Goal: Task Accomplishment & Management: Use online tool/utility

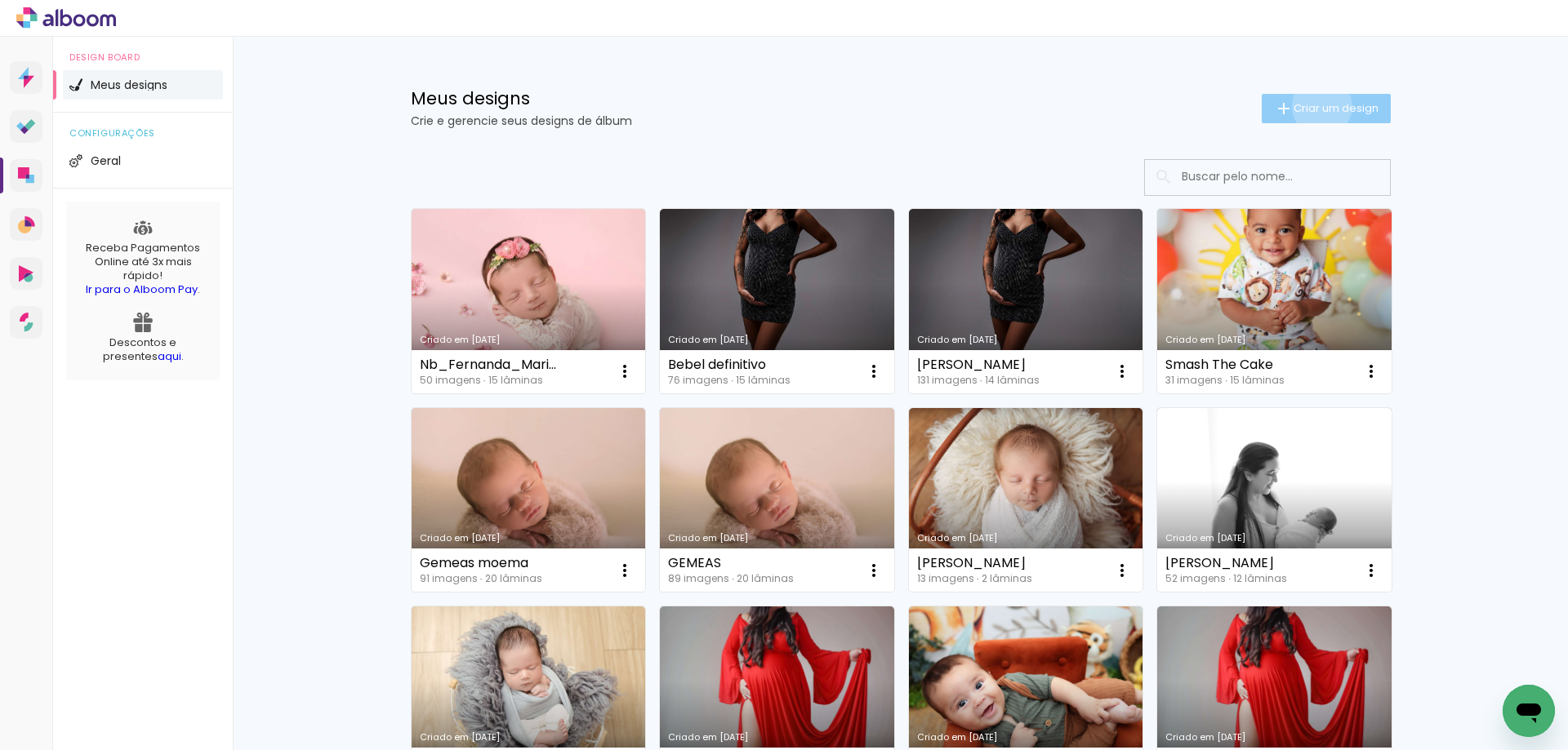
click at [1313, 106] on span "Criar um design" at bounding box center [1335, 108] width 85 height 11
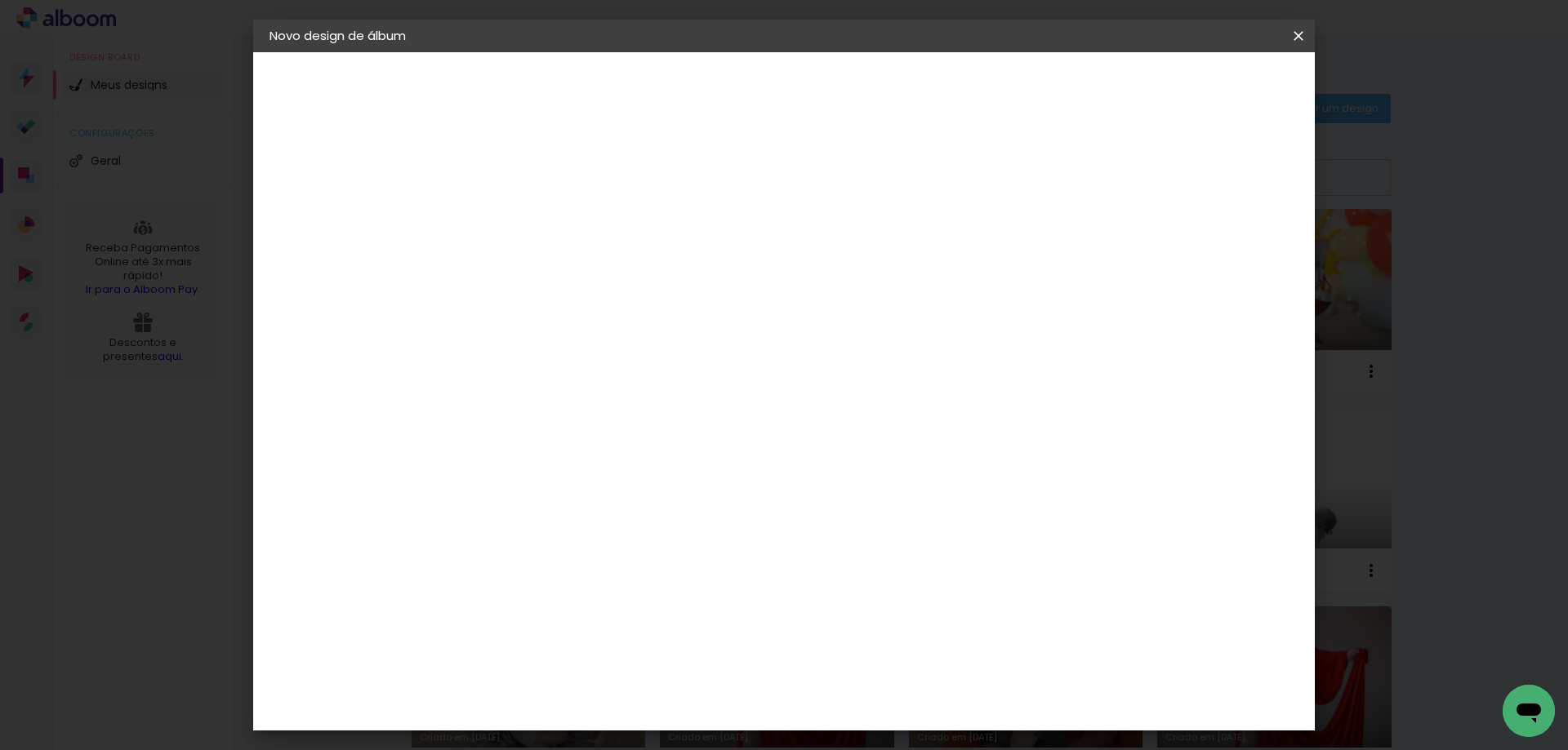
click at [536, 209] on input at bounding box center [536, 219] width 0 height 25
type input "Ge_ [PERSON_NAME]"
type paper-input "Ge_ [PERSON_NAME]"
click at [0, 0] on slot "Avançar" at bounding box center [0, 0] width 0 height 0
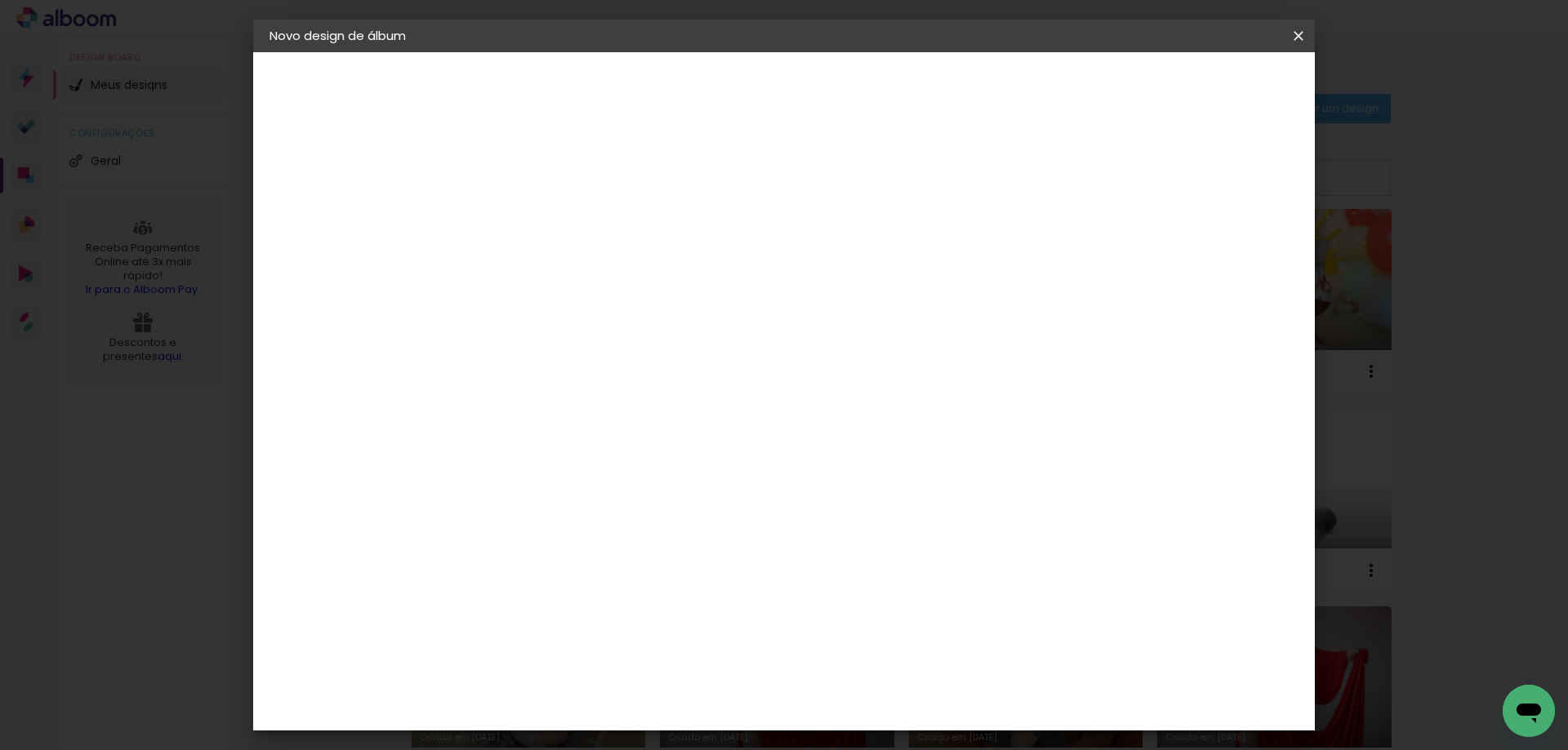
click at [622, 629] on div "[PERSON_NAME]" at bounding box center [580, 635] width 109 height 13
click at [842, 76] on paper-button "Avançar" at bounding box center [802, 86] width 80 height 28
click at [600, 272] on input "text" at bounding box center [568, 285] width 64 height 25
click at [858, 308] on paper-item "Slim Book" at bounding box center [889, 303] width 326 height 33
type input "Slim Book"
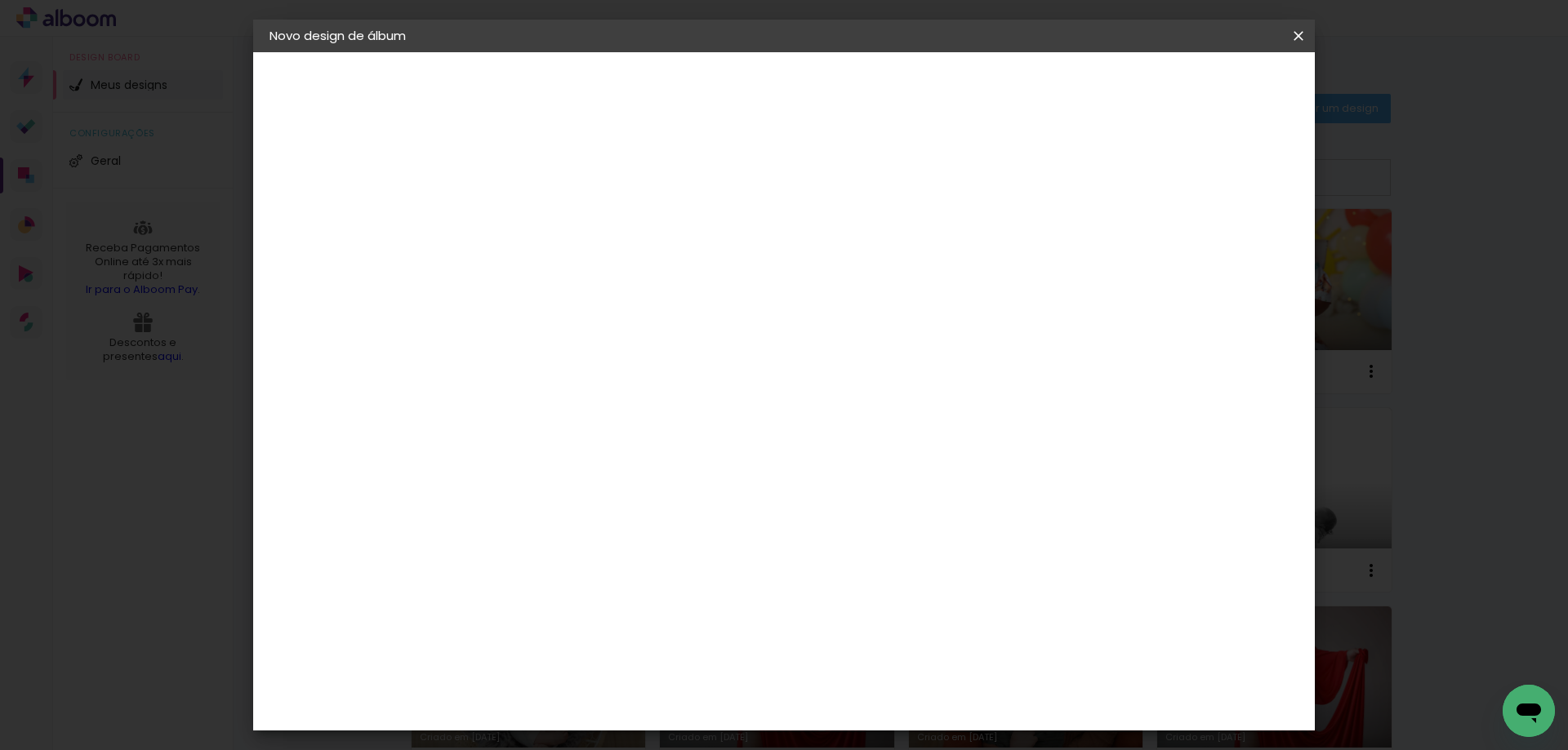
click at [707, 411] on span "20 × 30 cm" at bounding box center [677, 428] width 61 height 34
click at [707, 385] on span "20 × 25 cm" at bounding box center [677, 395] width 61 height 34
click at [707, 411] on span "20 × 30 cm" at bounding box center [677, 428] width 61 height 34
click at [707, 395] on span "20 × 25 cm" at bounding box center [677, 395] width 61 height 34
click at [761, 413] on span "20.3 × 60 cm" at bounding box center [734, 428] width 54 height 34
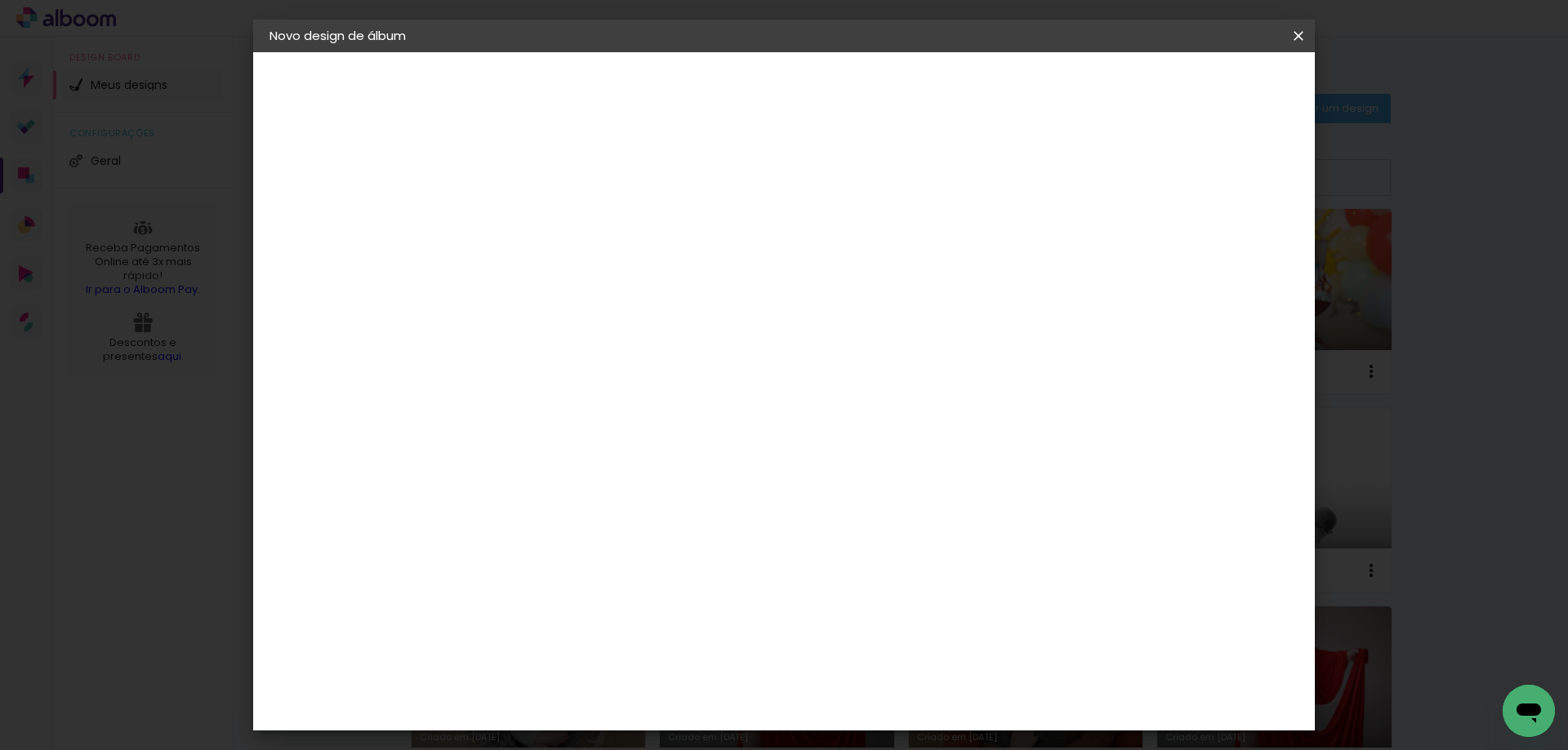
click at [647, 383] on span "20 x 50" at bounding box center [609, 395] width 76 height 34
click at [0, 0] on slot "Avançar" at bounding box center [0, 0] width 0 height 0
click at [1213, 97] on paper-button "Iniciar design" at bounding box center [1159, 86] width 107 height 28
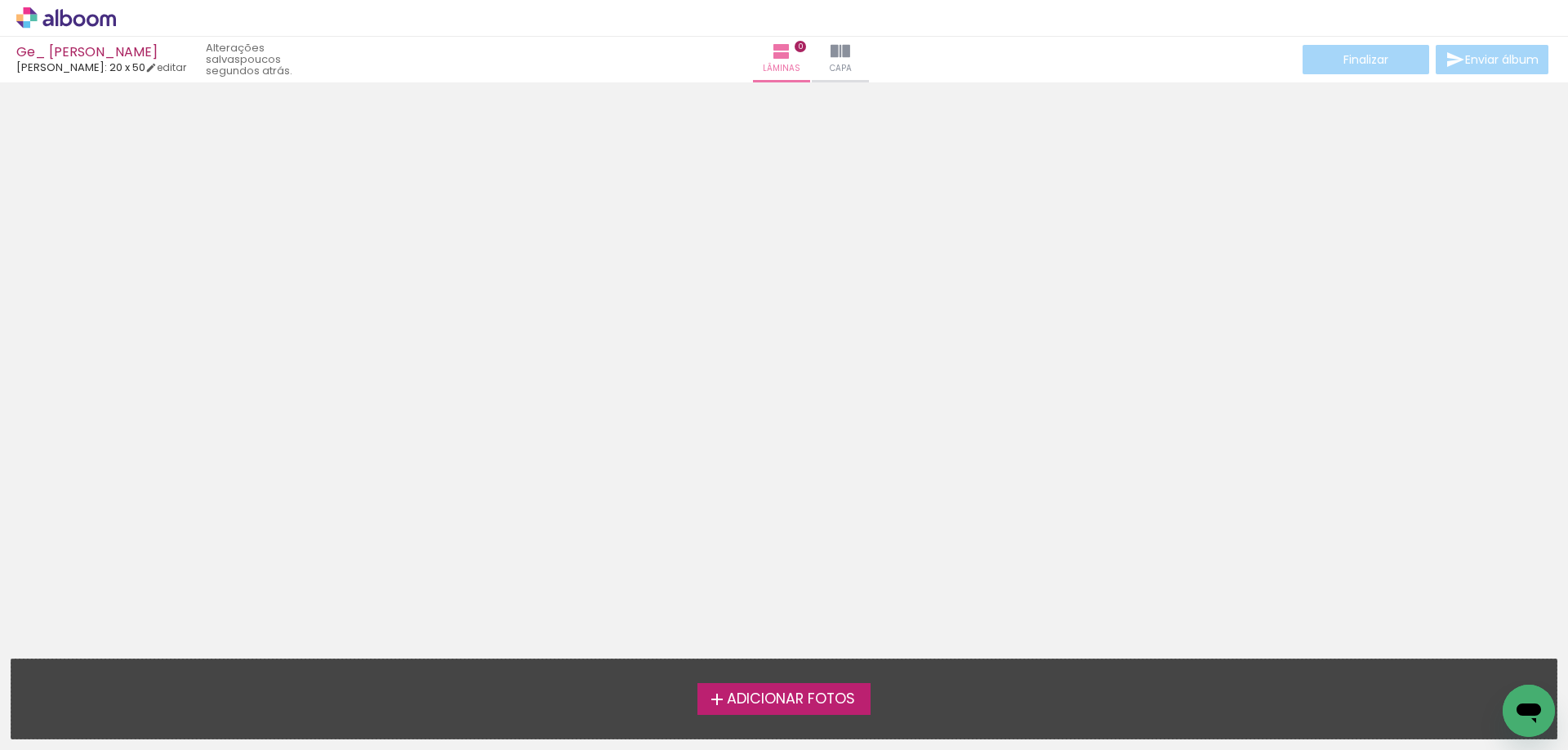
click at [790, 695] on span "Adicionar Fotos" at bounding box center [791, 699] width 128 height 14
click at [0, 0] on input "file" at bounding box center [0, 0] width 0 height 0
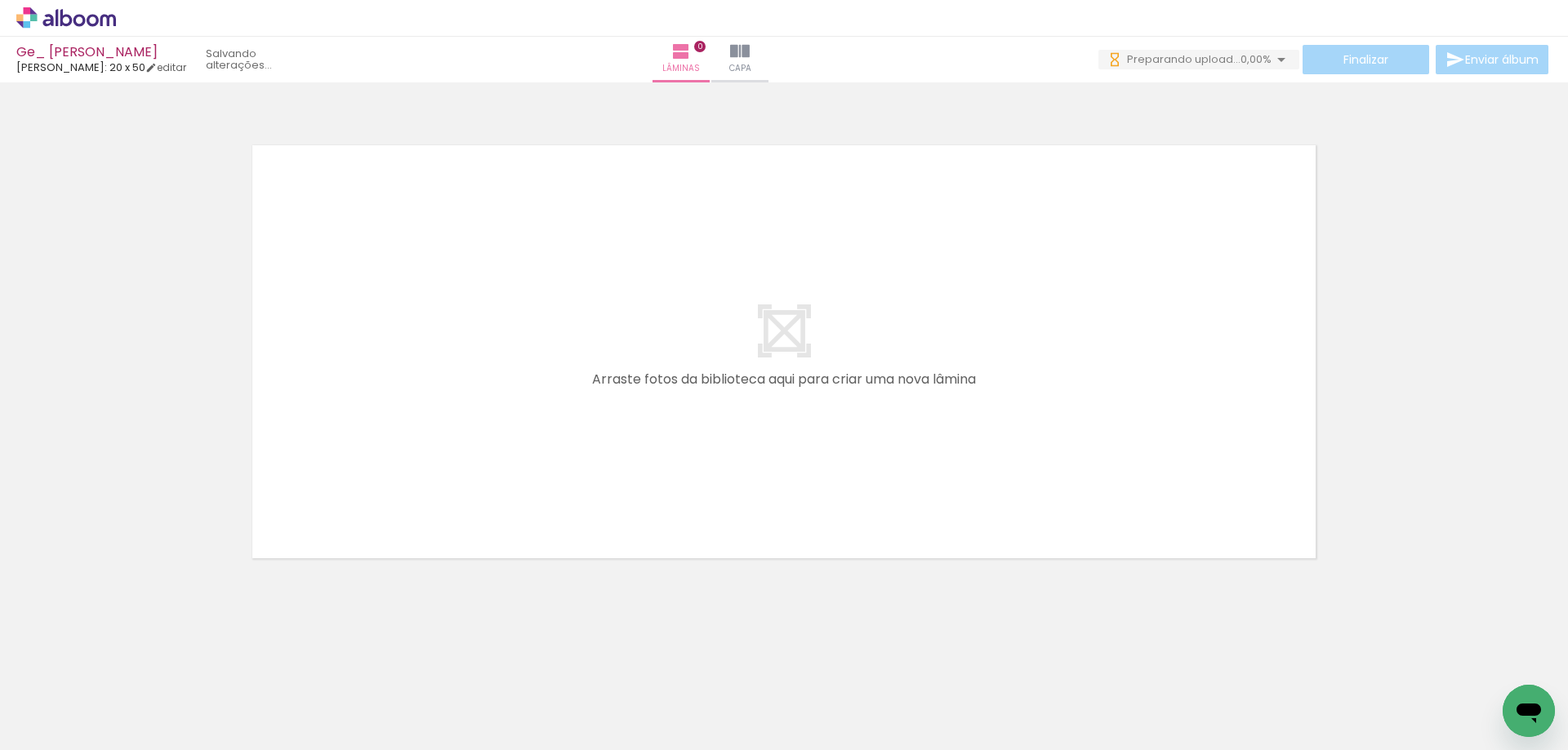
scroll to position [0, 905]
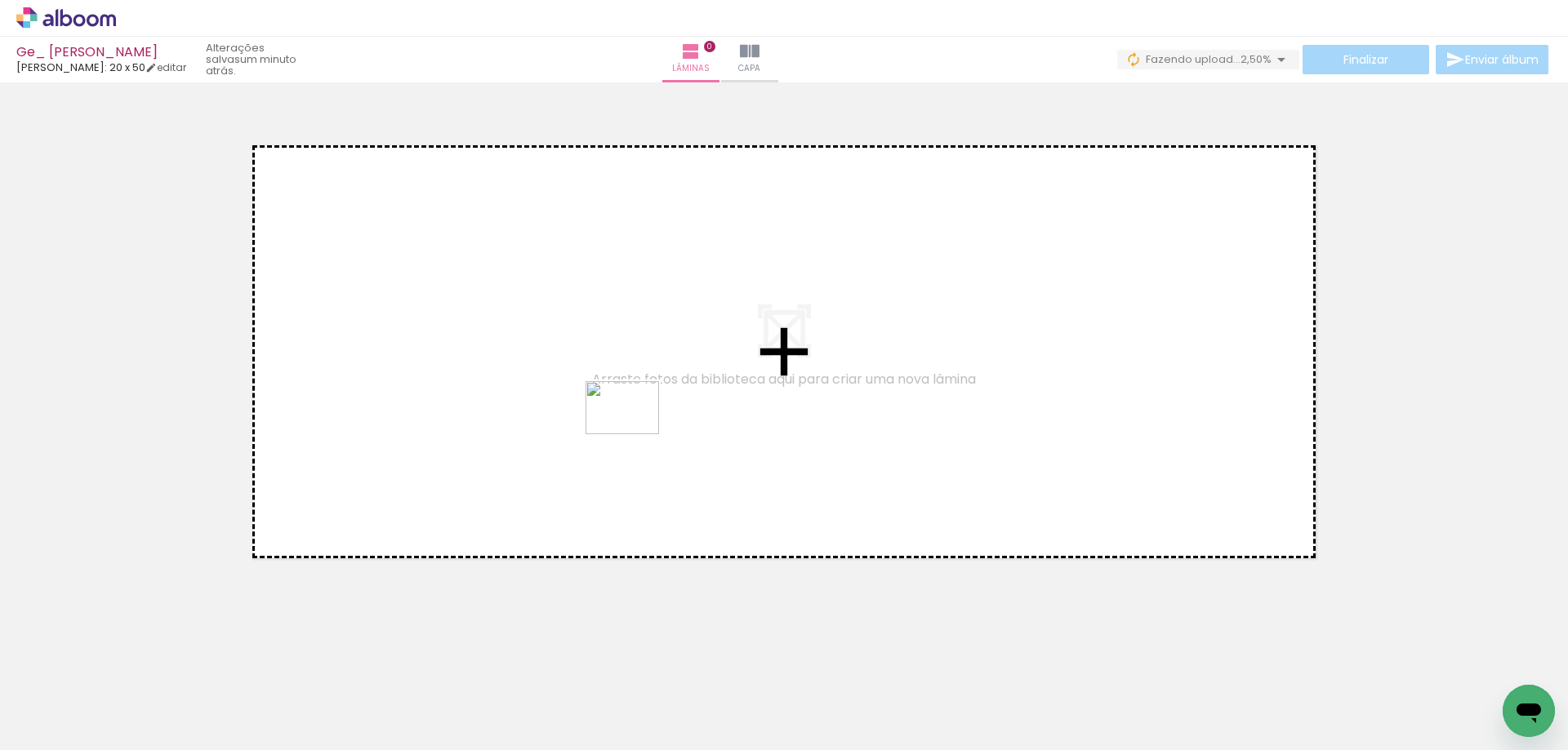
drag, startPoint x: 641, startPoint y: 693, endPoint x: 637, endPoint y: 425, distance: 268.0
click at [637, 425] on quentale-workspace at bounding box center [784, 375] width 1568 height 750
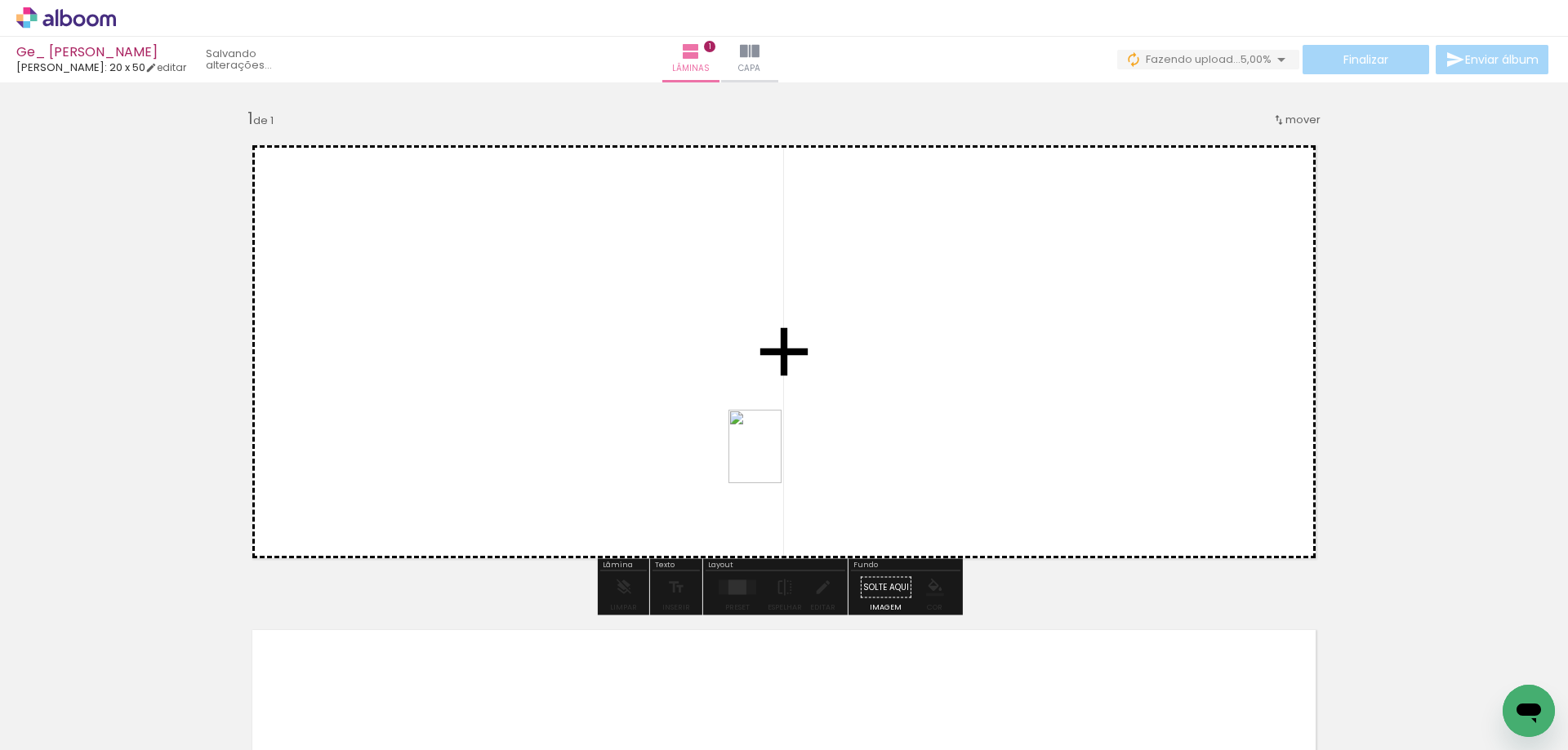
drag, startPoint x: 734, startPoint y: 689, endPoint x: 777, endPoint y: 458, distance: 235.0
click at [777, 458] on quentale-workspace at bounding box center [784, 375] width 1568 height 750
drag, startPoint x: 845, startPoint y: 688, endPoint x: 843, endPoint y: 394, distance: 294.0
click at [843, 394] on quentale-workspace at bounding box center [784, 375] width 1568 height 750
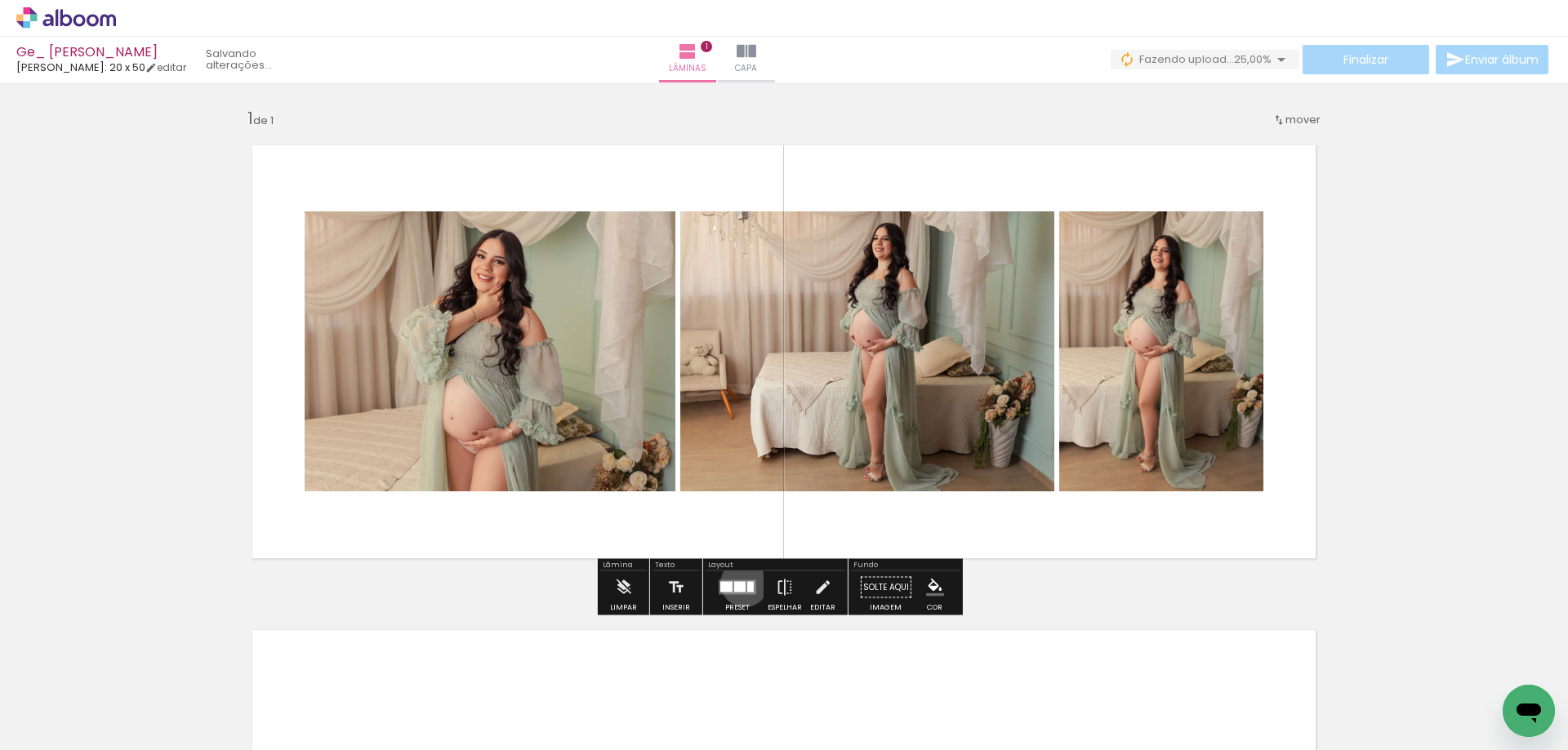
click at [741, 583] on div at bounding box center [740, 587] width 12 height 11
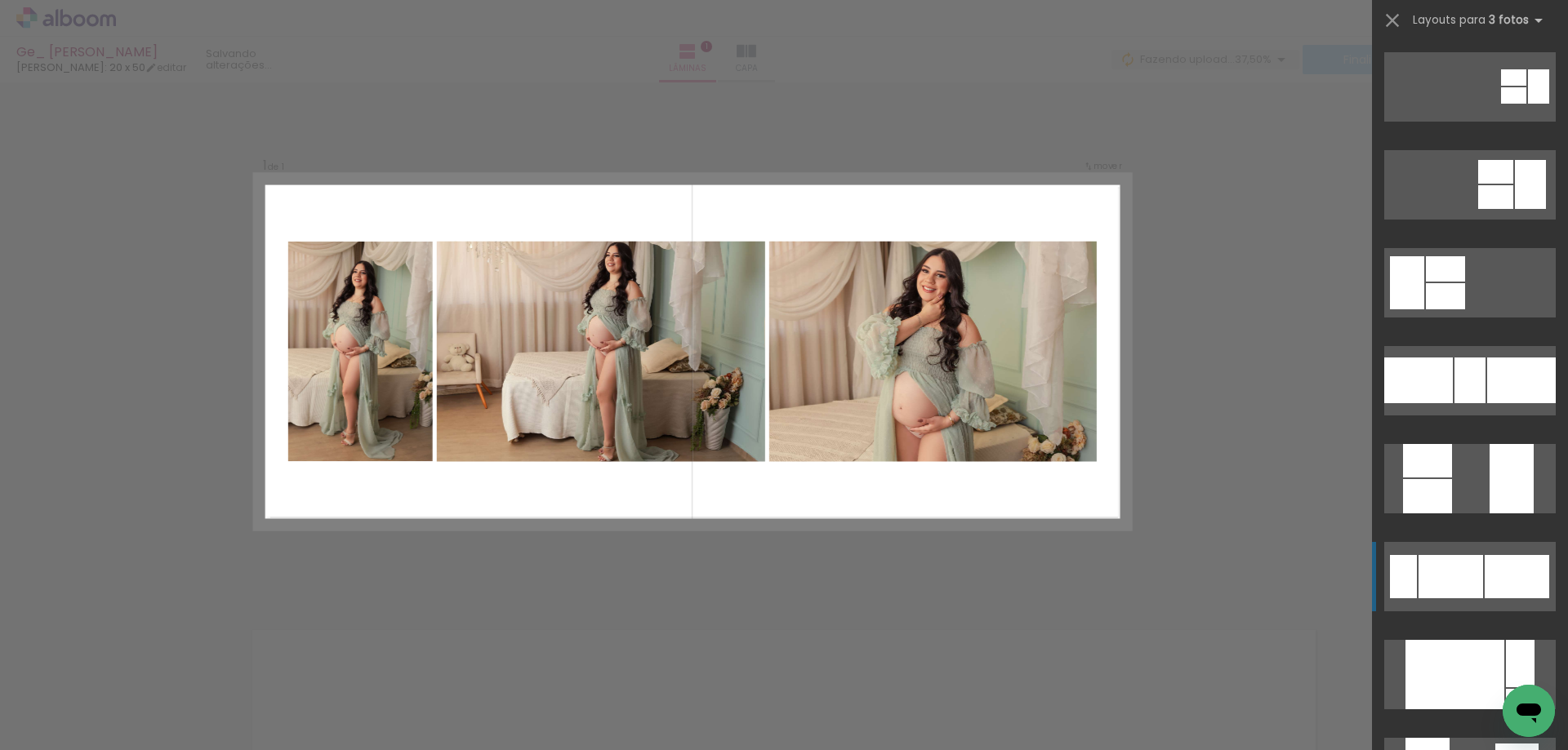
scroll to position [490, 0]
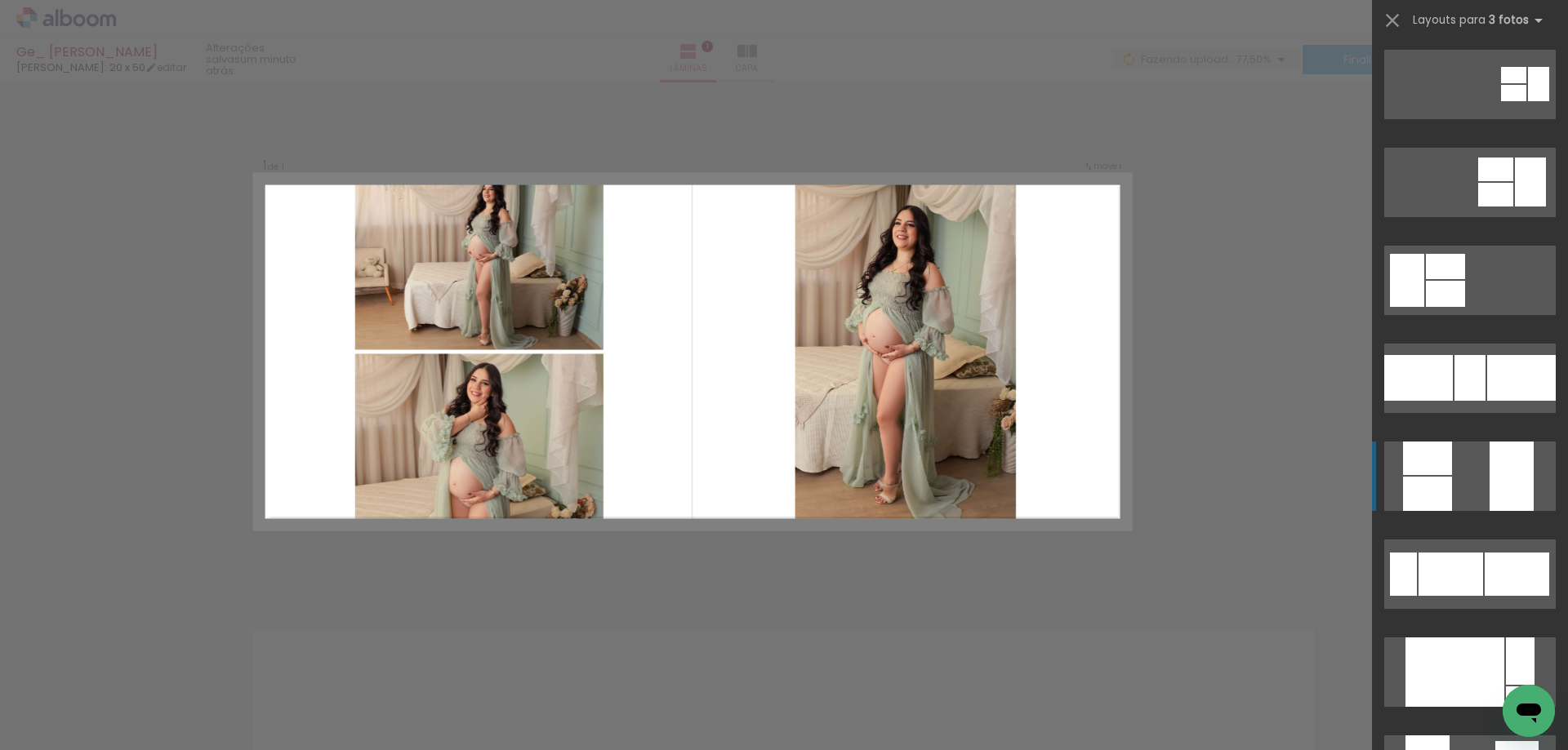
click at [1437, 477] on div at bounding box center [1427, 494] width 49 height 35
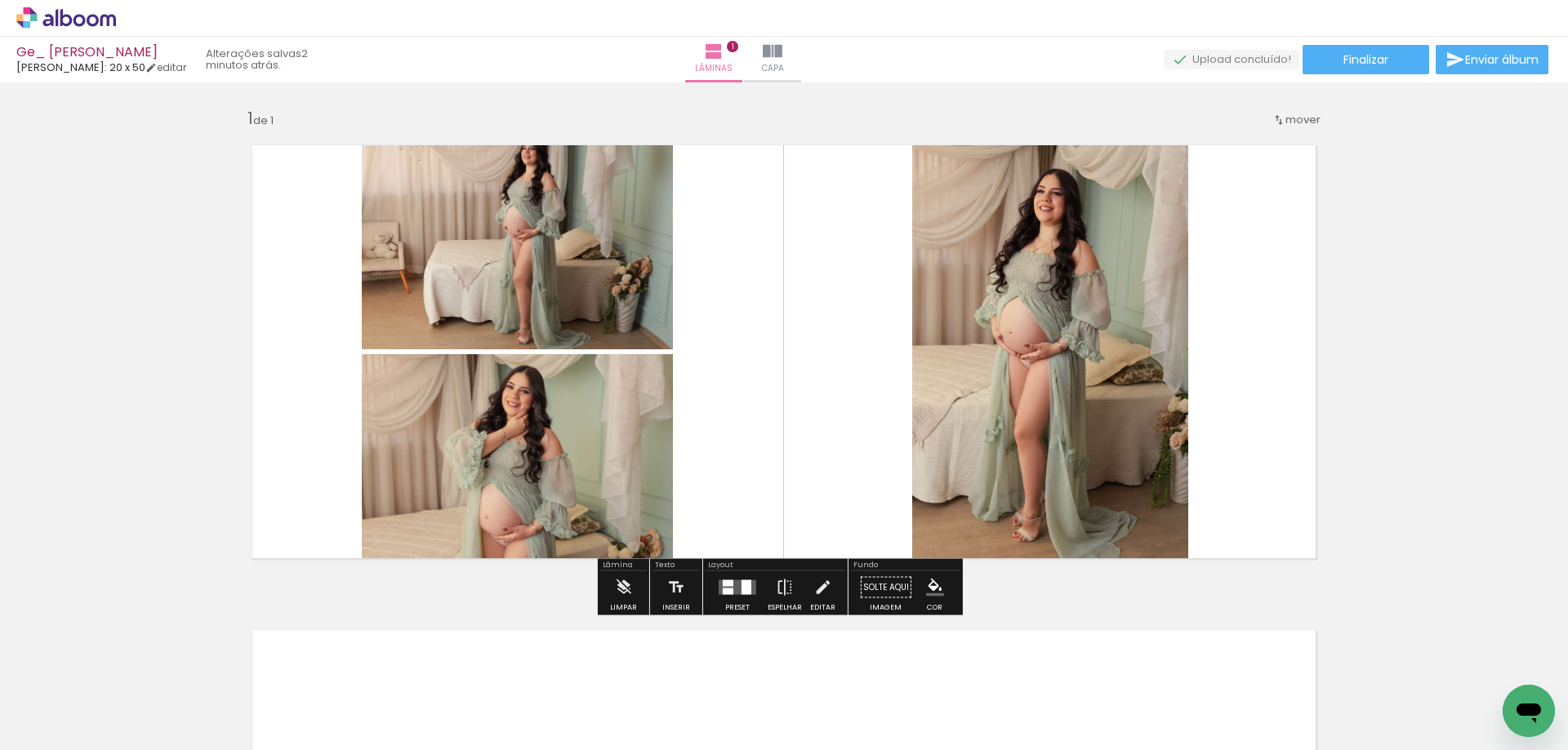
click at [742, 594] on div at bounding box center [747, 587] width 10 height 14
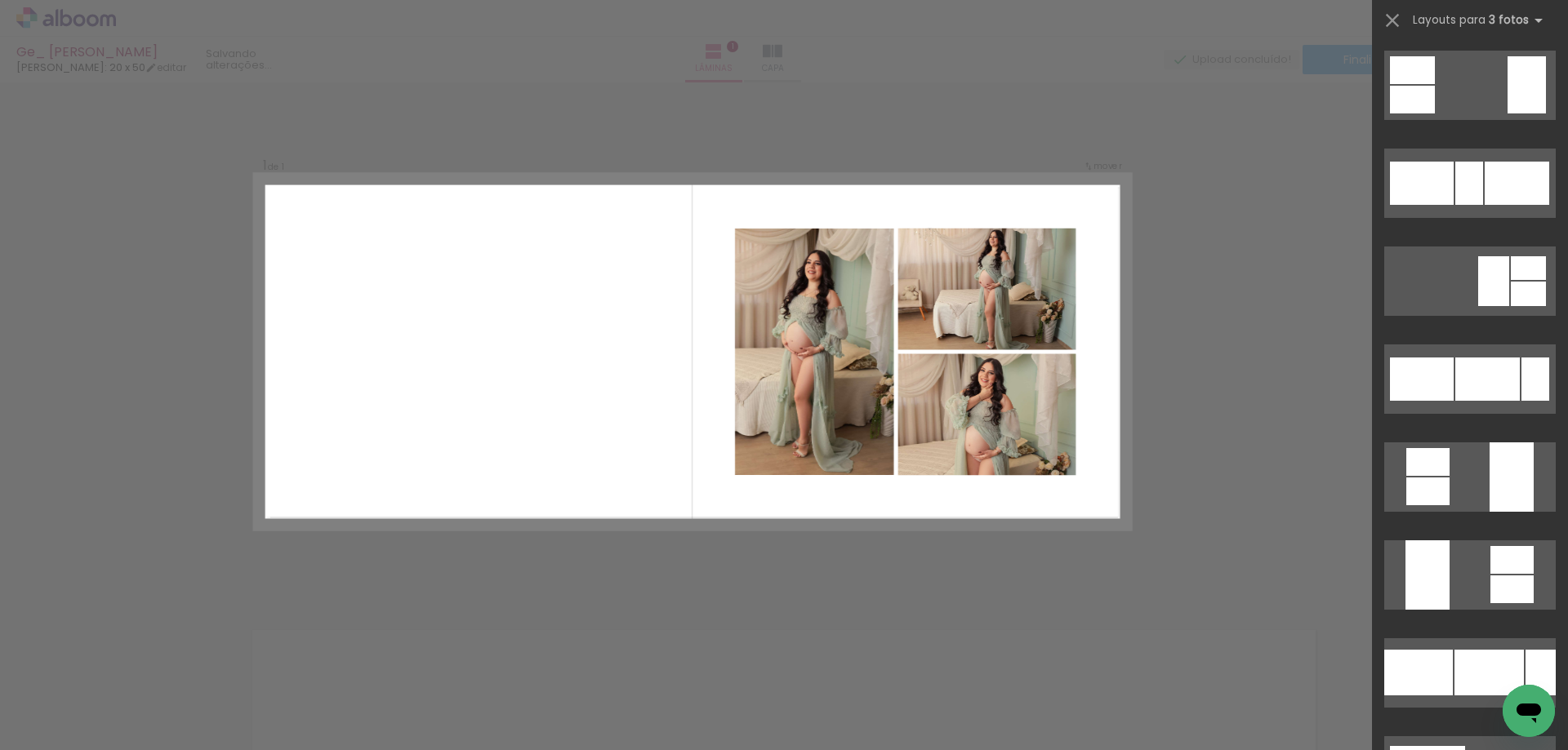
scroll to position [1862, 0]
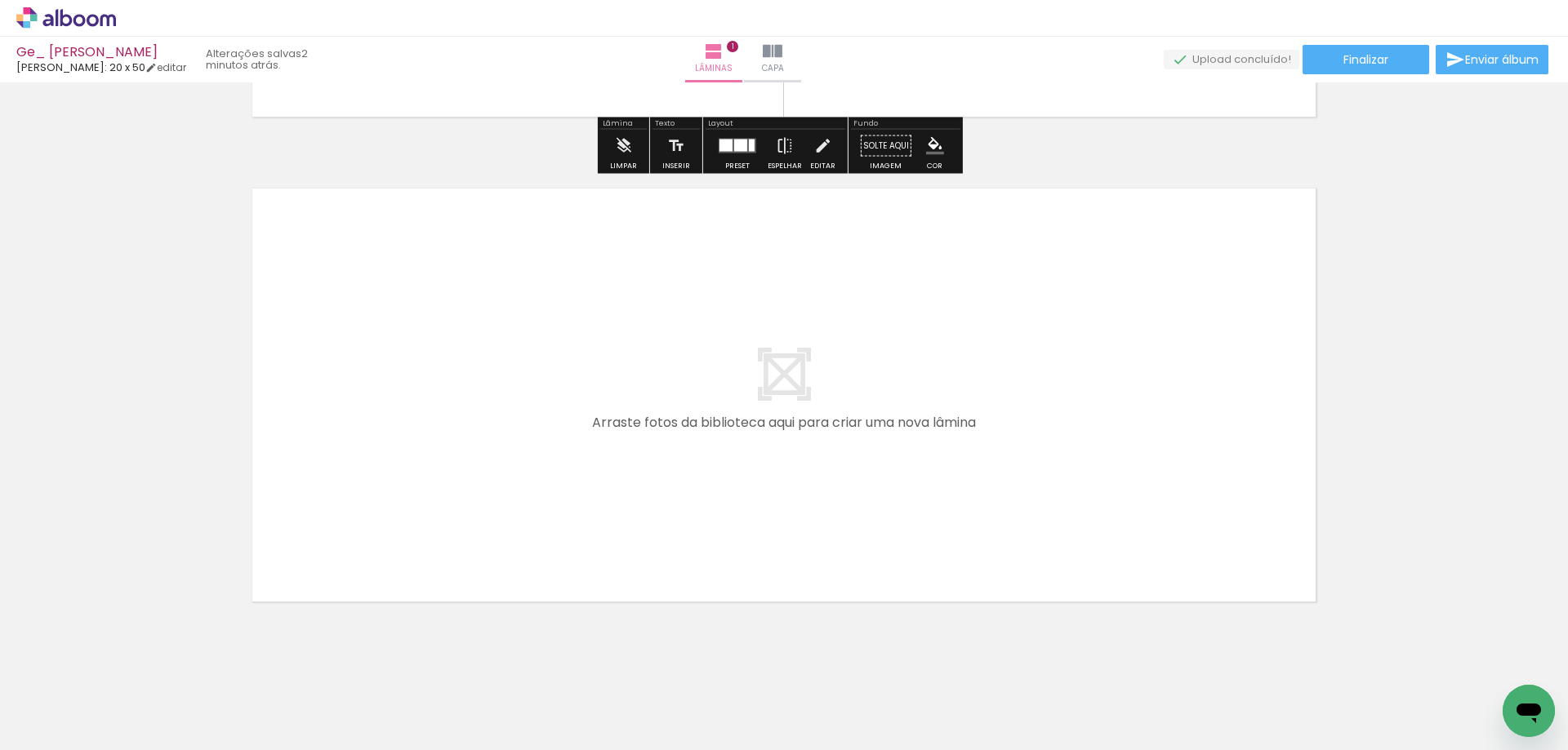
scroll to position [468, 0]
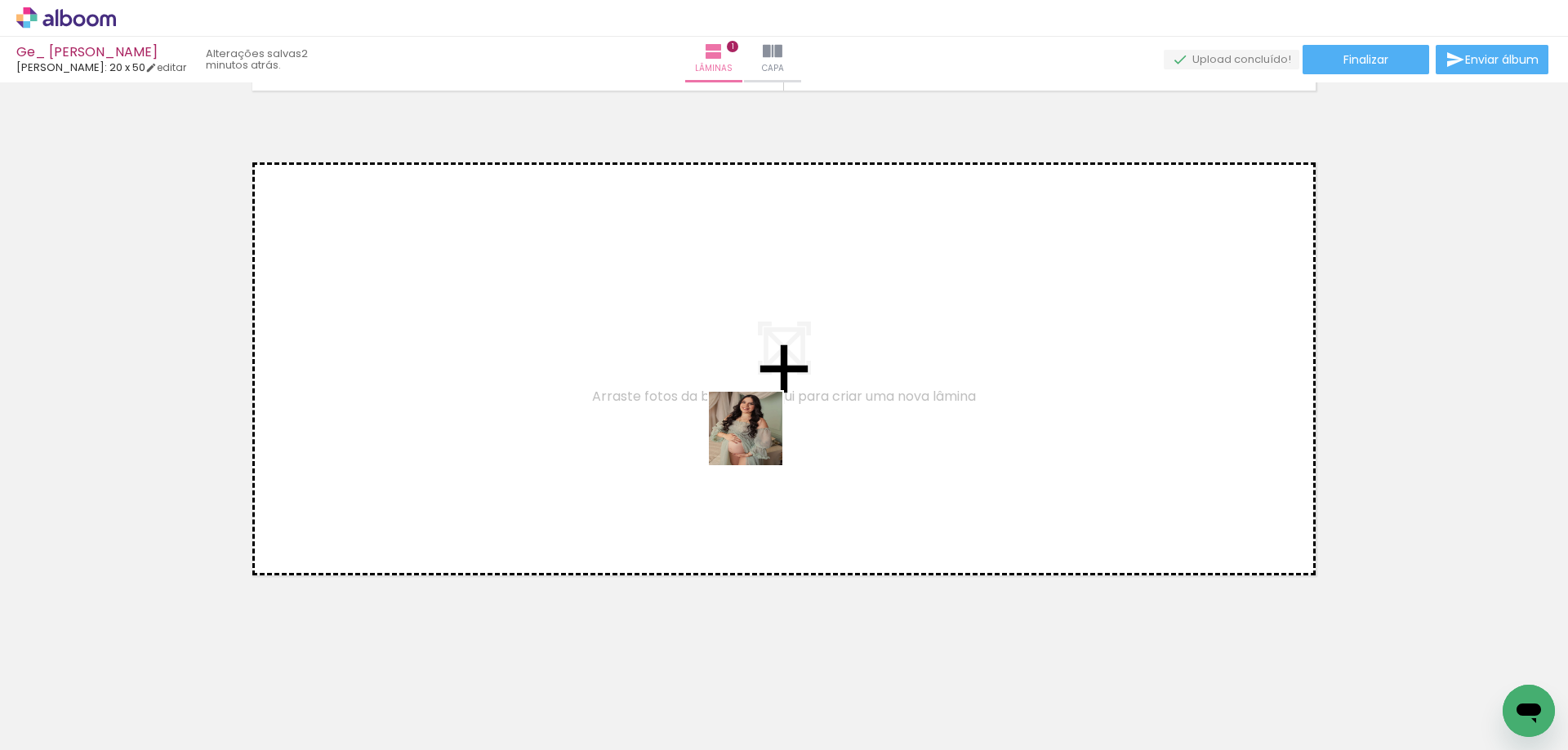
drag, startPoint x: 912, startPoint y: 686, endPoint x: 758, endPoint y: 441, distance: 289.4
click at [758, 441] on quentale-workspace at bounding box center [784, 375] width 1568 height 750
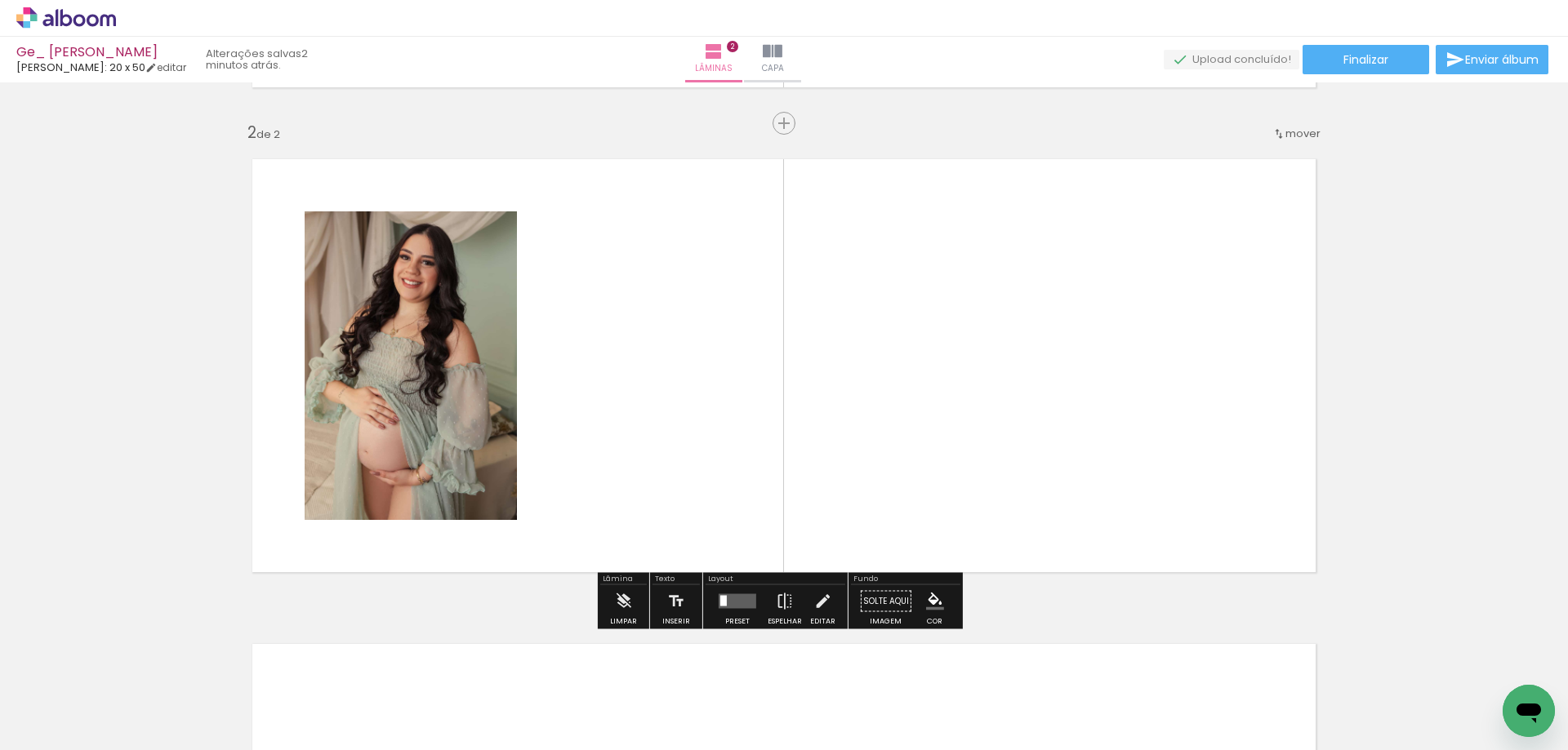
scroll to position [472, 0]
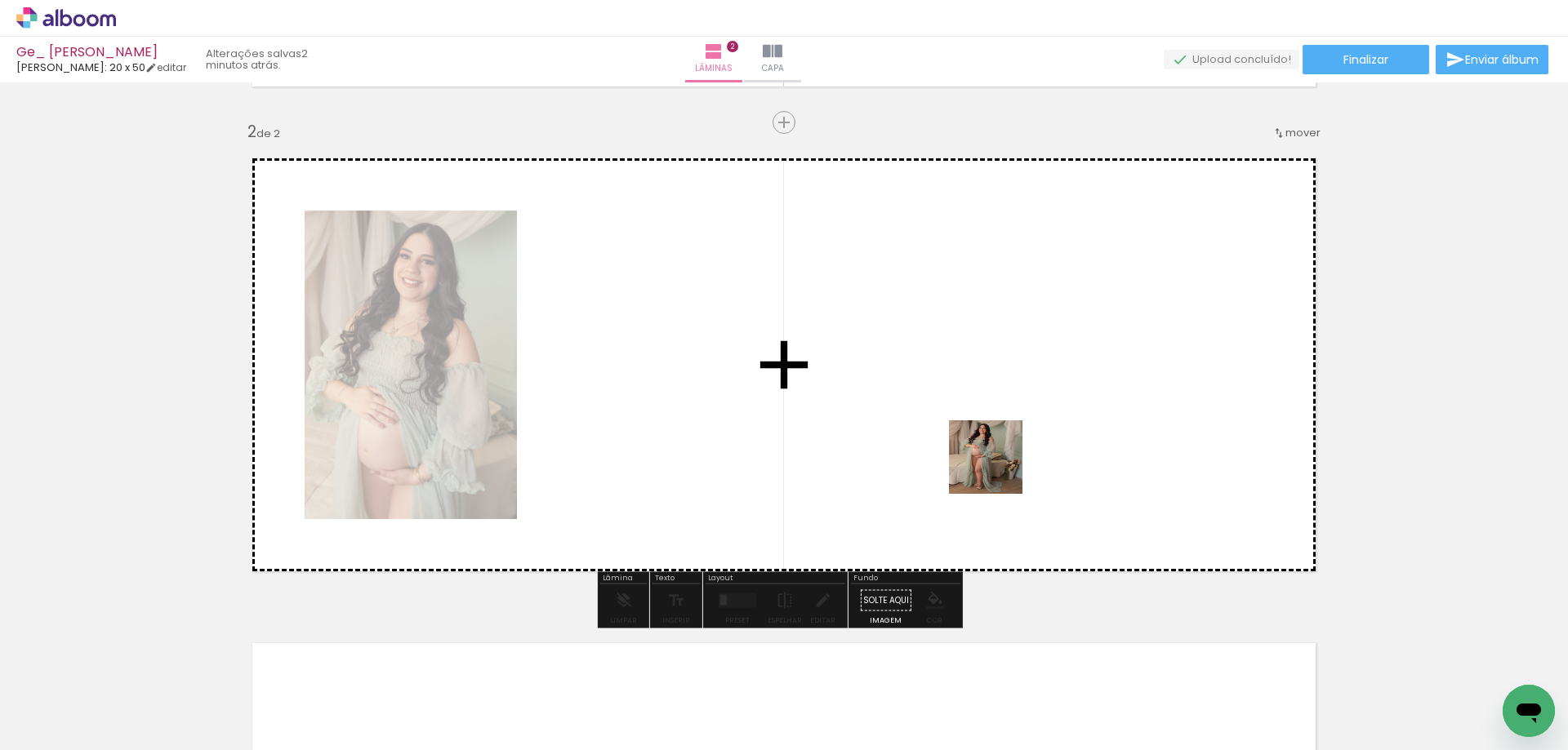
drag, startPoint x: 999, startPoint y: 688, endPoint x: 998, endPoint y: 469, distance: 219.0
click at [998, 469] on quentale-workspace at bounding box center [784, 375] width 1568 height 750
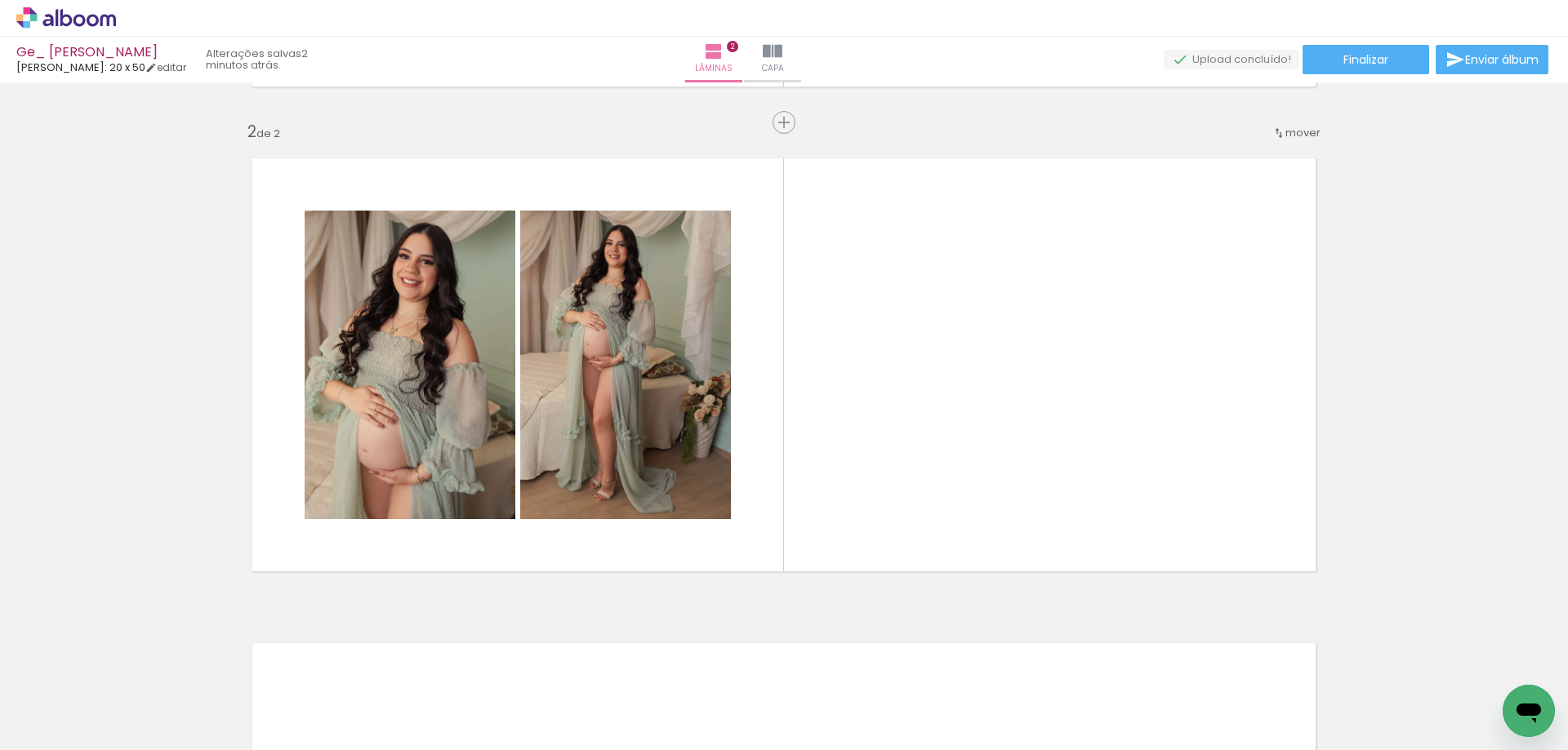
scroll to position [0, 1275]
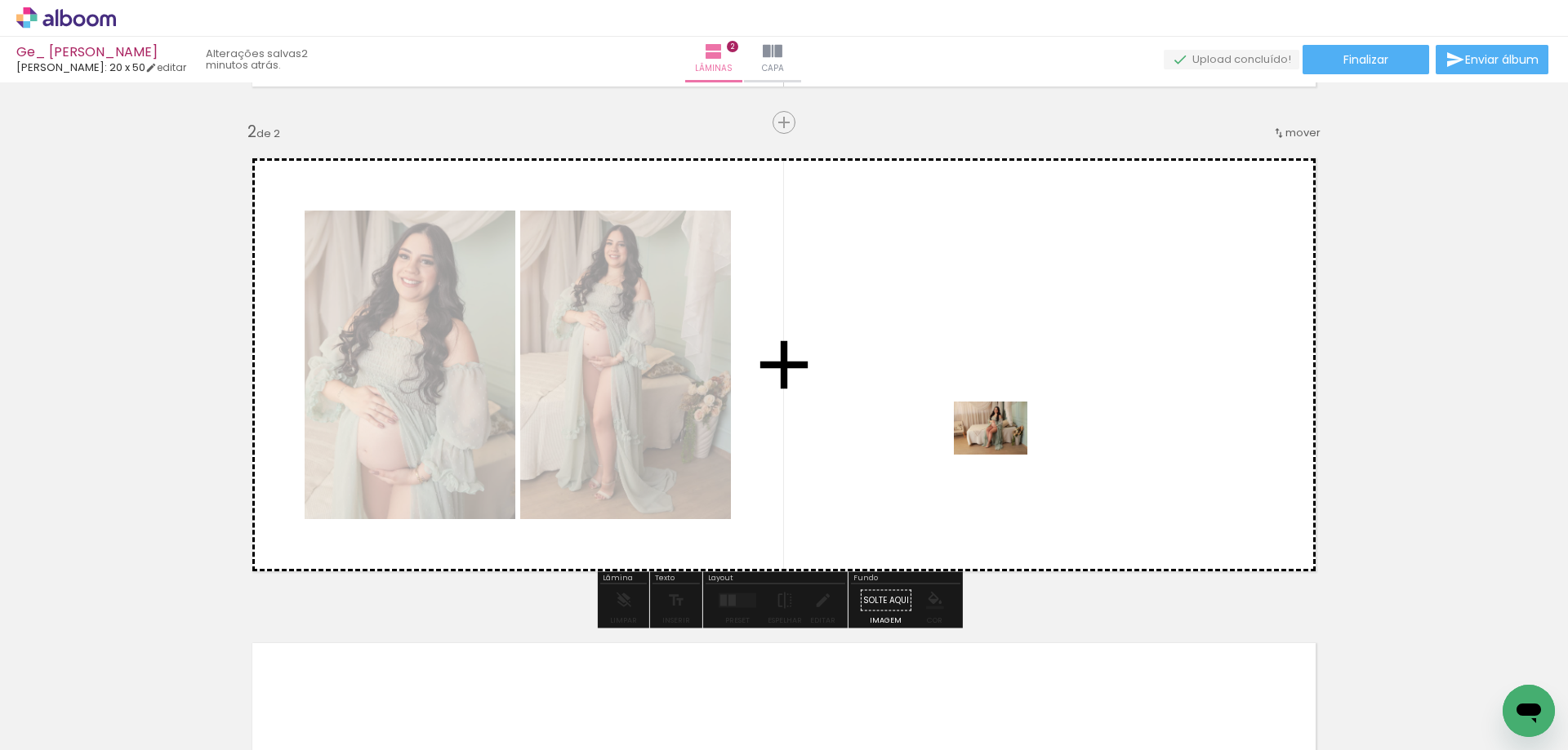
drag, startPoint x: 1080, startPoint y: 694, endPoint x: 1003, endPoint y: 451, distance: 254.9
click at [1003, 451] on quentale-workspace at bounding box center [784, 375] width 1568 height 750
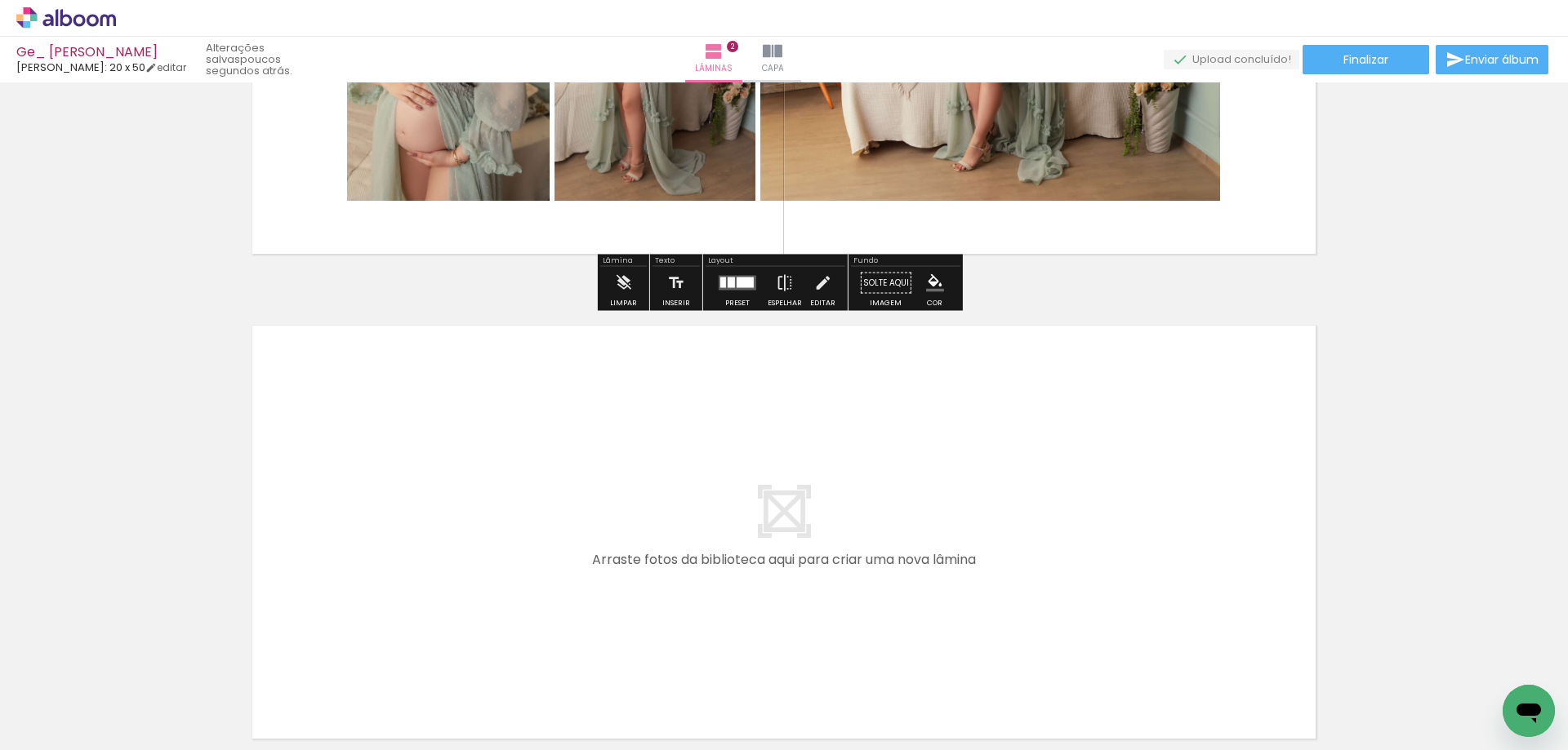
scroll to position [871, 0]
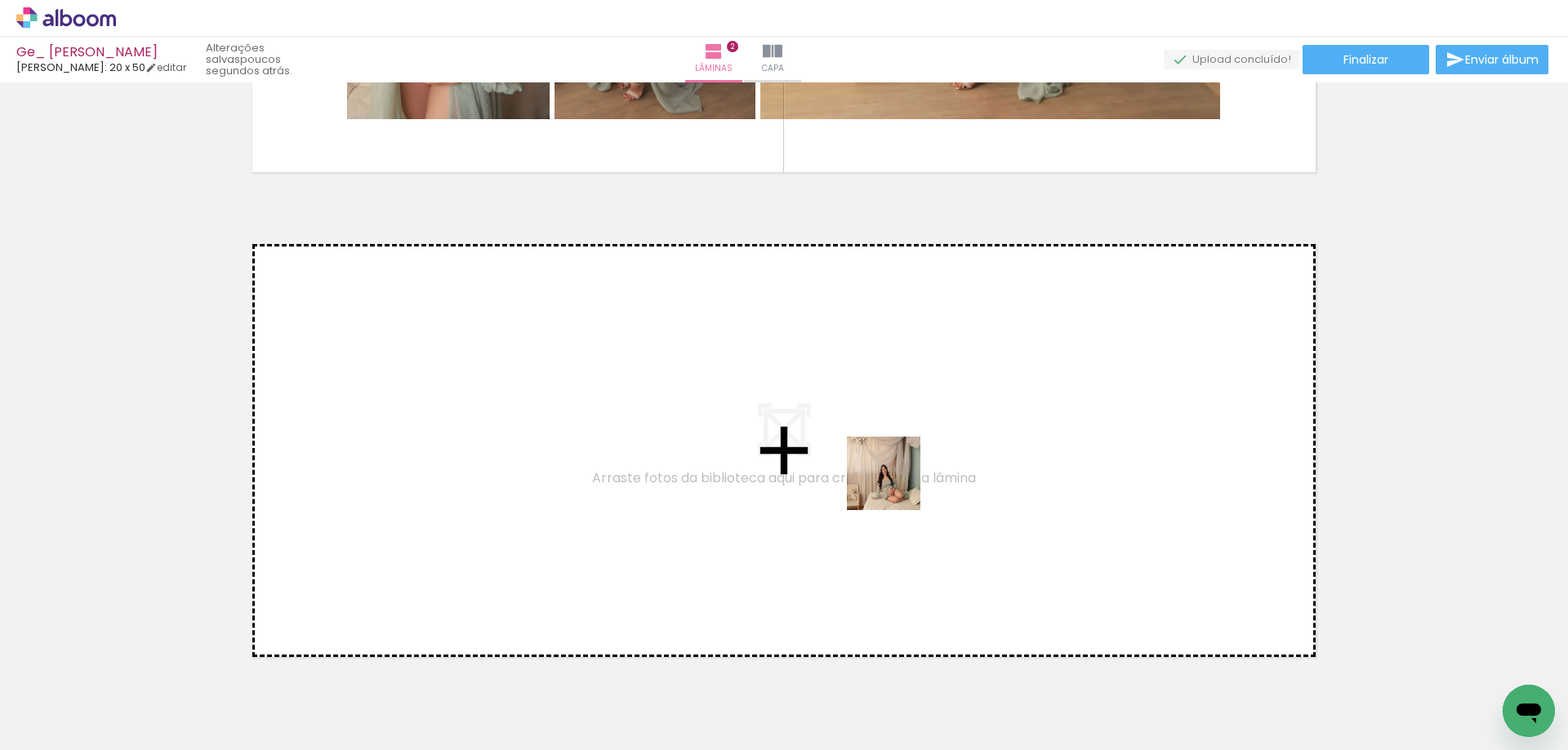
drag, startPoint x: 1277, startPoint y: 705, endPoint x: 721, endPoint y: 402, distance: 633.2
click at [721, 402] on quentale-workspace at bounding box center [784, 375] width 1568 height 750
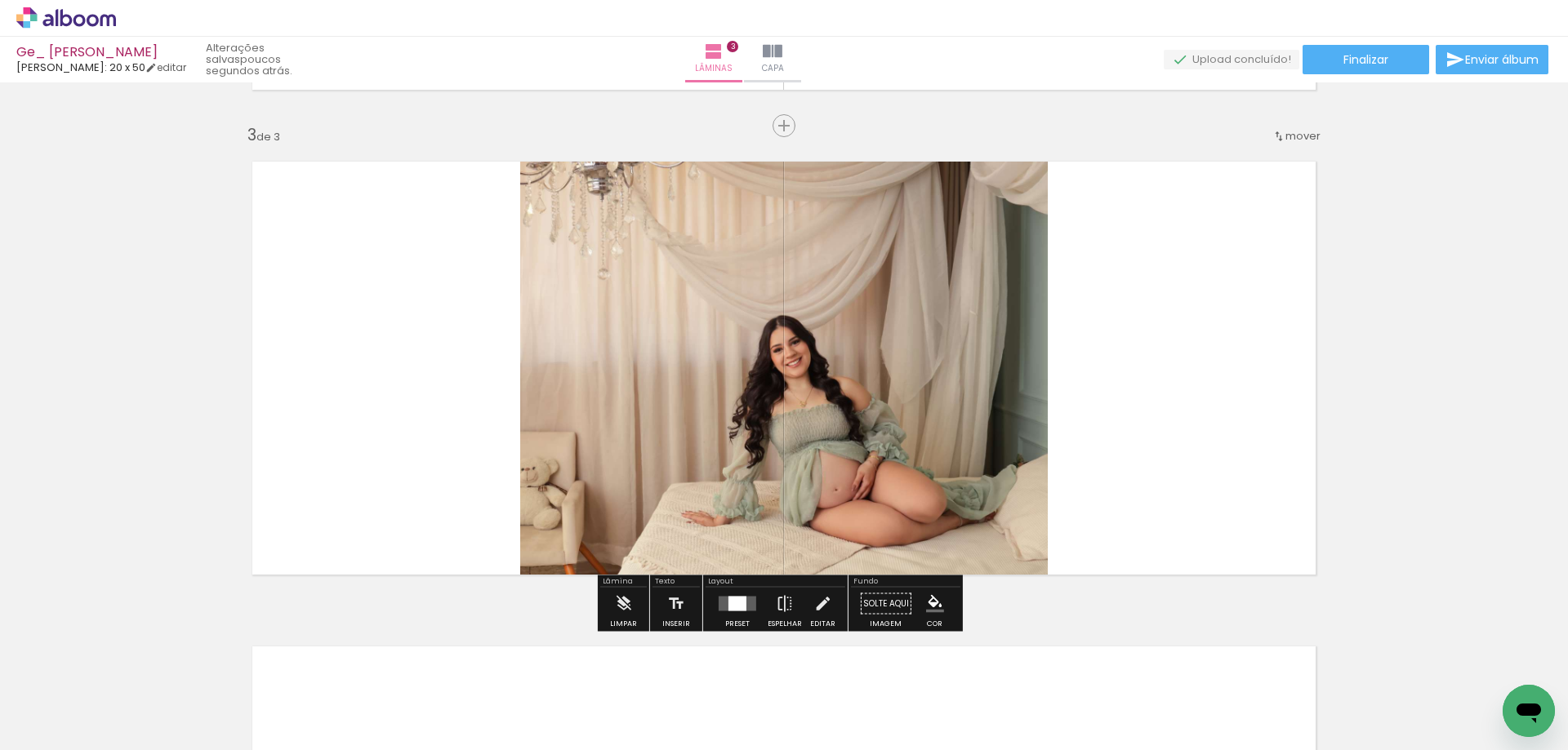
scroll to position [956, 0]
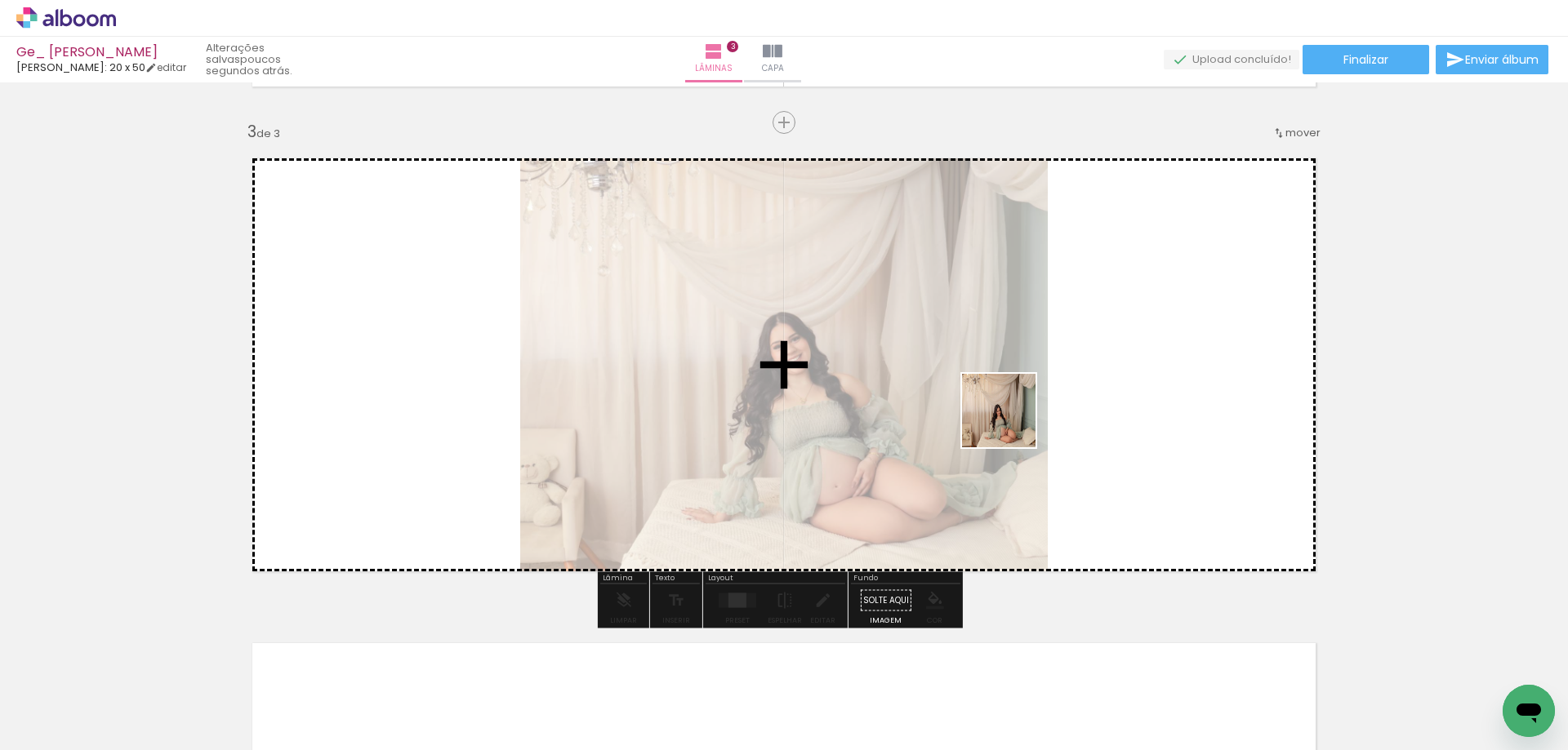
drag, startPoint x: 1362, startPoint y: 686, endPoint x: 1010, endPoint y: 422, distance: 440.0
click at [1010, 422] on quentale-workspace at bounding box center [784, 375] width 1568 height 750
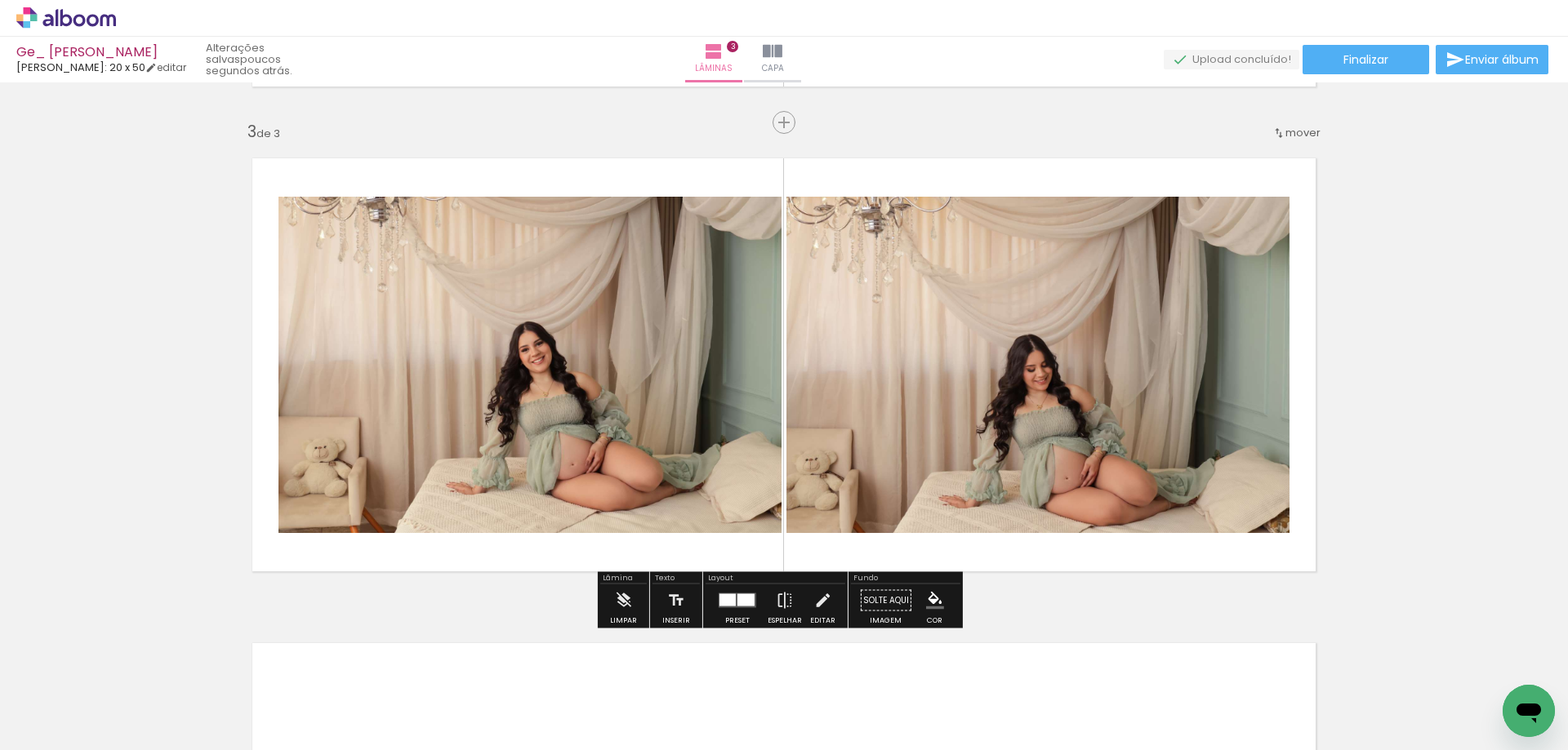
scroll to position [0, 1566]
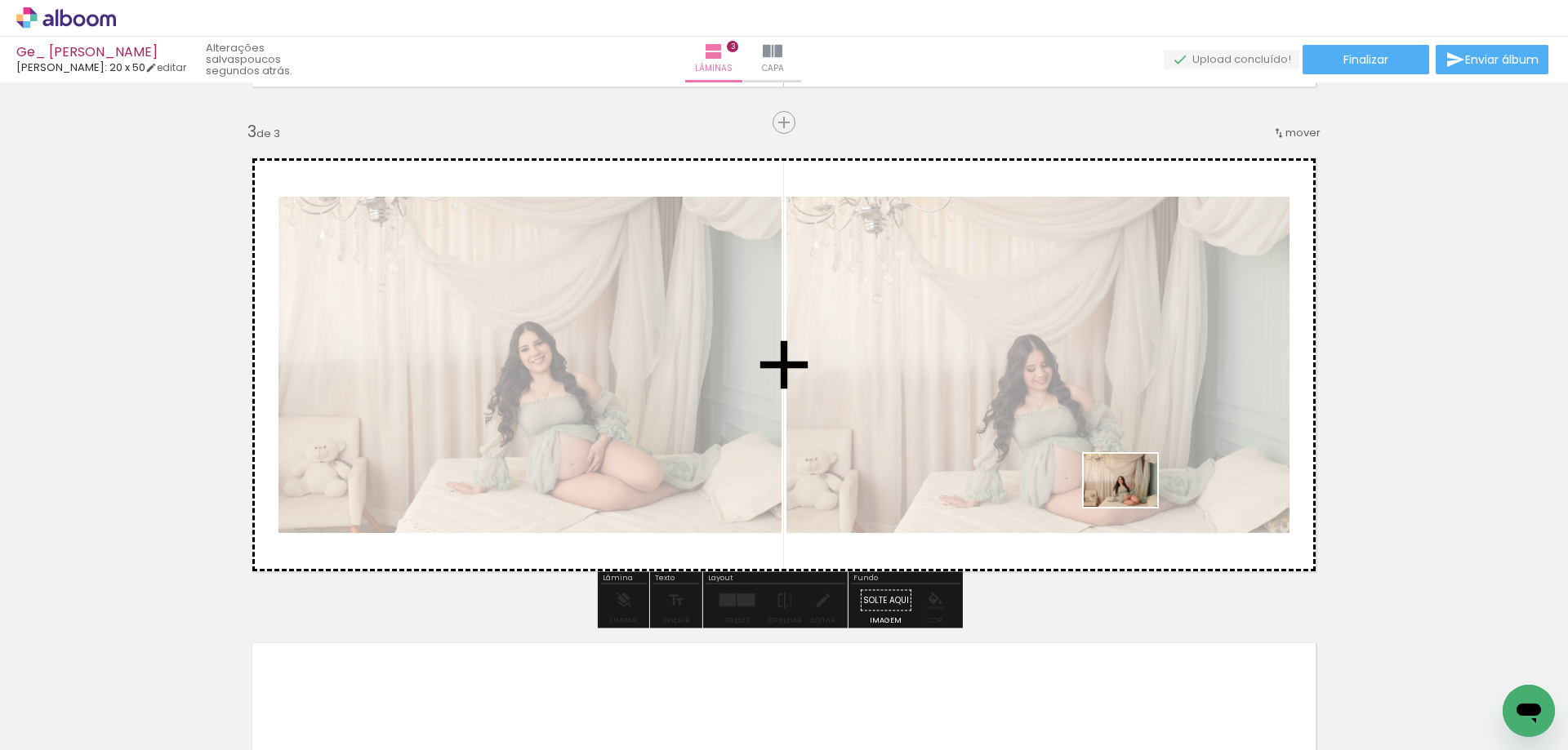
drag, startPoint x: 1162, startPoint y: 714, endPoint x: 1133, endPoint y: 503, distance: 213.0
click at [1133, 503] on quentale-workspace at bounding box center [784, 375] width 1568 height 750
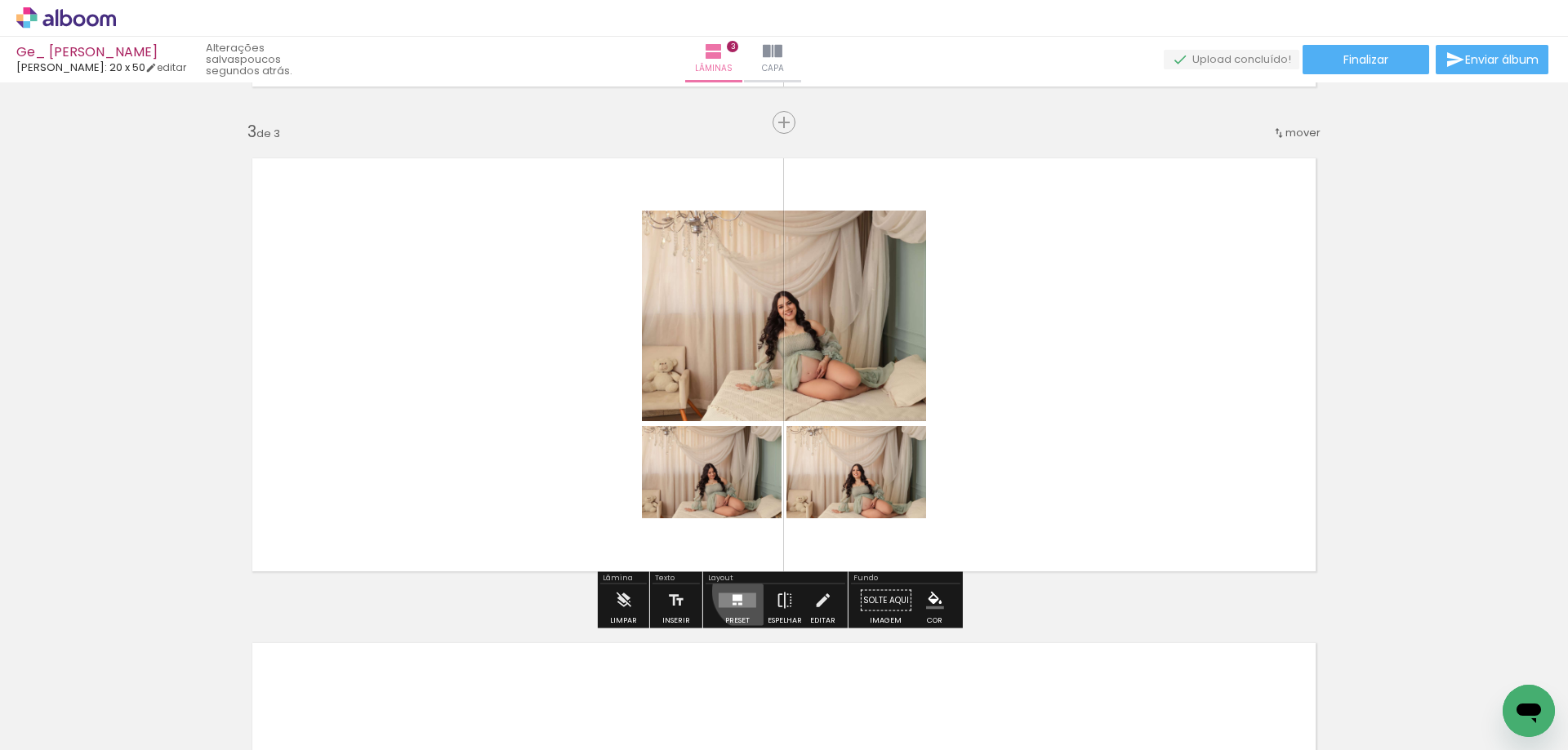
click at [749, 591] on div at bounding box center [738, 601] width 44 height 33
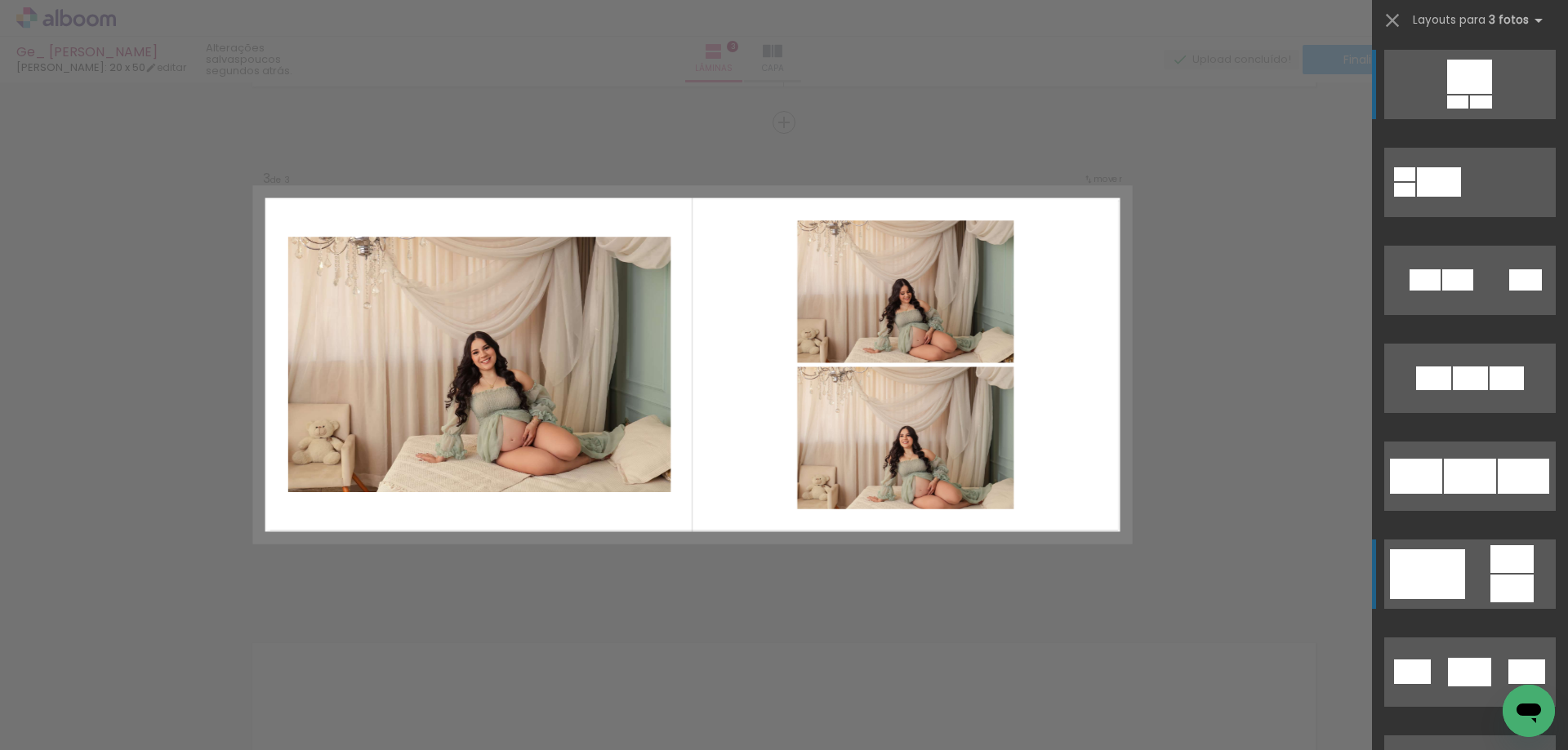
click at [1427, 119] on quentale-layouter at bounding box center [1469, 84] width 171 height 69
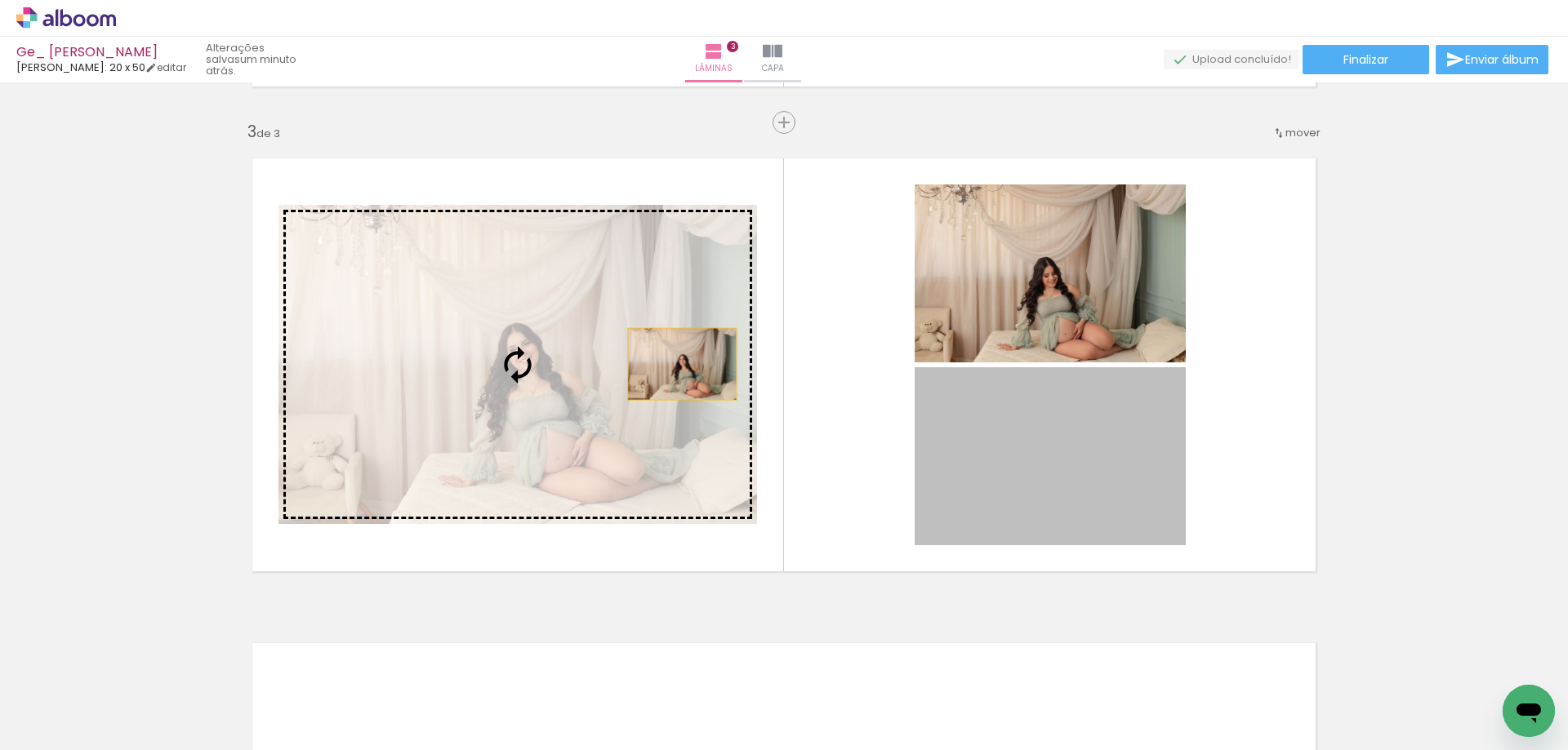
drag, startPoint x: 1109, startPoint y: 469, endPoint x: 657, endPoint y: 363, distance: 464.3
click at [0, 0] on slot at bounding box center [0, 0] width 0 height 0
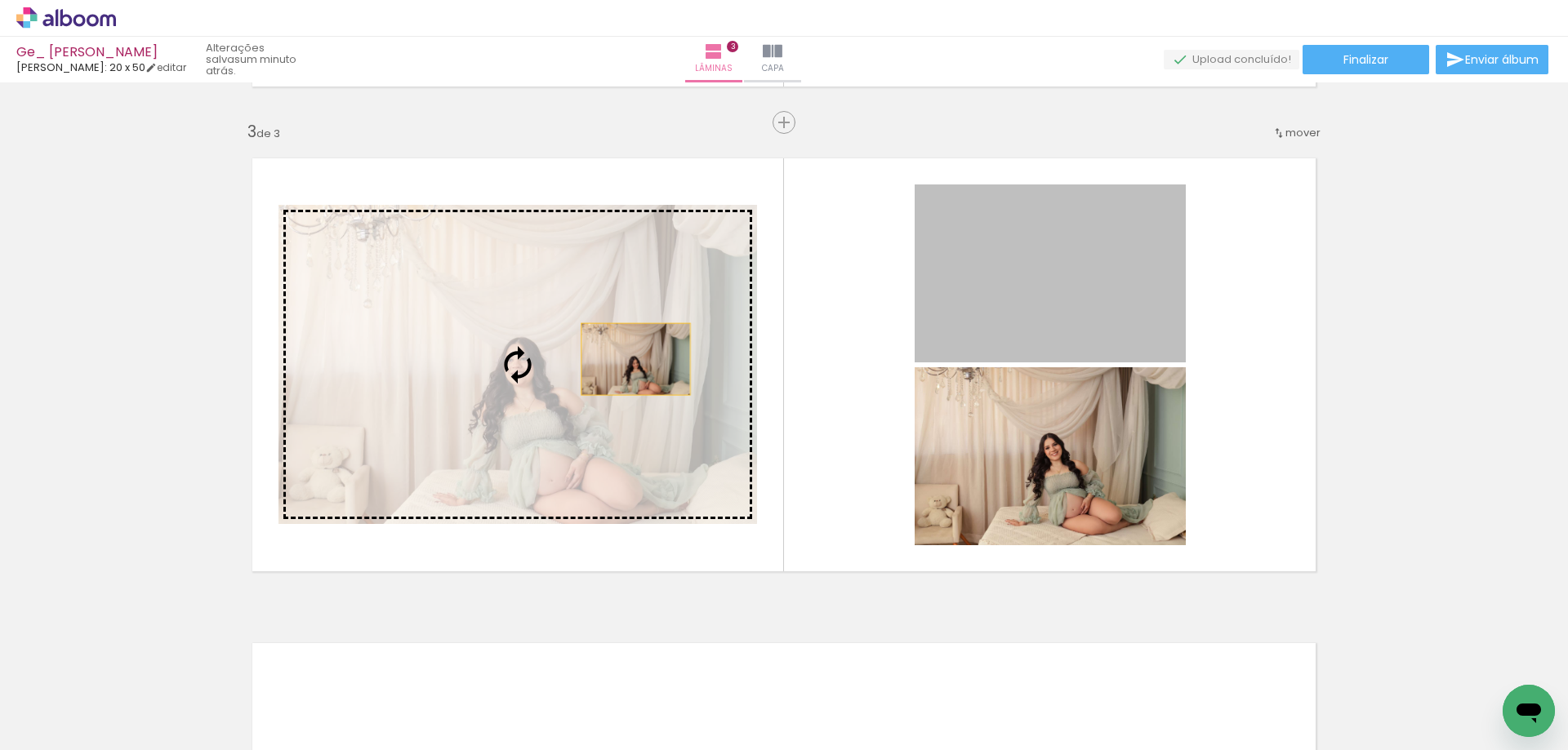
drag, startPoint x: 1013, startPoint y: 292, endPoint x: 629, endPoint y: 359, distance: 389.8
click at [0, 0] on slot at bounding box center [0, 0] width 0 height 0
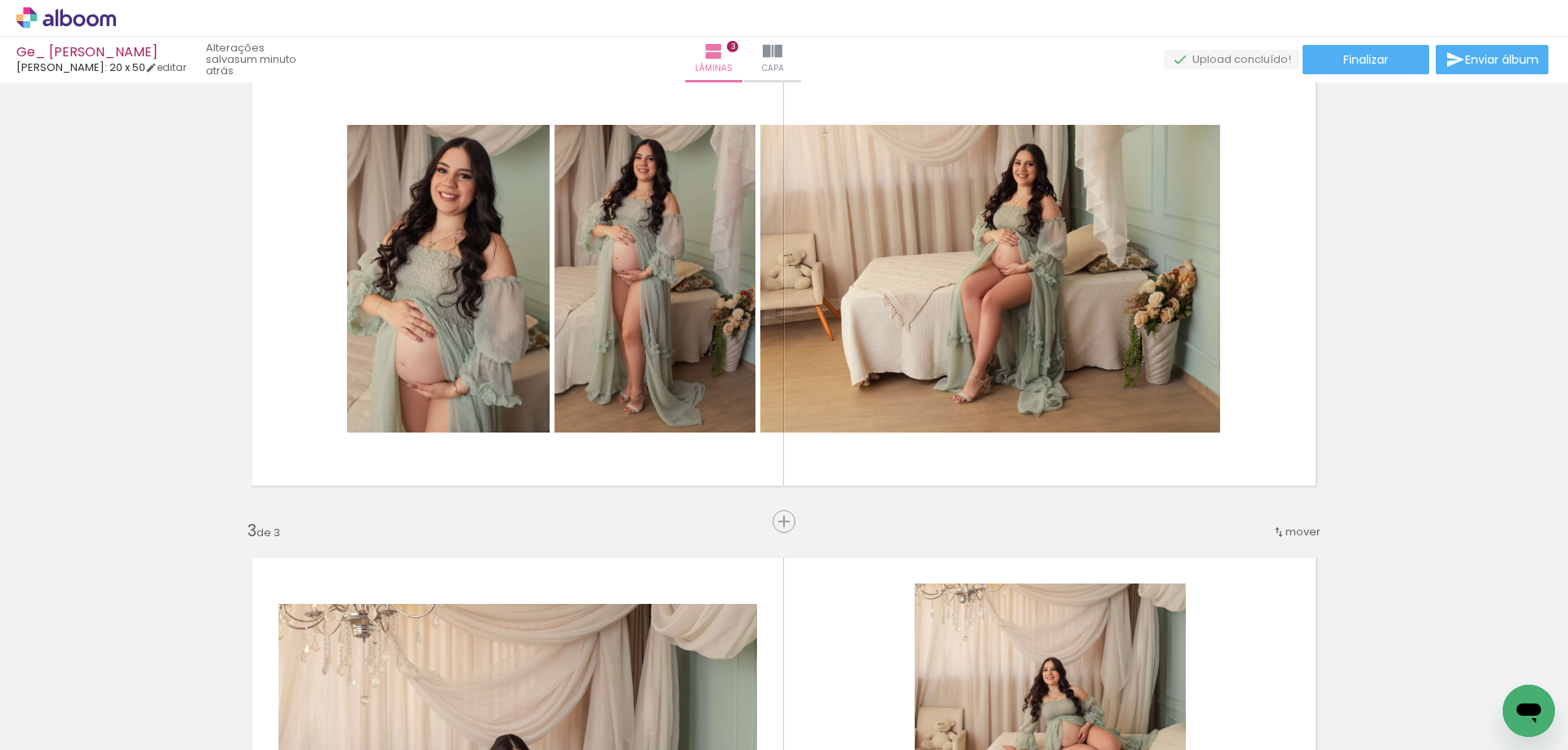
scroll to position [549, 0]
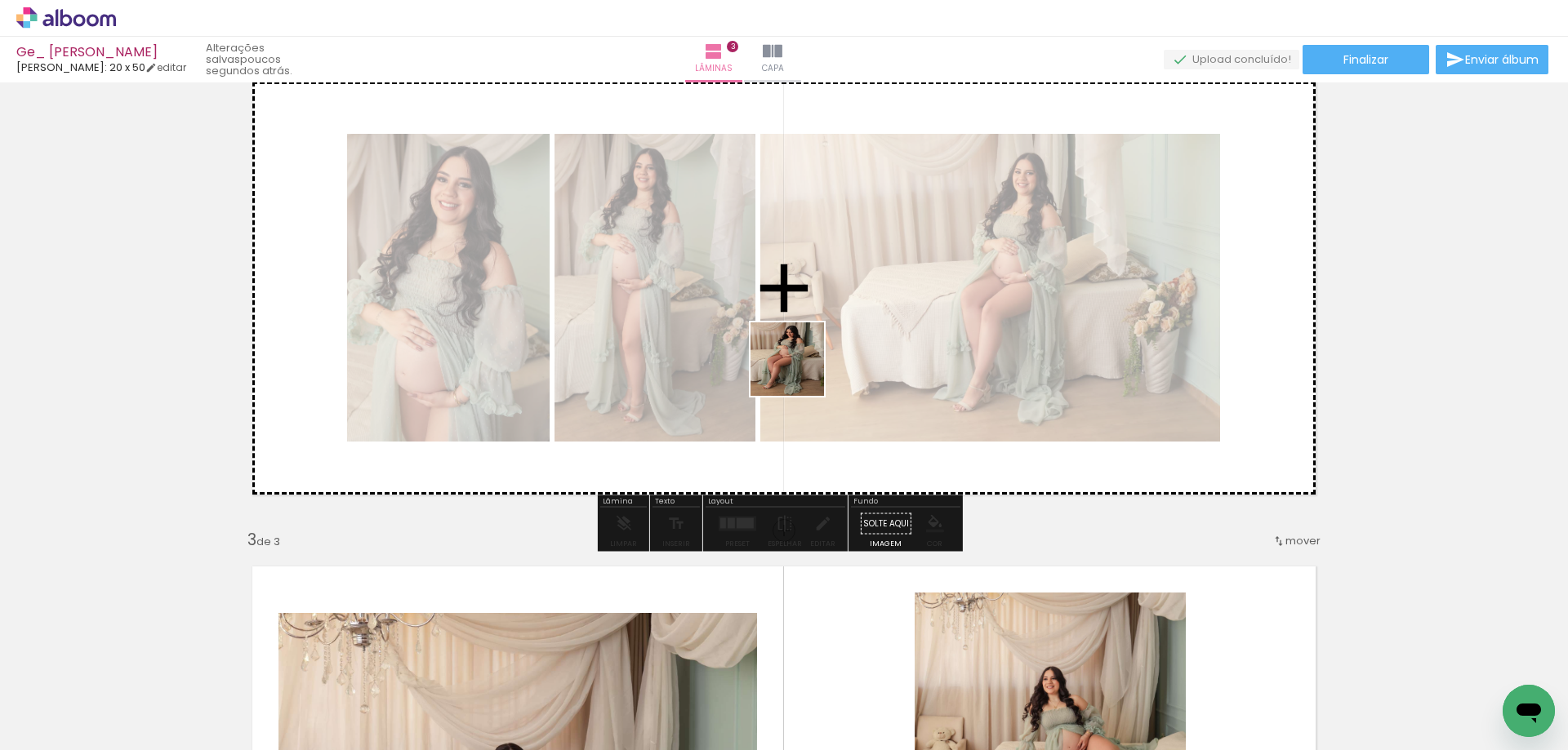
drag, startPoint x: 882, startPoint y: 715, endPoint x: 799, endPoint y: 371, distance: 353.9
click at [799, 371] on quentale-workspace at bounding box center [784, 375] width 1568 height 750
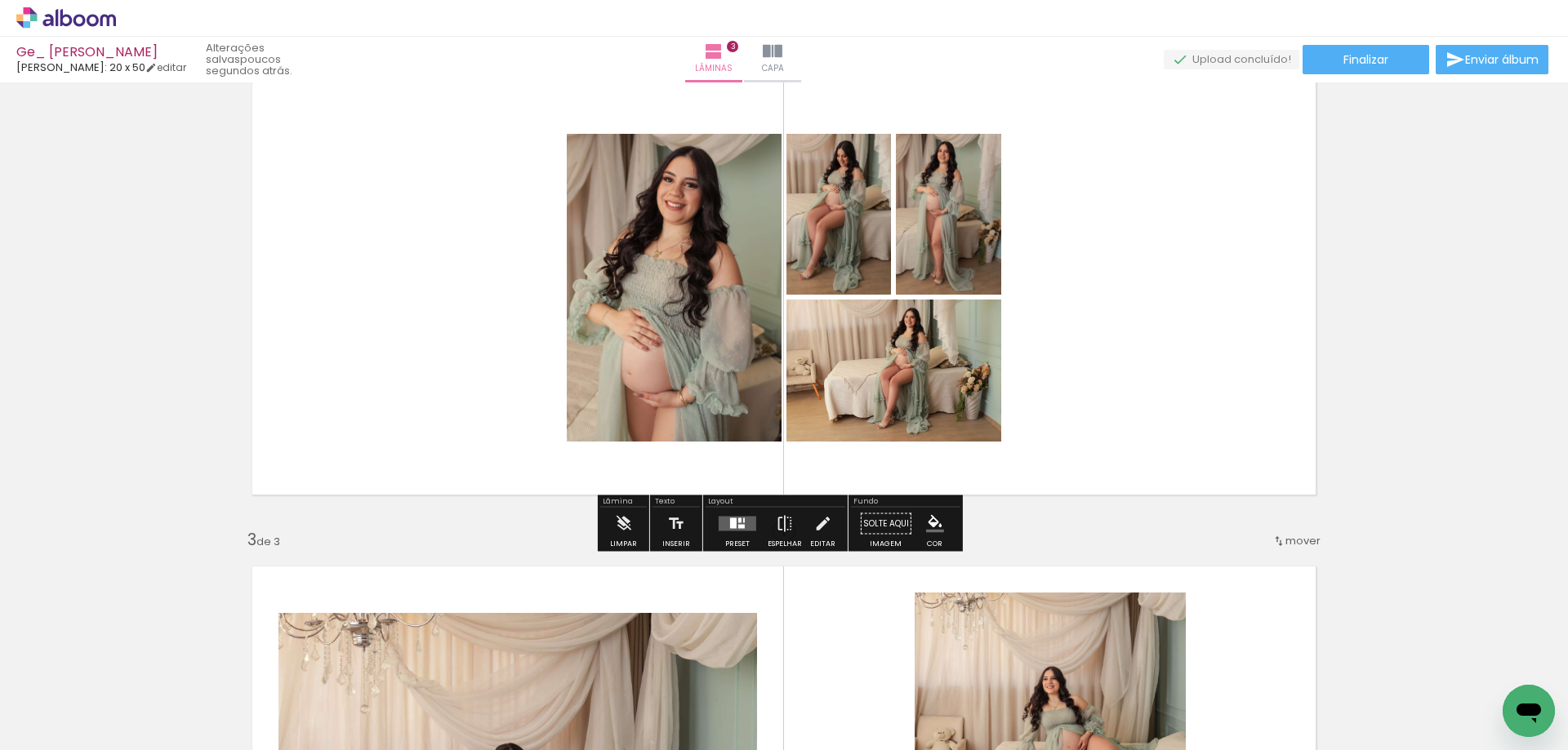
click at [749, 526] on quentale-layouter at bounding box center [737, 523] width 38 height 14
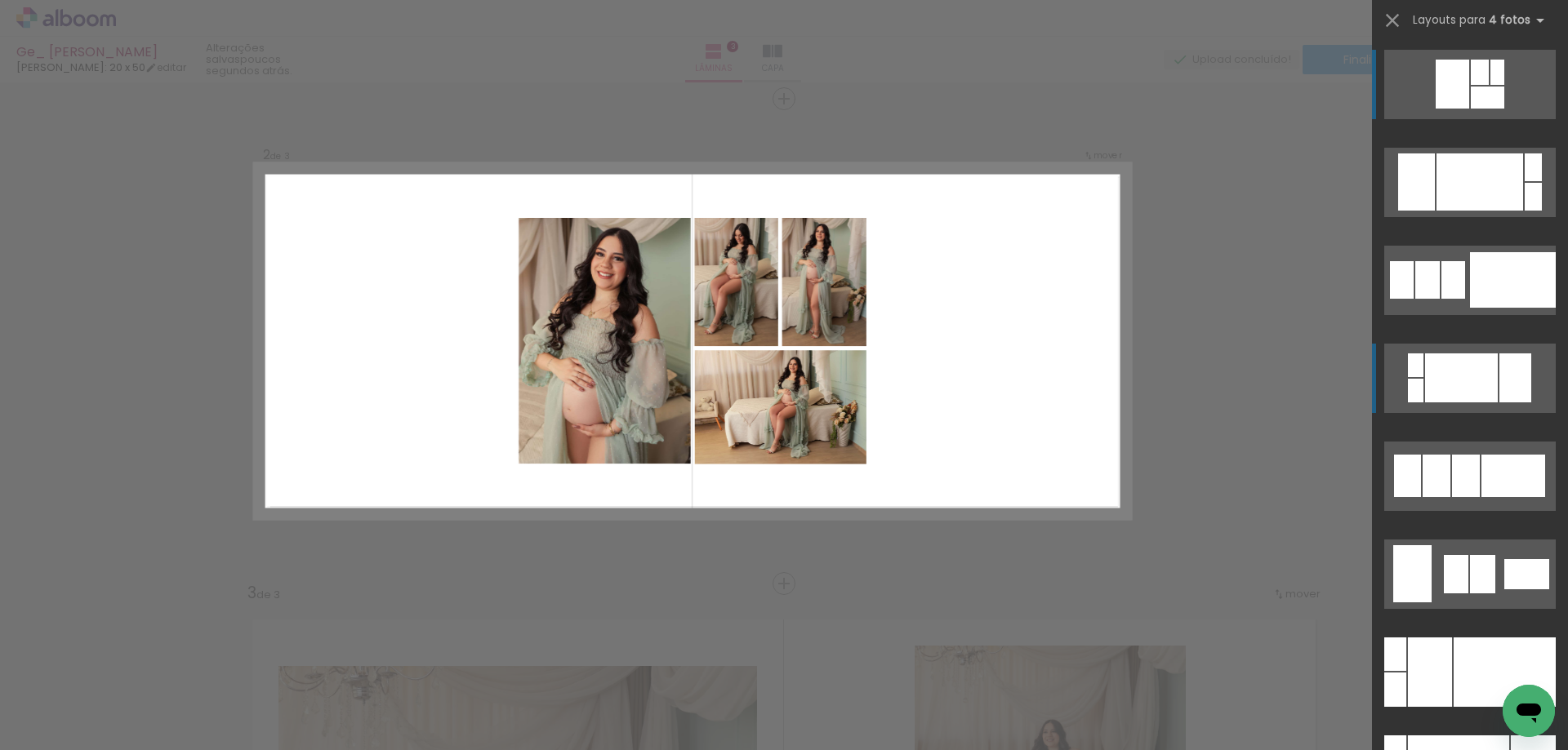
scroll to position [472, 0]
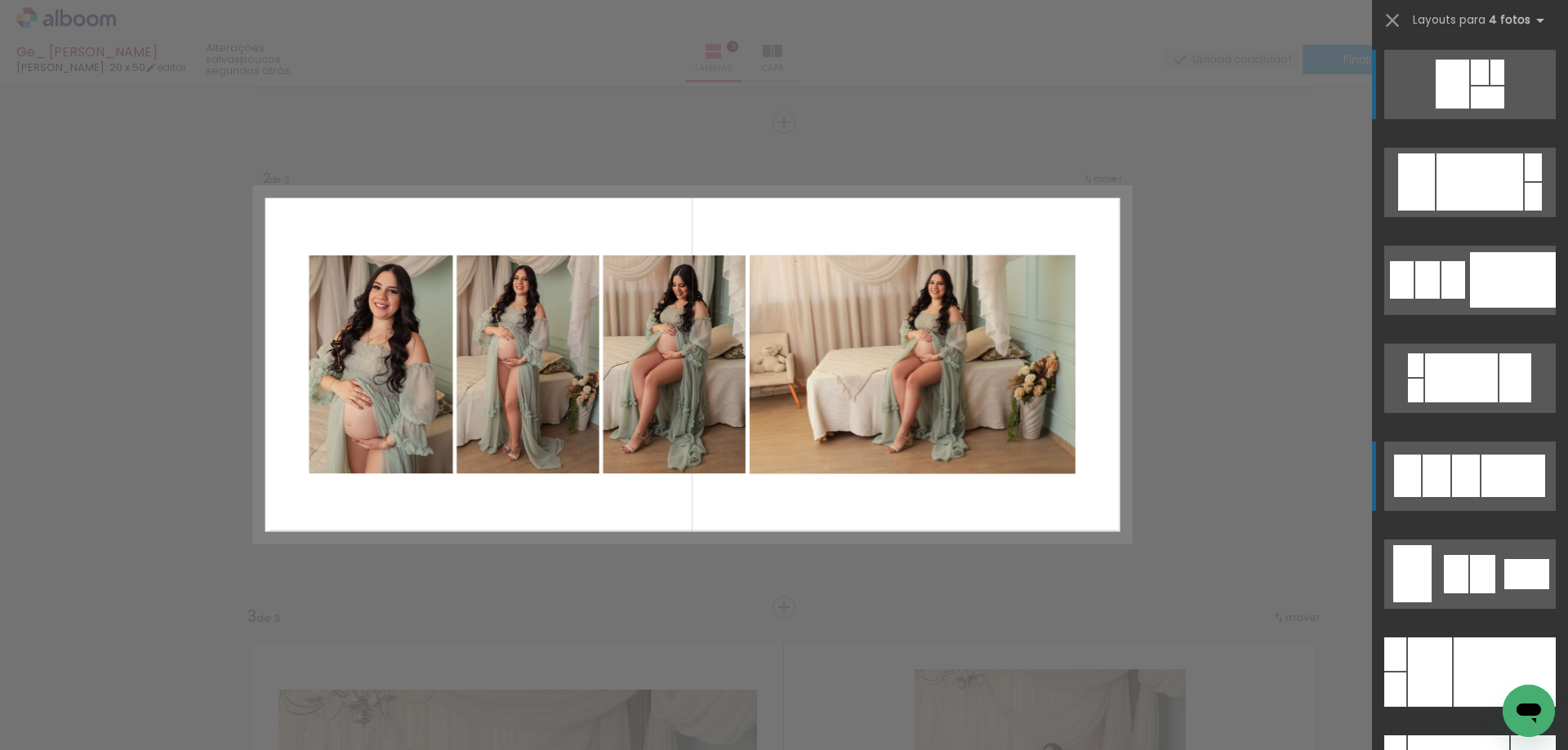
click at [1461, 119] on quentale-layouter at bounding box center [1469, 84] width 171 height 69
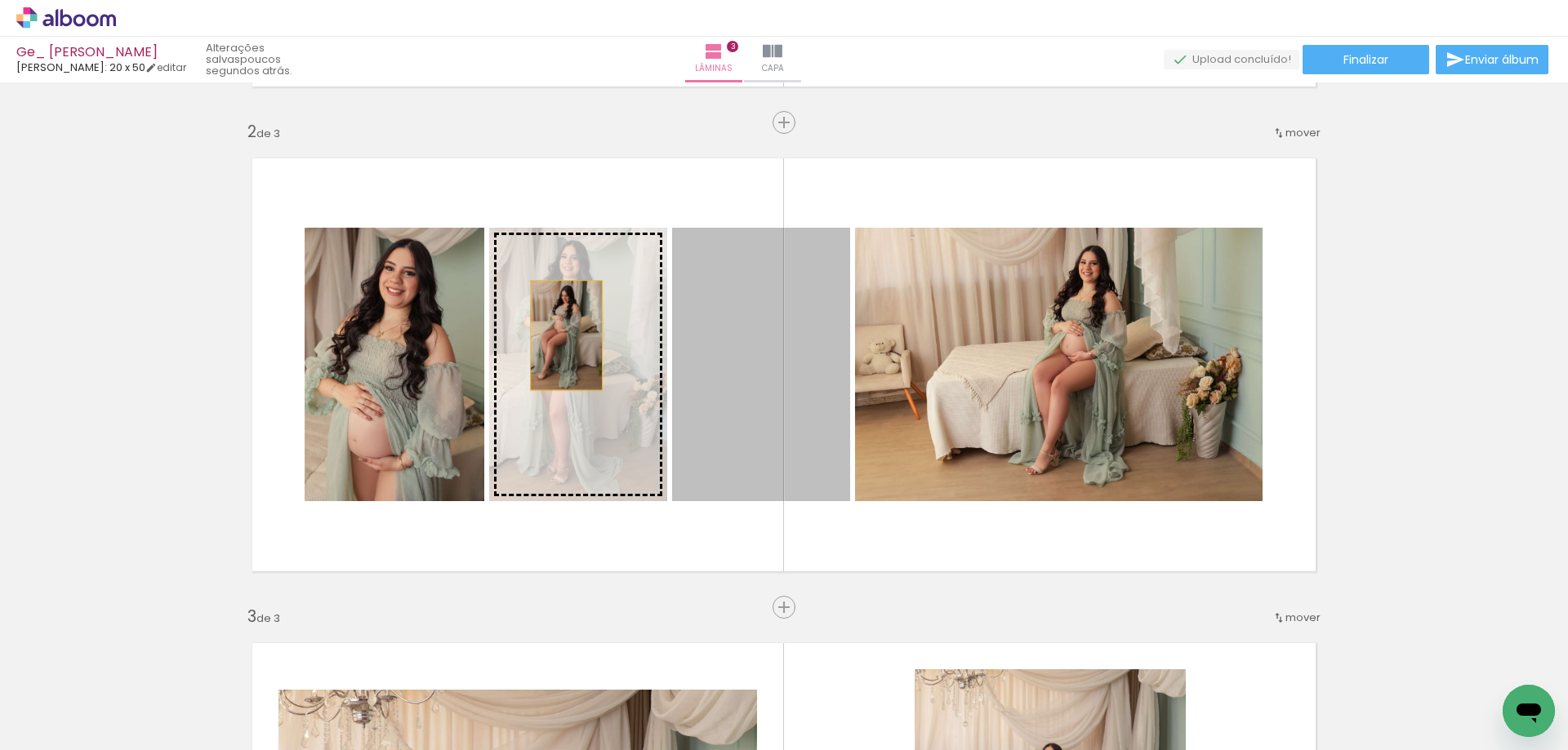
drag, startPoint x: 795, startPoint y: 349, endPoint x: 561, endPoint y: 335, distance: 234.4
click at [0, 0] on slot at bounding box center [0, 0] width 0 height 0
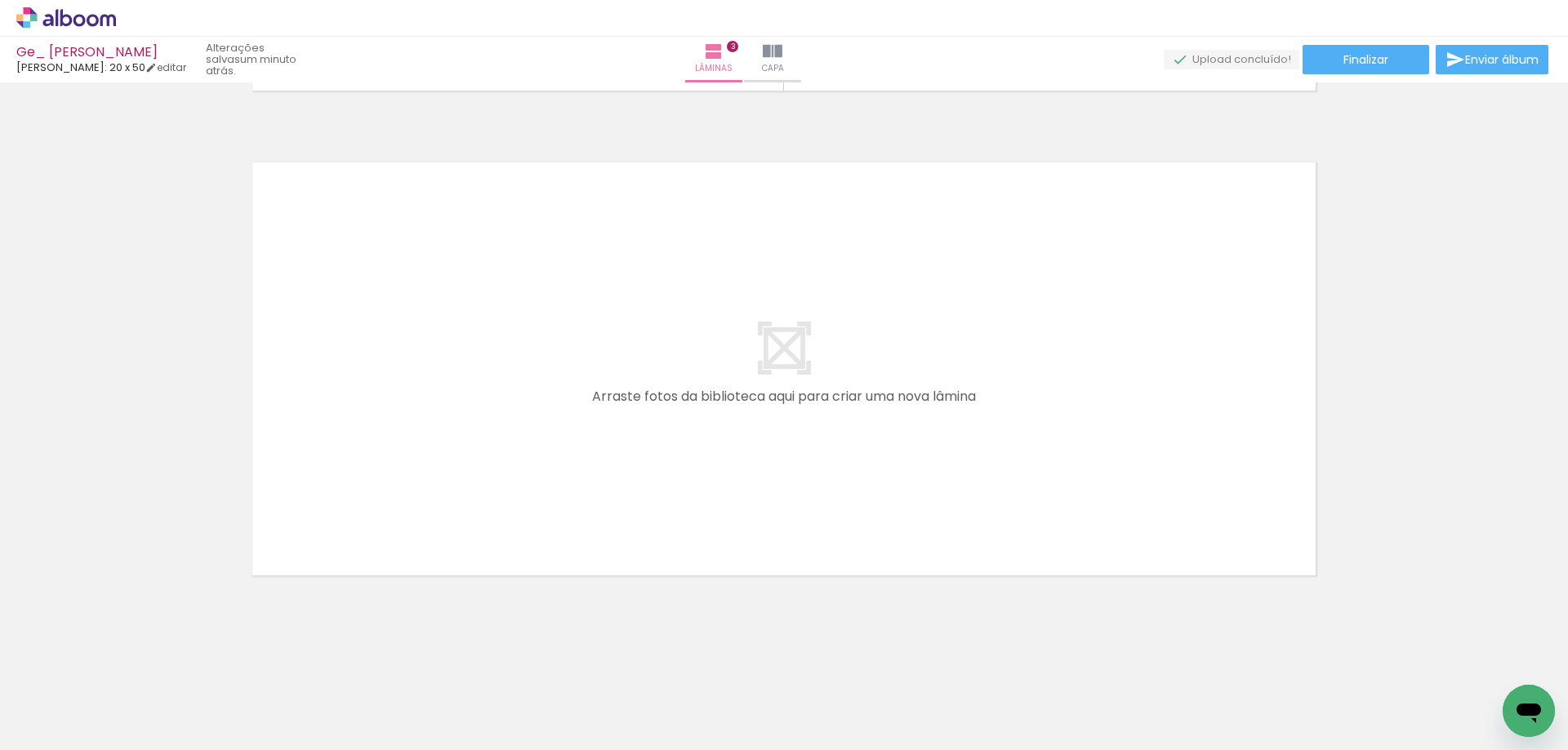
scroll to position [0, 2074]
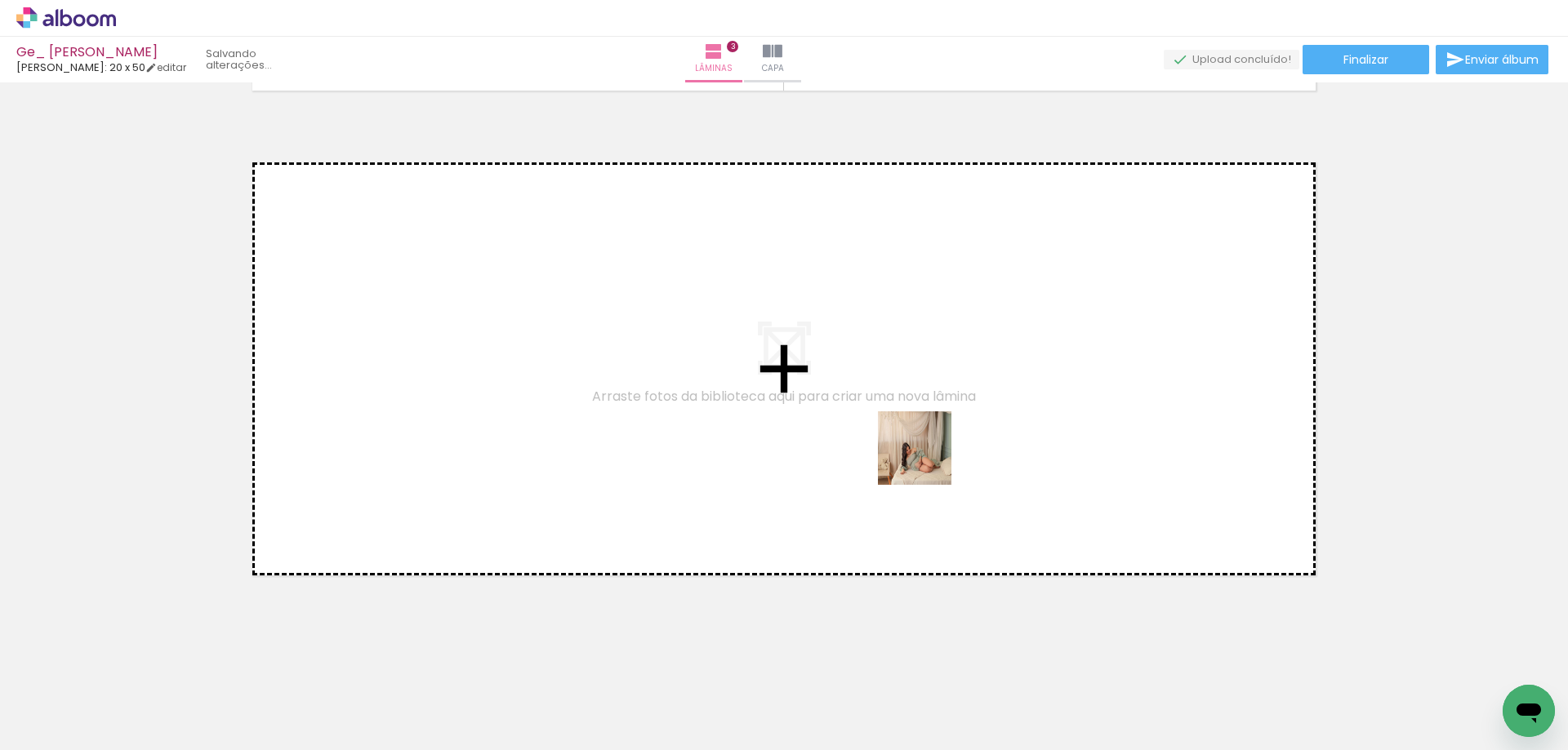
drag, startPoint x: 1022, startPoint y: 716, endPoint x: 905, endPoint y: 378, distance: 357.7
click at [905, 378] on quentale-workspace at bounding box center [784, 375] width 1568 height 750
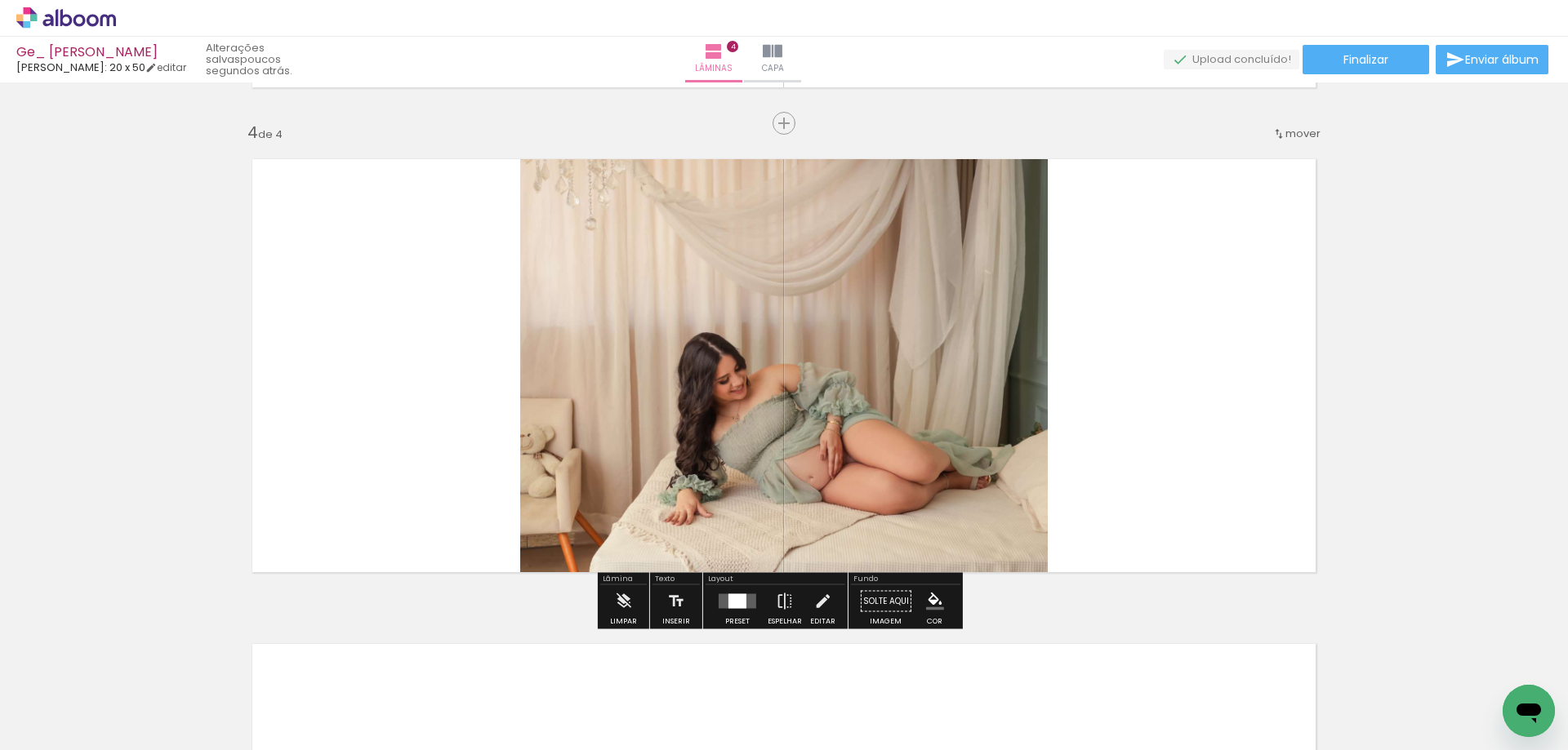
scroll to position [1442, 0]
click at [738, 603] on div at bounding box center [737, 600] width 18 height 14
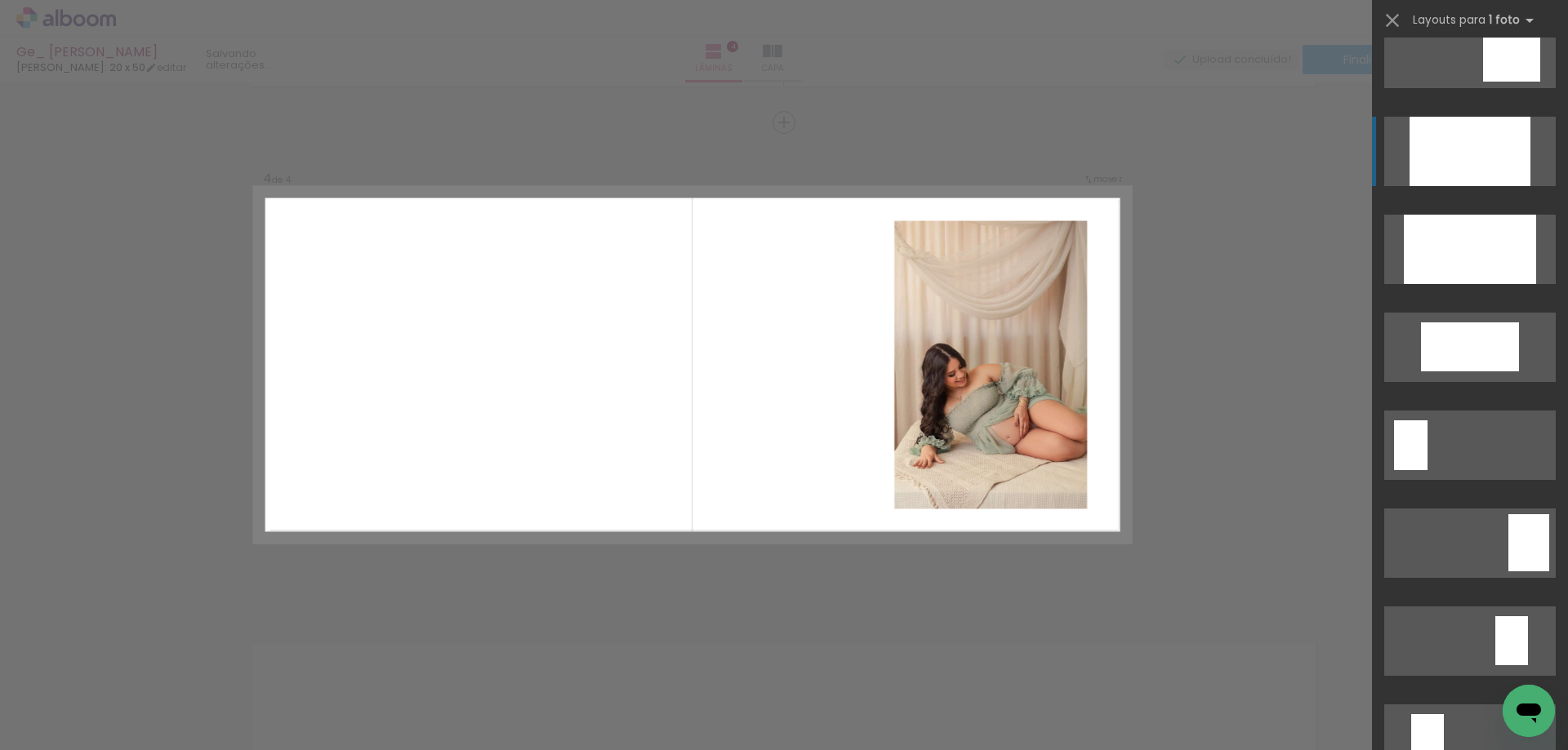
scroll to position [2204, 0]
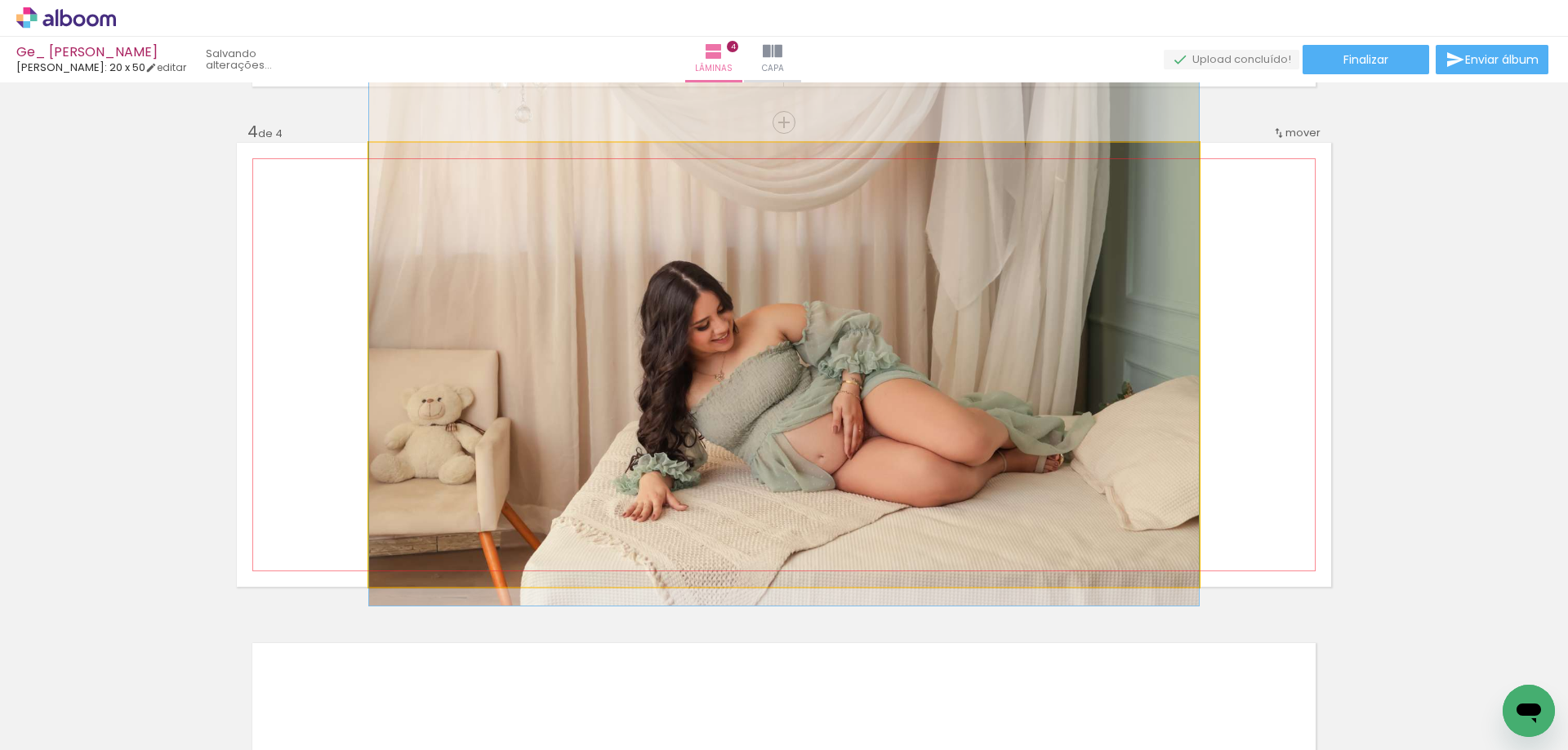
drag, startPoint x: 1017, startPoint y: 449, endPoint x: 1017, endPoint y: 435, distance: 14.0
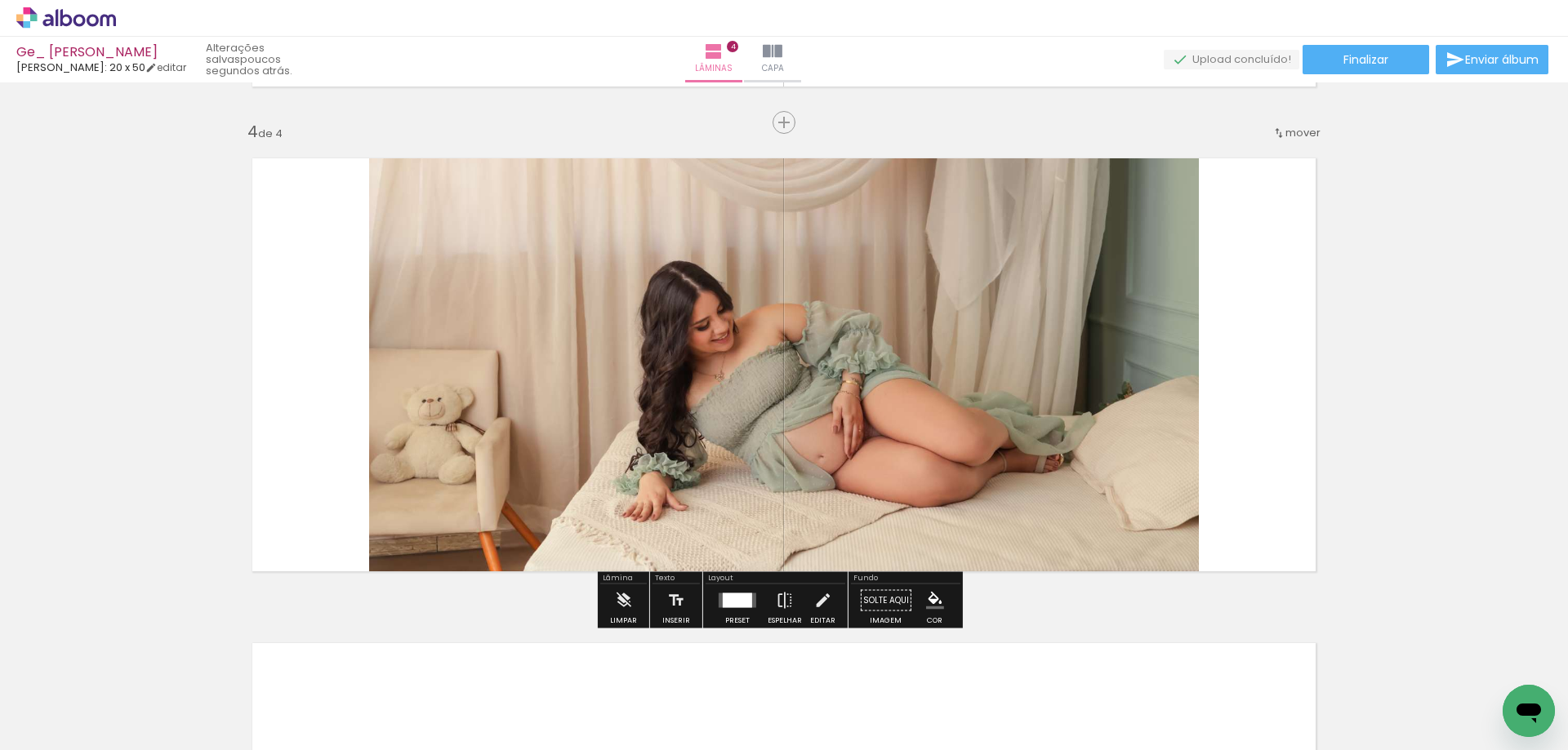
click at [1229, 329] on quentale-layouter at bounding box center [784, 365] width 1094 height 444
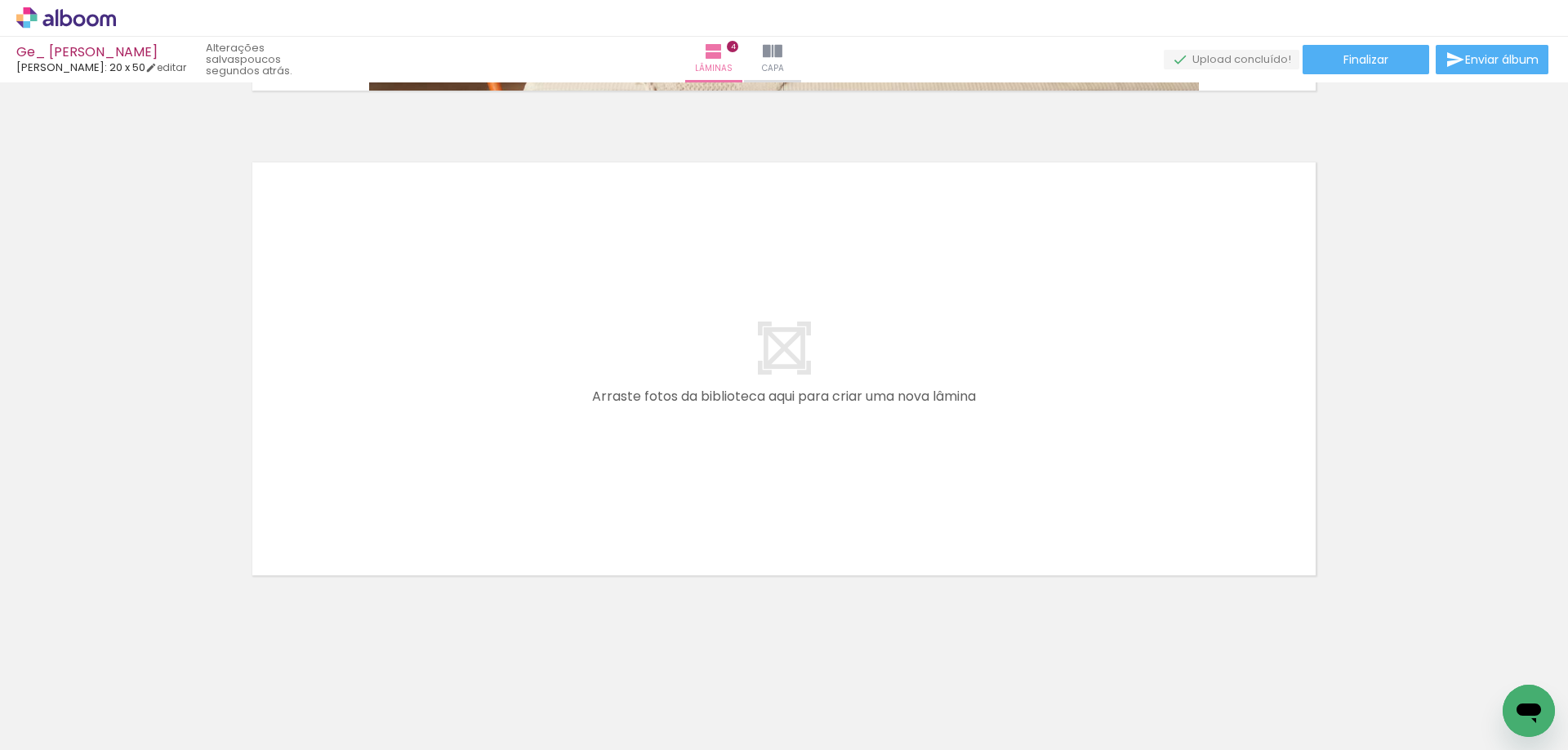
scroll to position [0, 1478]
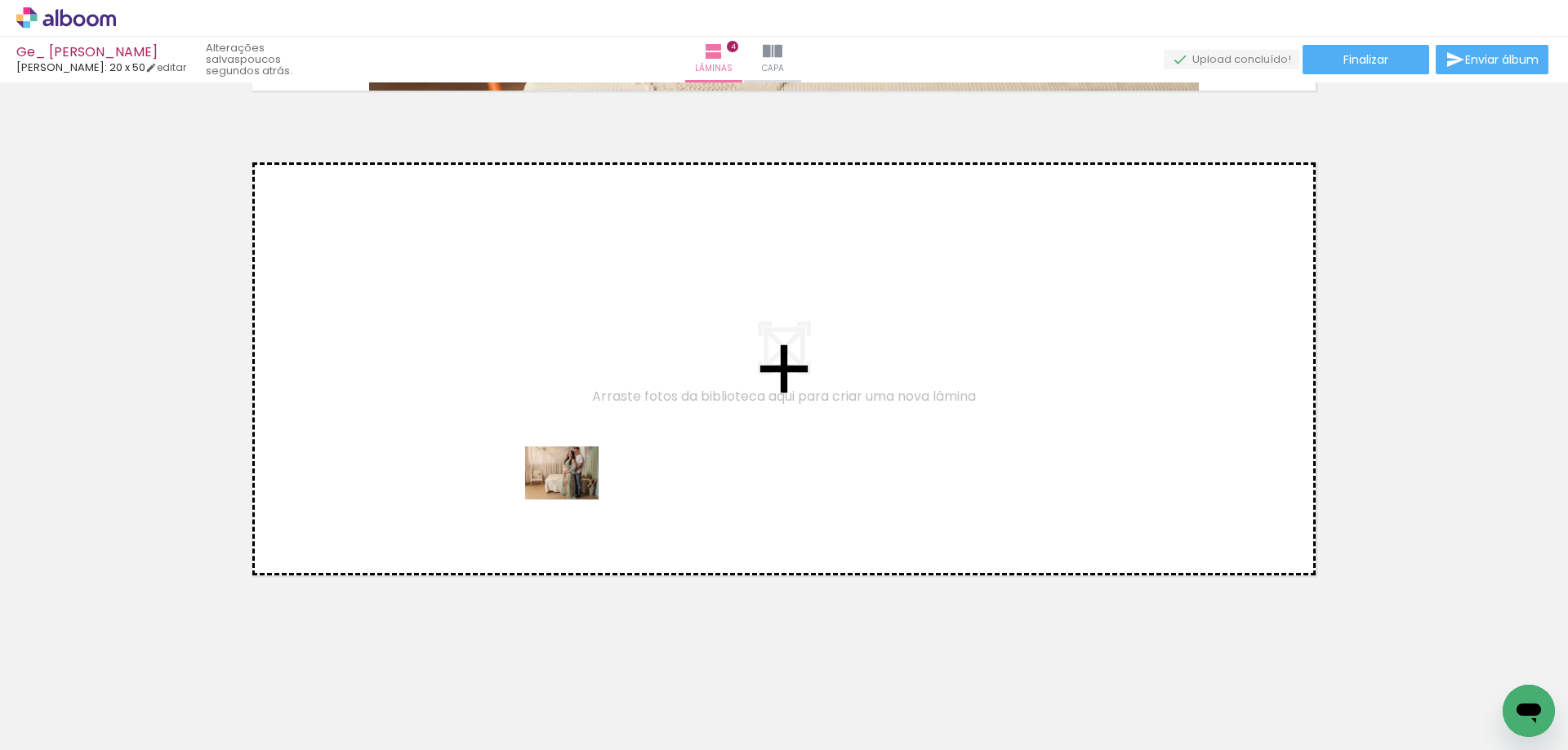
drag, startPoint x: 547, startPoint y: 715, endPoint x: 574, endPoint y: 496, distance: 220.7
click at [574, 496] on quentale-workspace at bounding box center [784, 375] width 1568 height 750
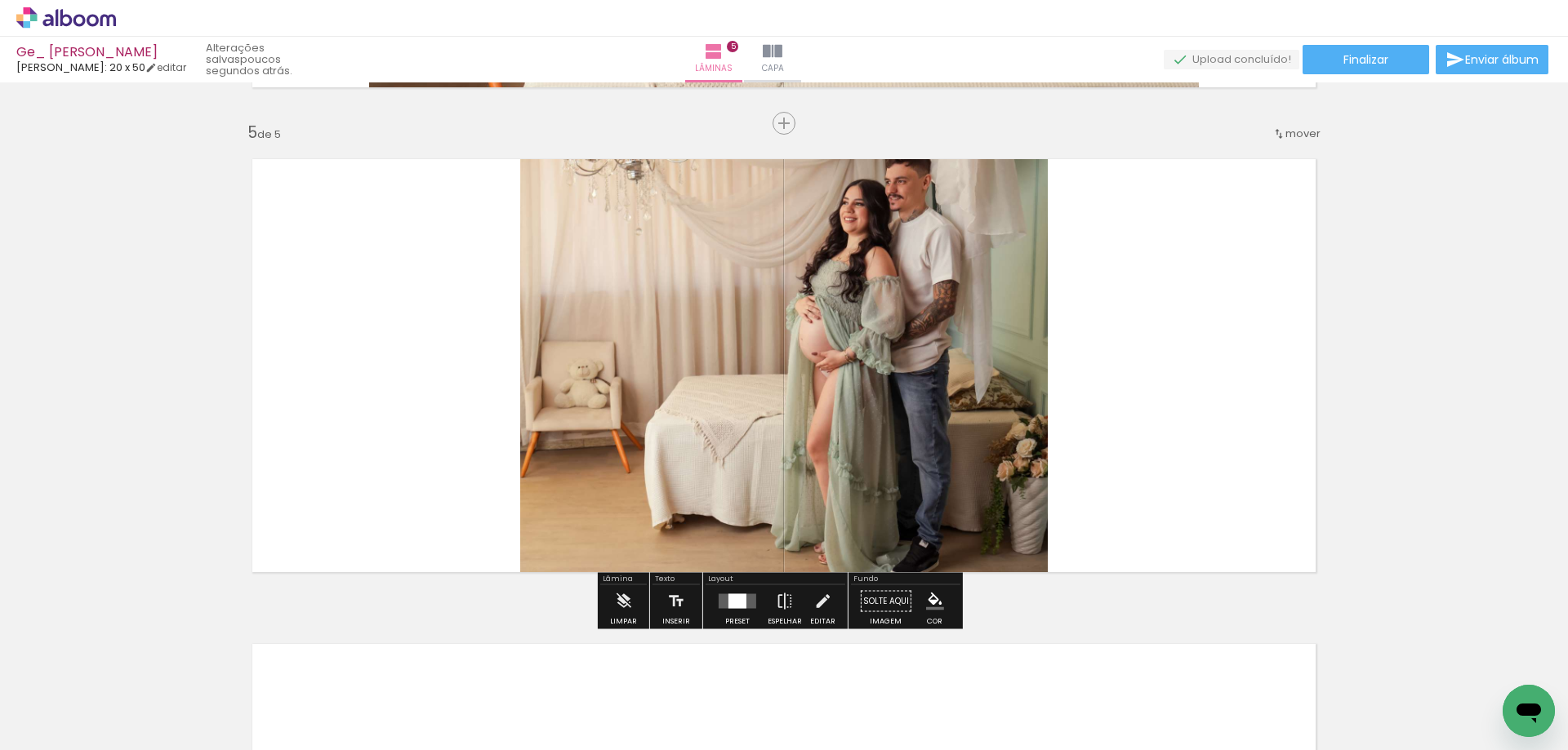
scroll to position [1926, 0]
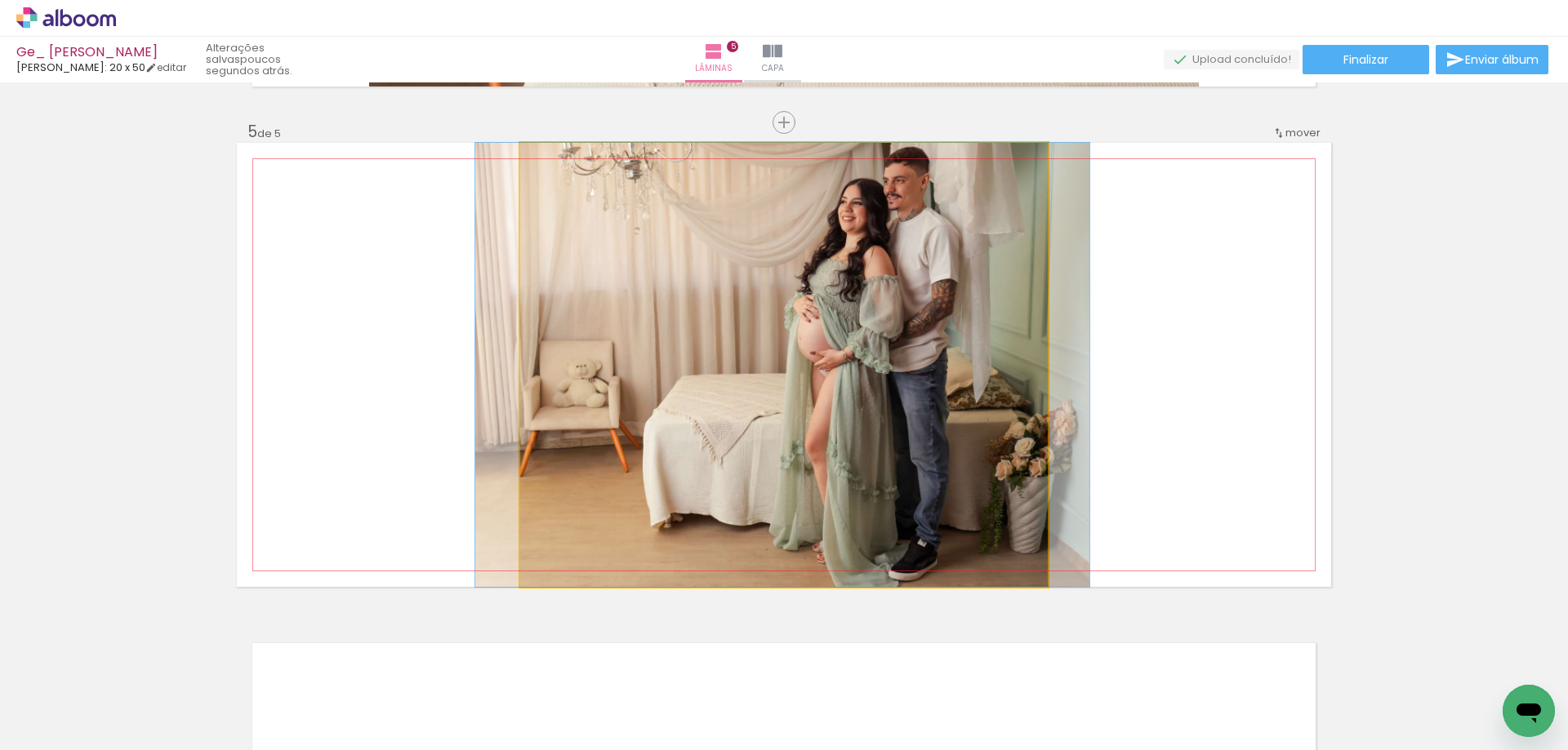
drag, startPoint x: 899, startPoint y: 367, endPoint x: 898, endPoint y: 382, distance: 15.0
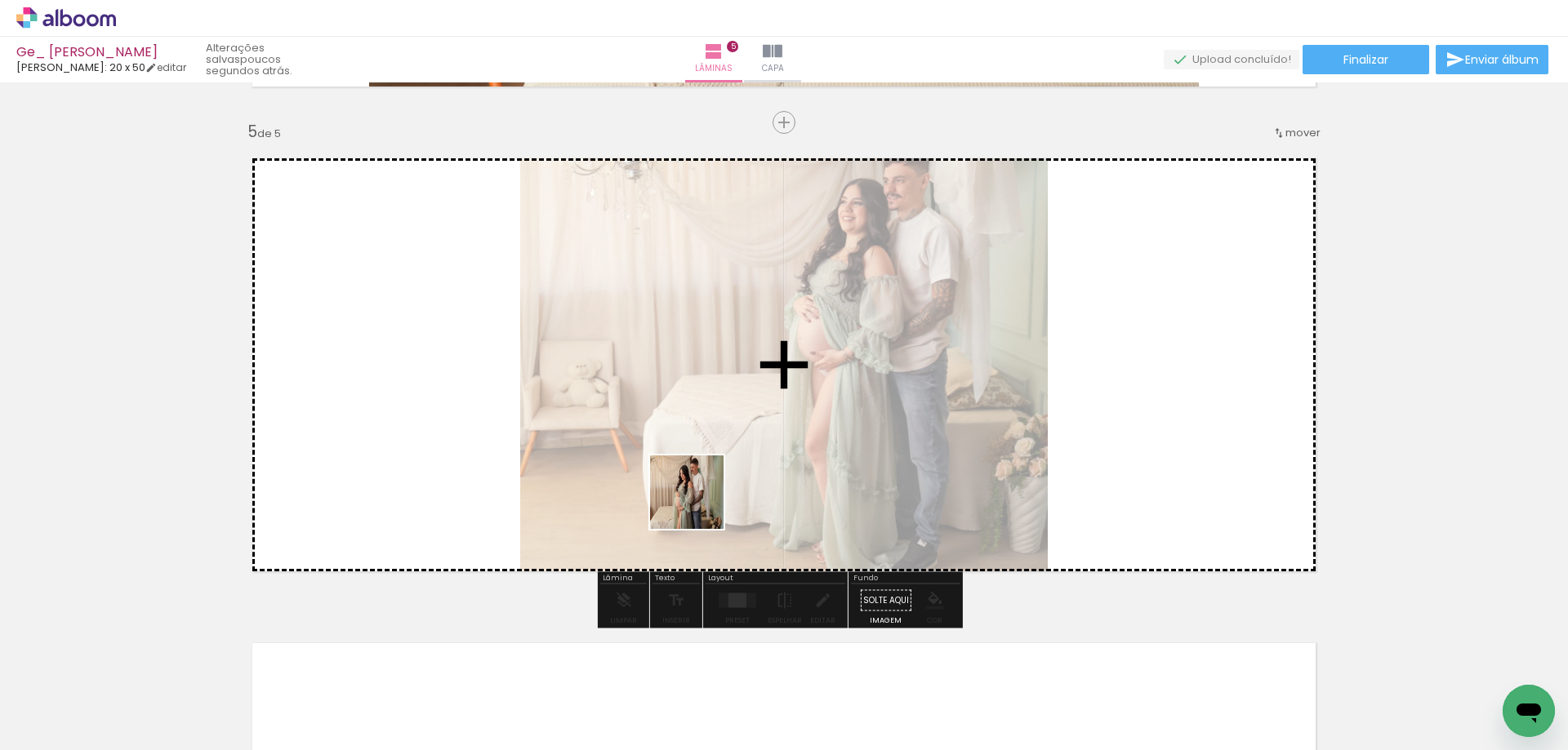
drag, startPoint x: 624, startPoint y: 709, endPoint x: 720, endPoint y: 457, distance: 269.7
click at [720, 457] on quentale-workspace at bounding box center [784, 375] width 1568 height 750
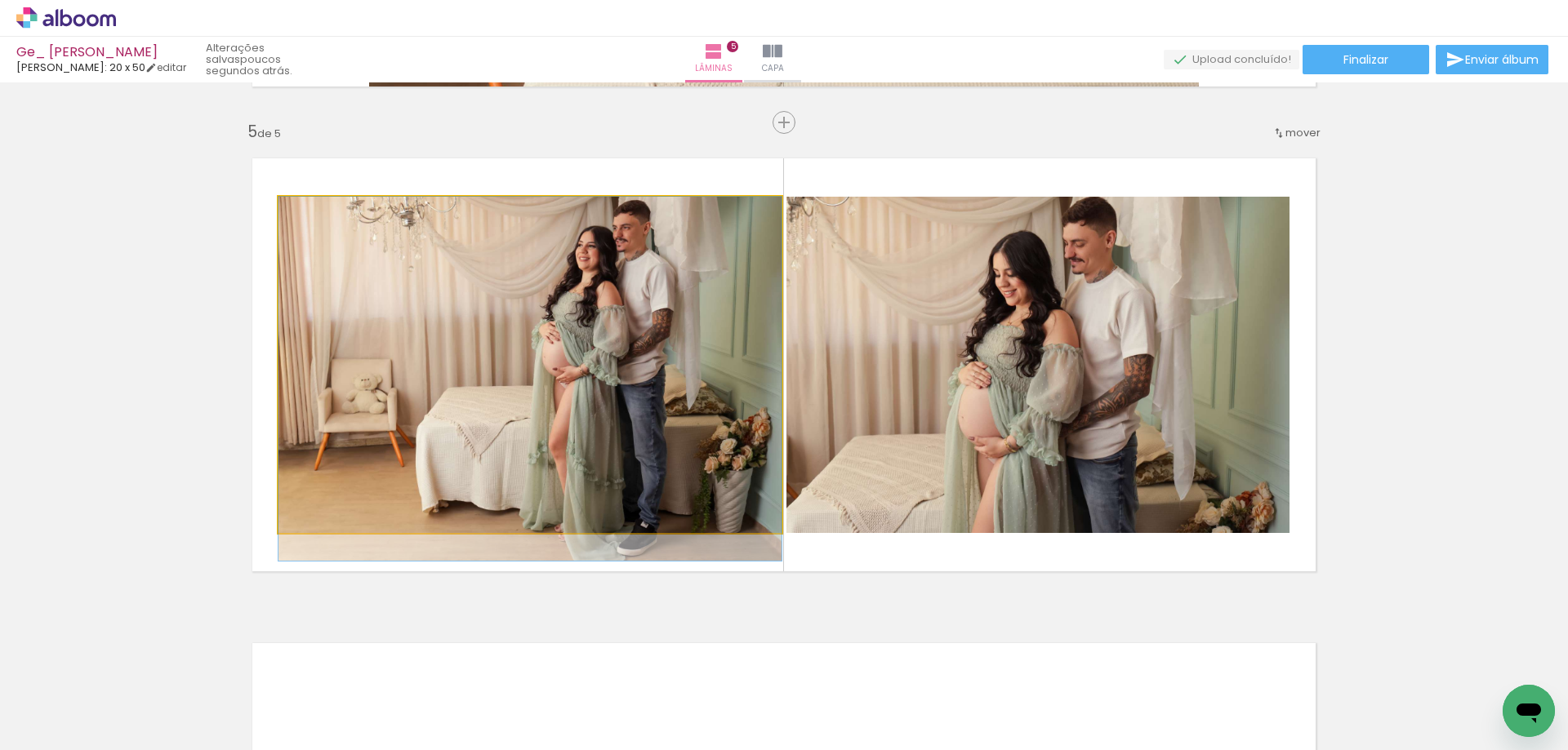
drag, startPoint x: 748, startPoint y: 312, endPoint x: 745, endPoint y: 351, distance: 39.1
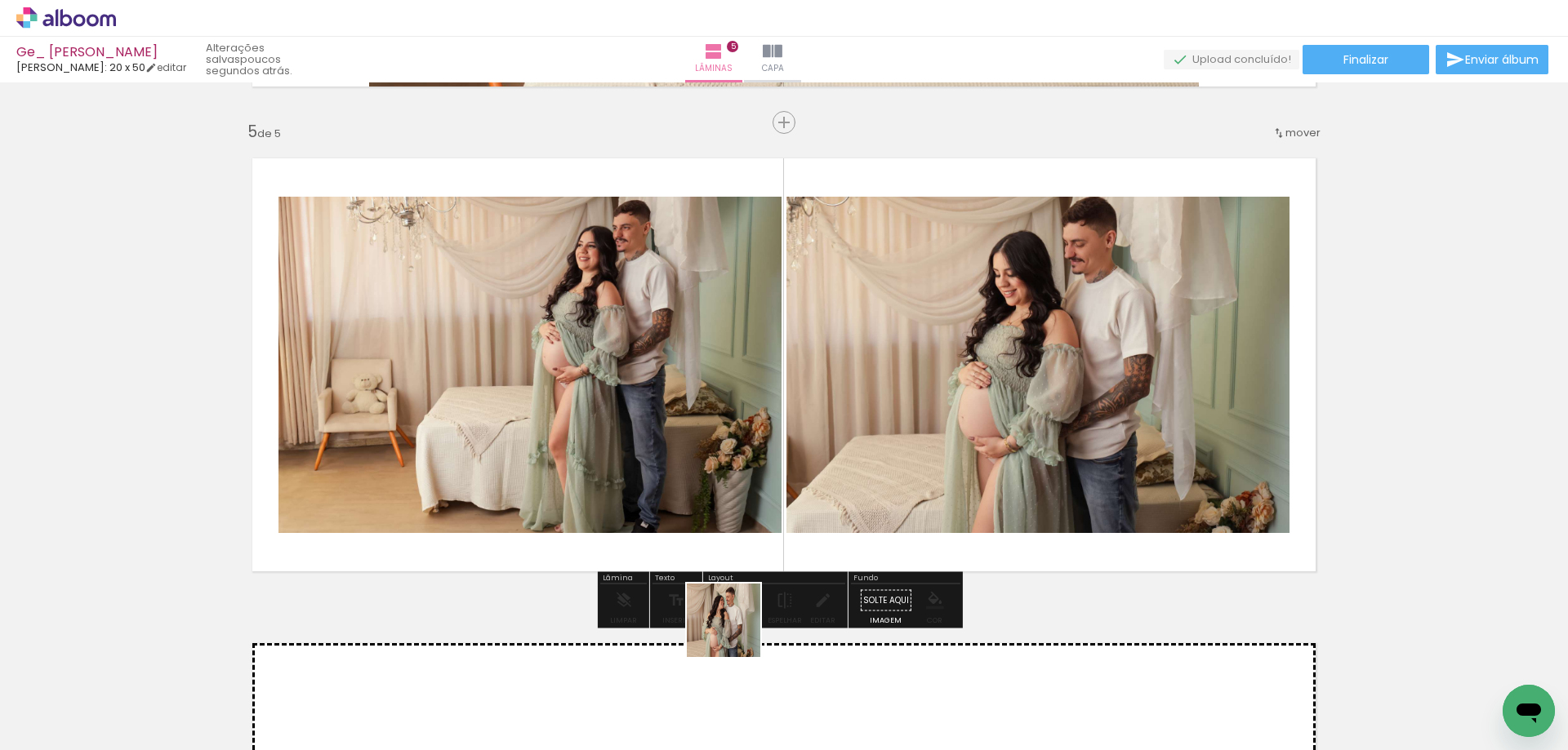
drag, startPoint x: 733, startPoint y: 695, endPoint x: 765, endPoint y: 371, distance: 325.6
click at [765, 371] on quentale-workspace at bounding box center [784, 375] width 1568 height 750
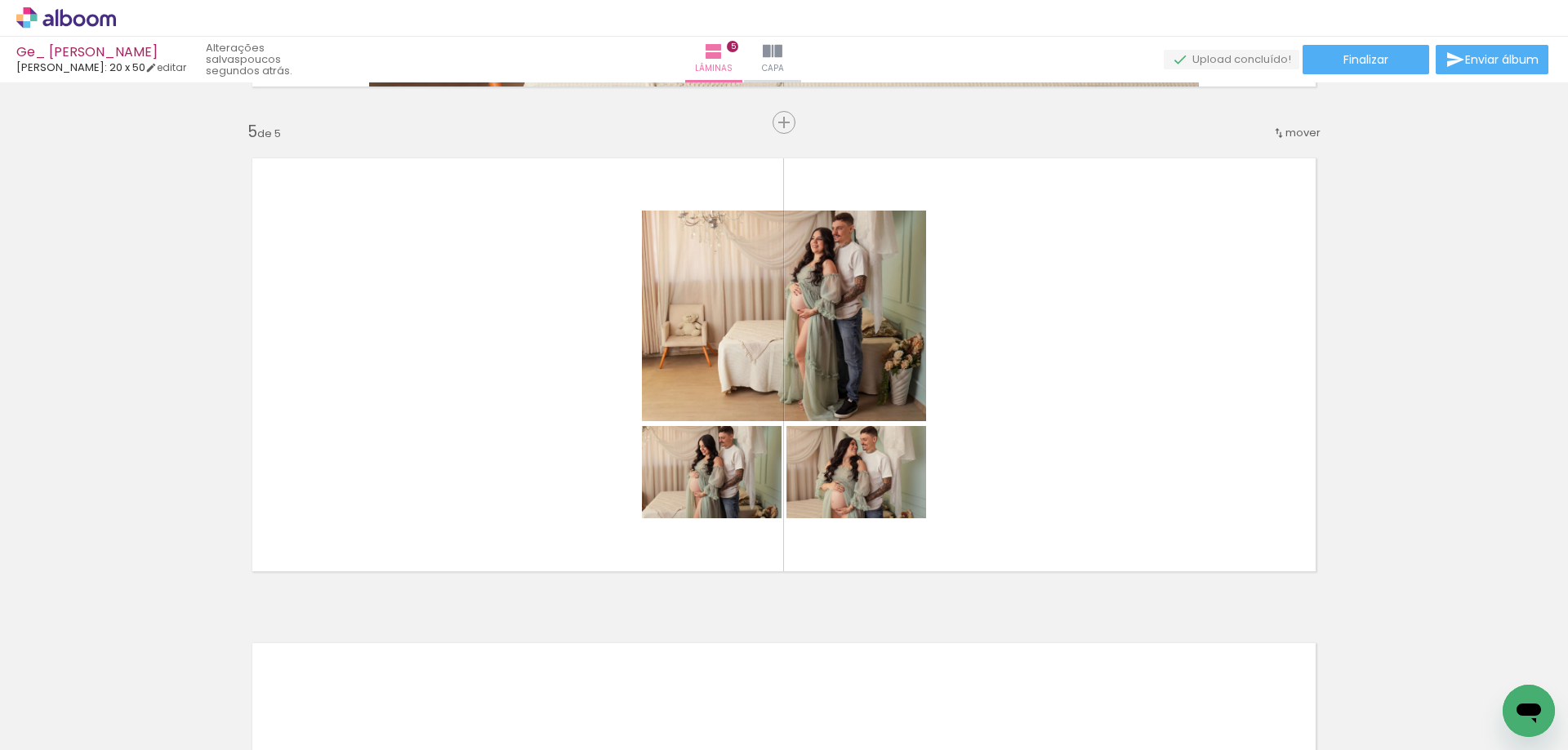
scroll to position [0, 1514]
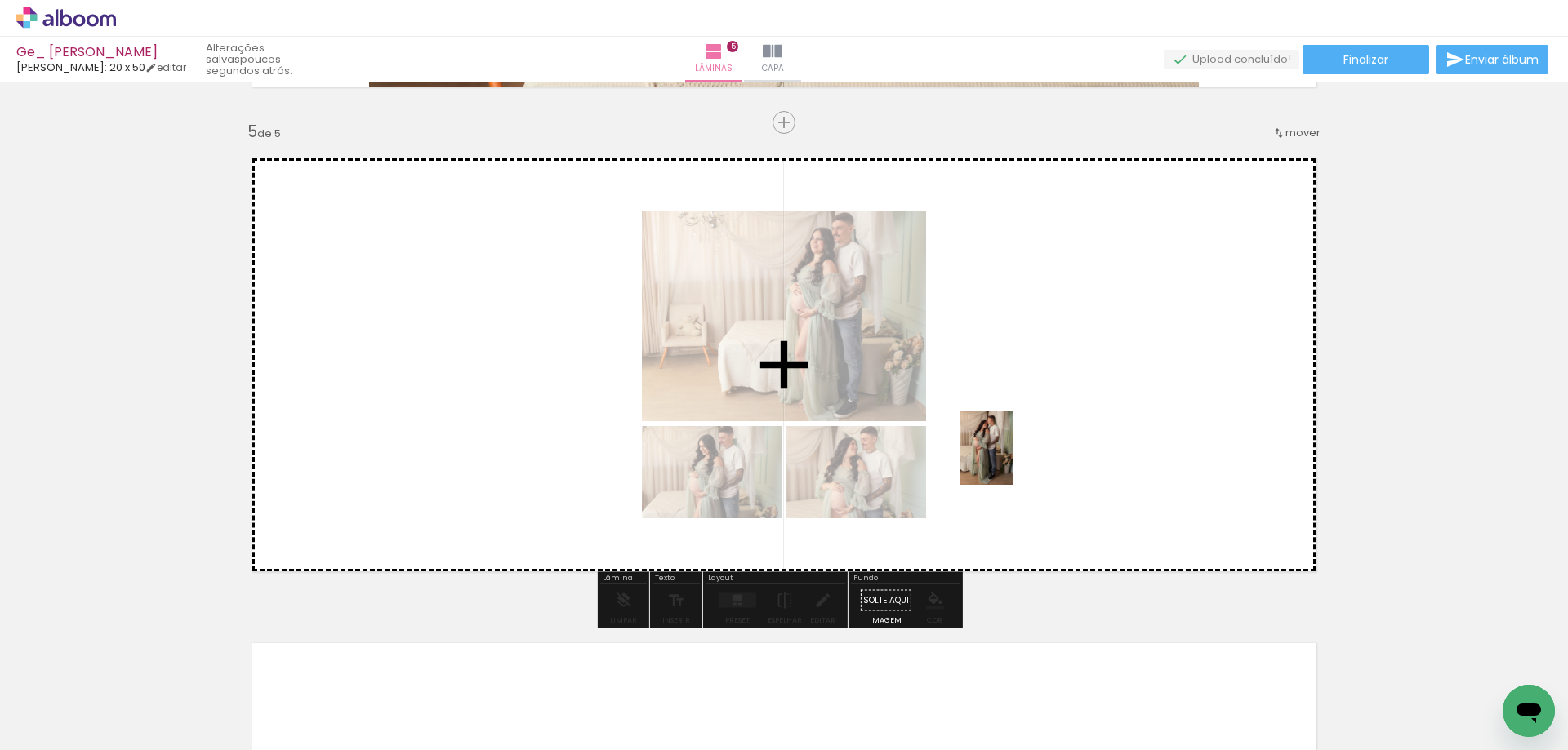
drag, startPoint x: 778, startPoint y: 712, endPoint x: 1009, endPoint y: 460, distance: 341.9
click at [1009, 460] on quentale-workspace at bounding box center [784, 375] width 1568 height 750
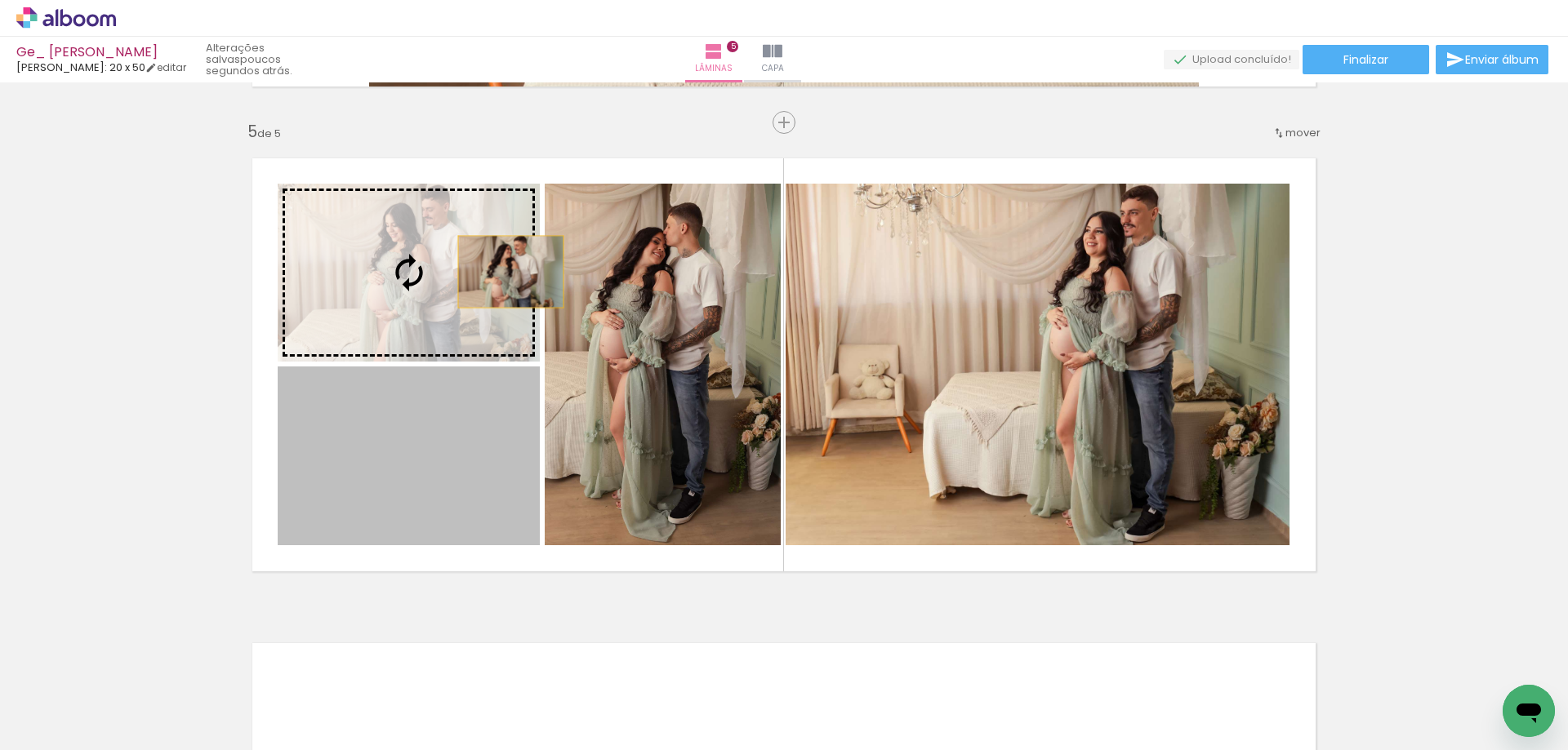
drag, startPoint x: 487, startPoint y: 456, endPoint x: 505, endPoint y: 271, distance: 185.9
click at [0, 0] on slot at bounding box center [0, 0] width 0 height 0
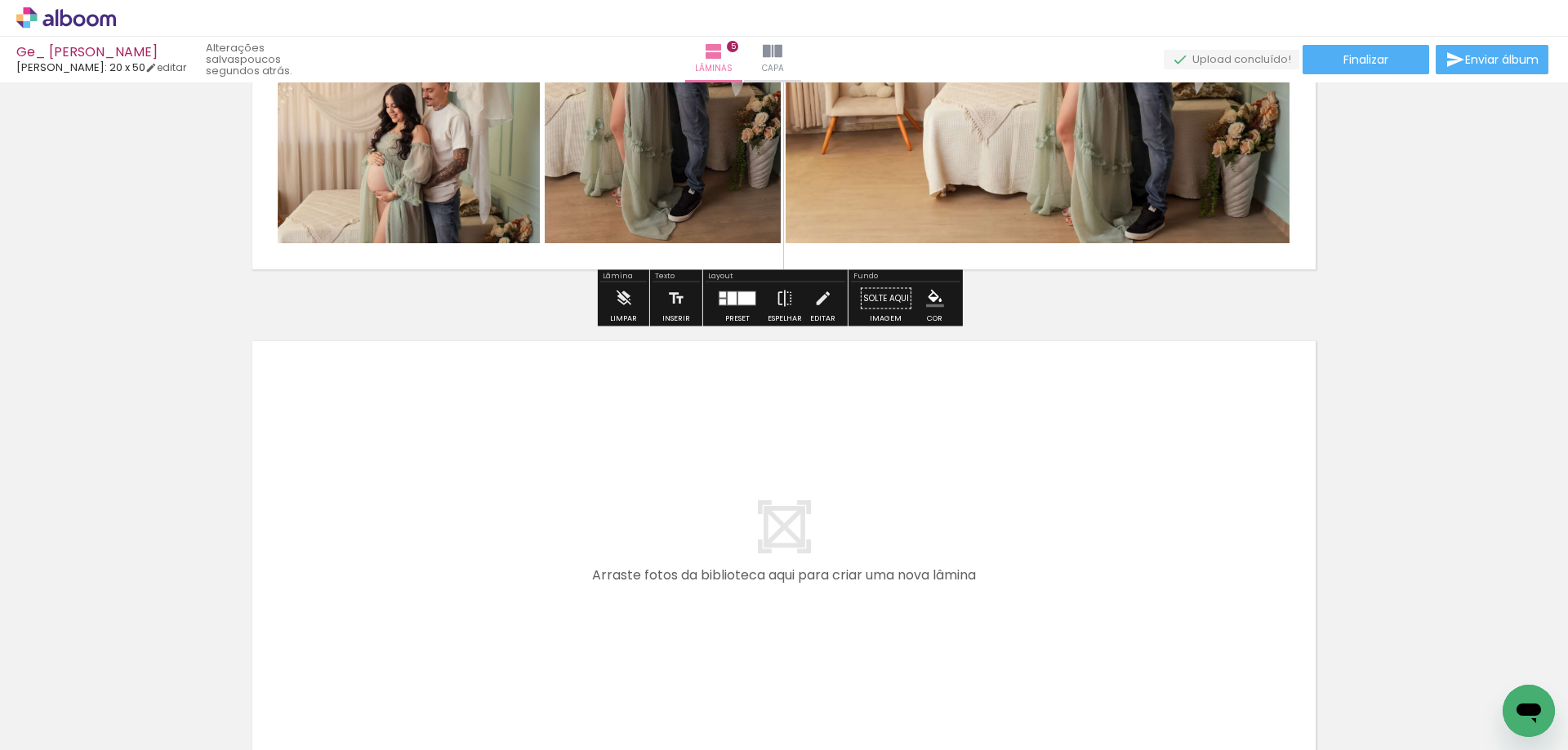
scroll to position [2335, 0]
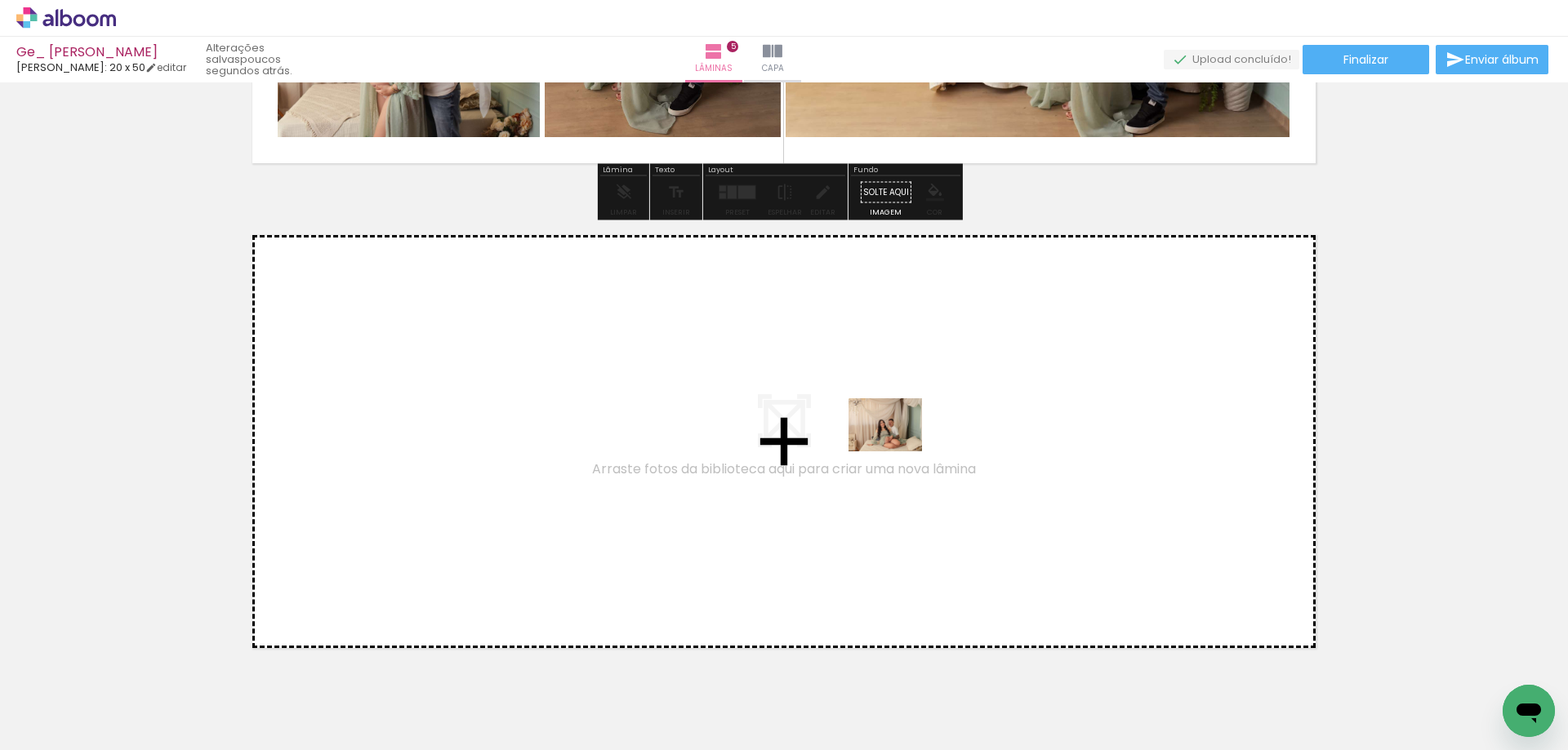
drag, startPoint x: 1328, startPoint y: 710, endPoint x: 897, endPoint y: 447, distance: 504.9
click at [897, 447] on quentale-workspace at bounding box center [784, 375] width 1568 height 750
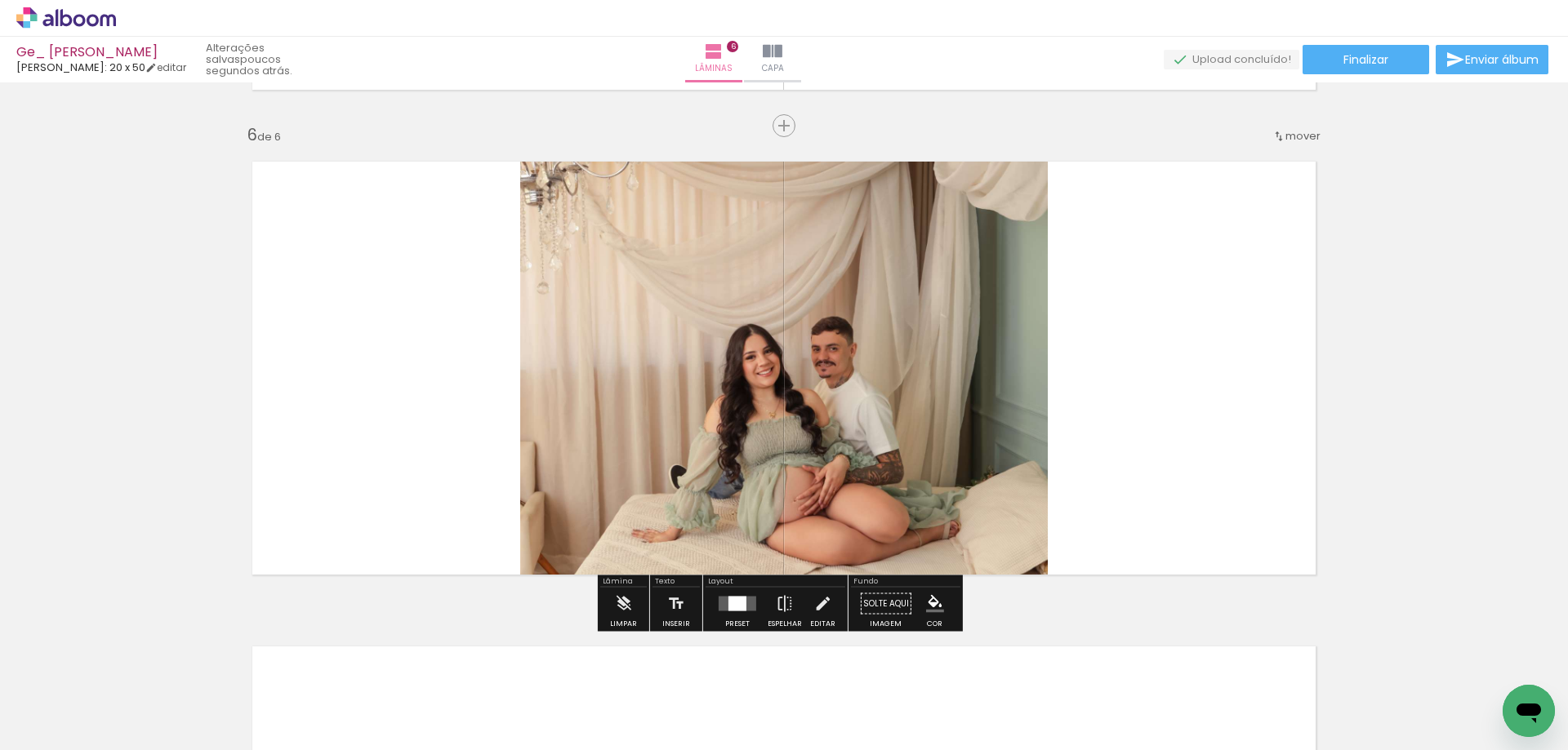
scroll to position [2412, 0]
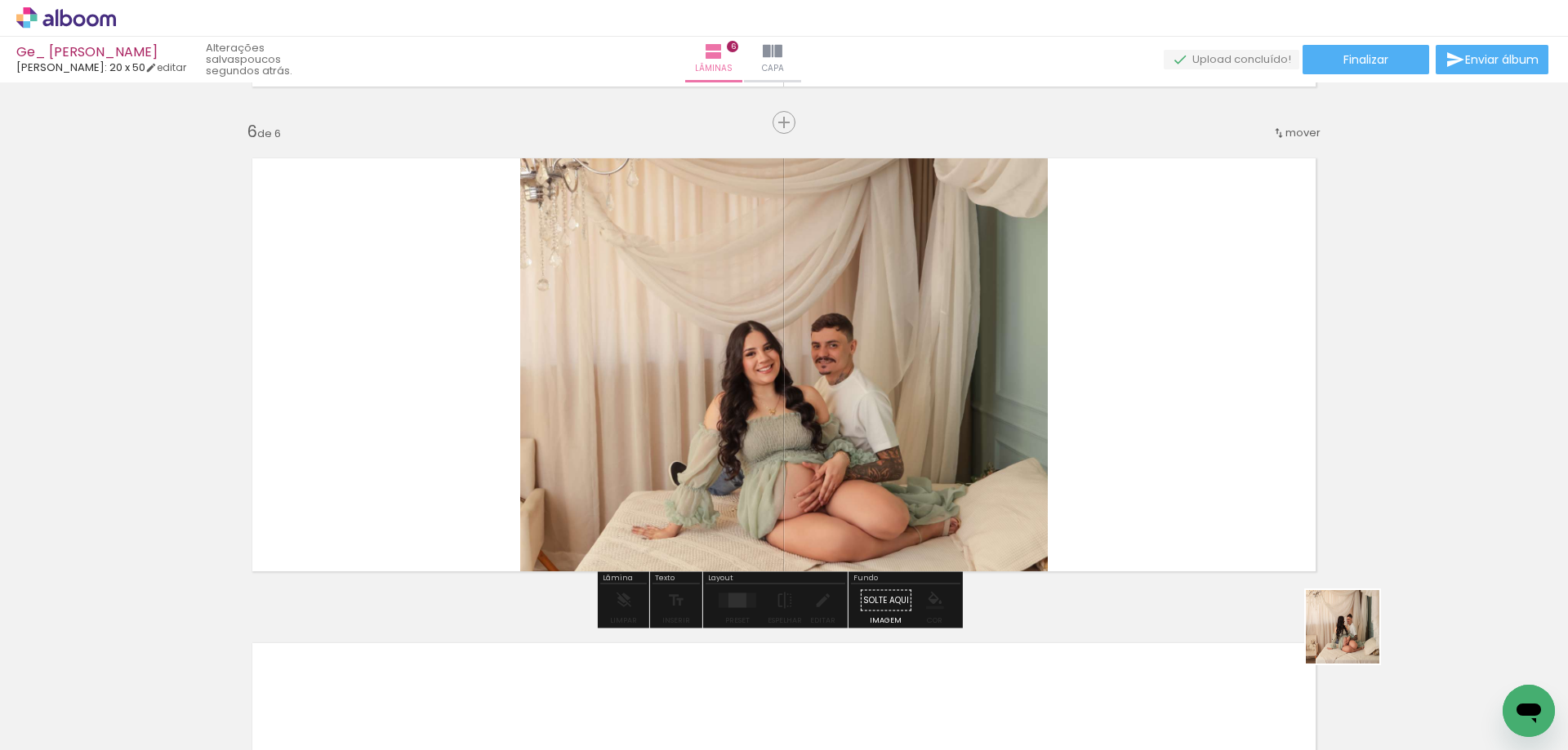
drag, startPoint x: 1404, startPoint y: 692, endPoint x: 1008, endPoint y: 412, distance: 485.0
click at [1008, 412] on quentale-workspace at bounding box center [784, 375] width 1568 height 750
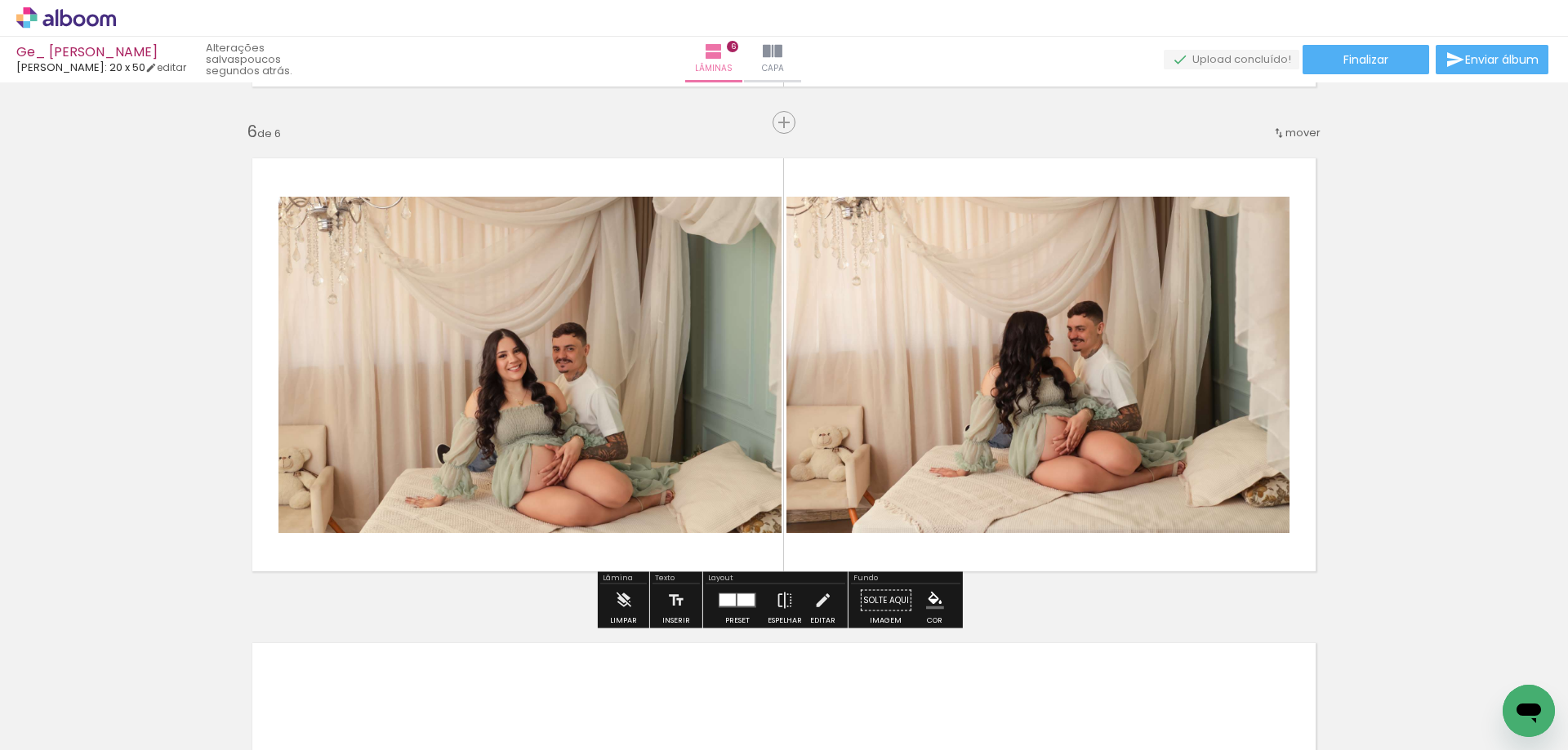
scroll to position [0, 1887]
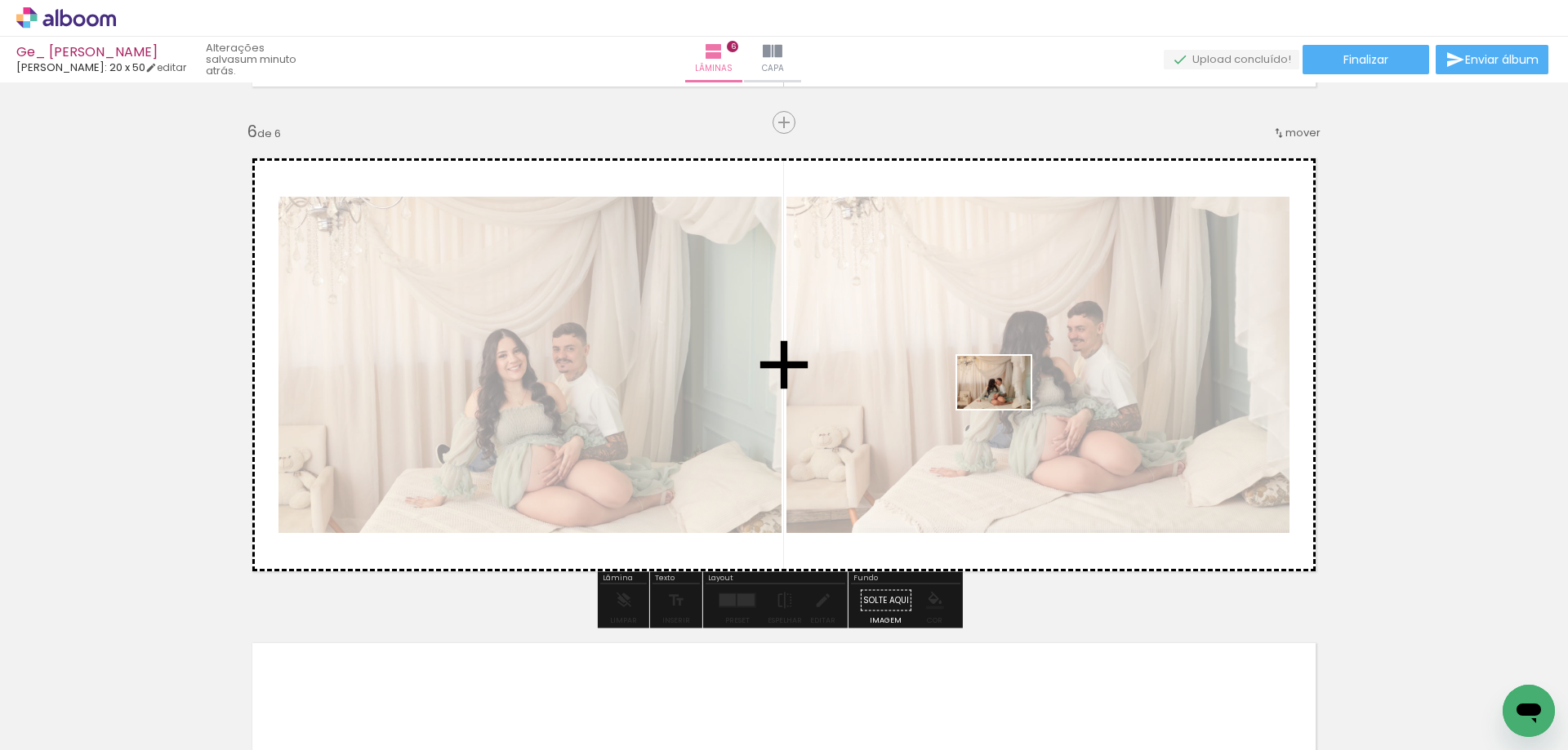
drag, startPoint x: 1138, startPoint y: 717, endPoint x: 1006, endPoint y: 404, distance: 339.7
click at [1006, 404] on quentale-workspace at bounding box center [784, 375] width 1568 height 750
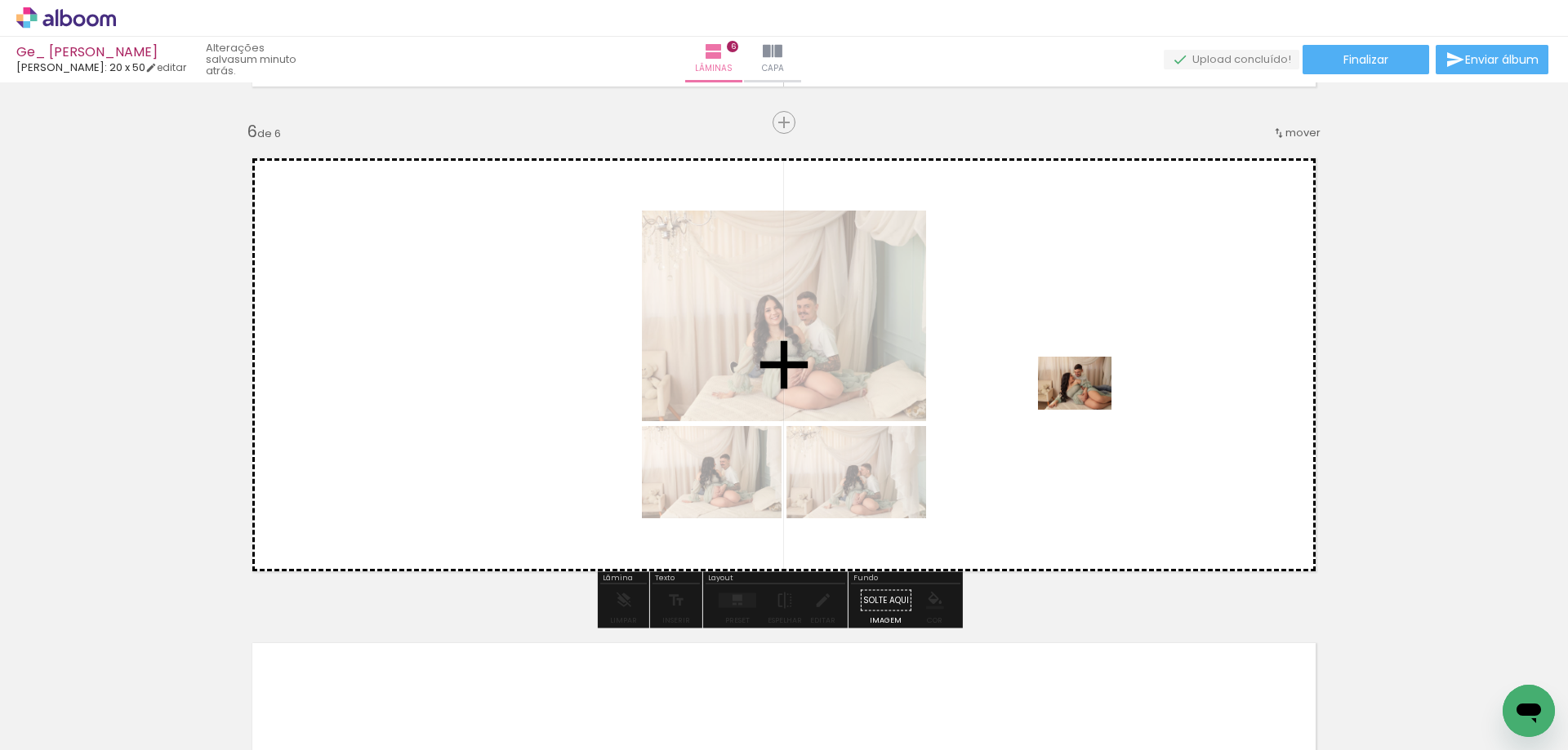
drag, startPoint x: 1307, startPoint y: 704, endPoint x: 1087, endPoint y: 405, distance: 371.2
click at [1087, 405] on quentale-workspace at bounding box center [784, 375] width 1568 height 750
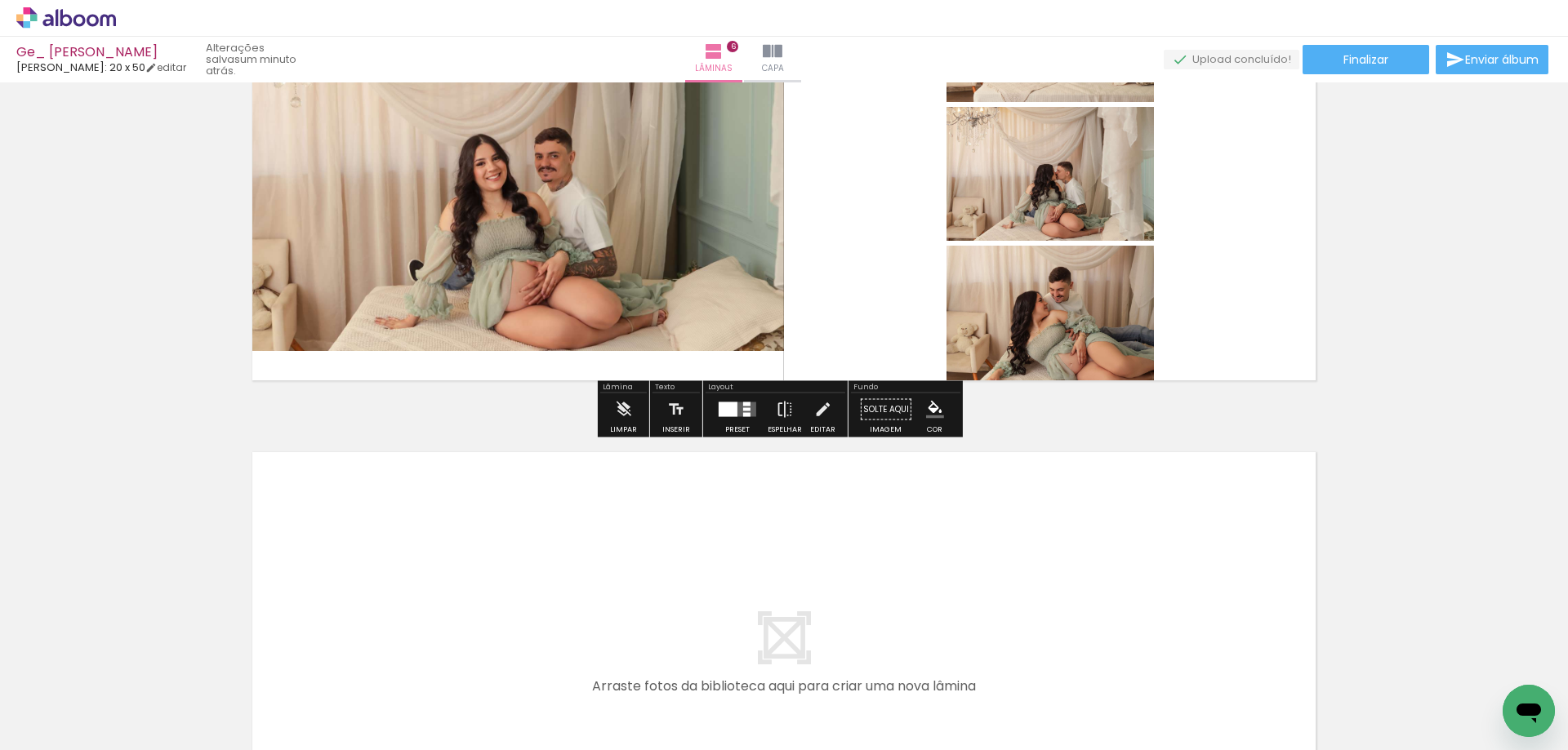
scroll to position [2574, 0]
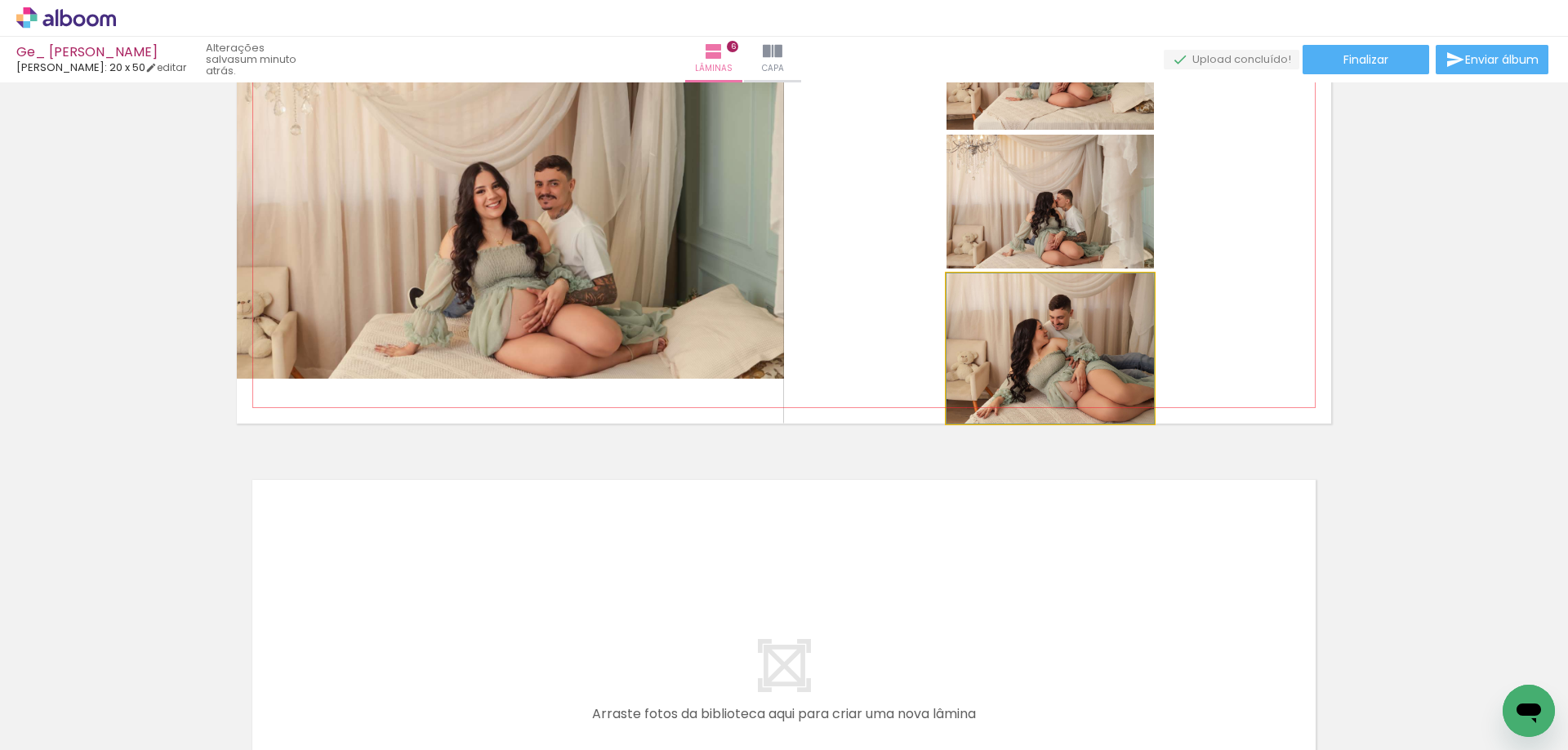
drag, startPoint x: 1092, startPoint y: 378, endPoint x: 1095, endPoint y: 356, distance: 22.2
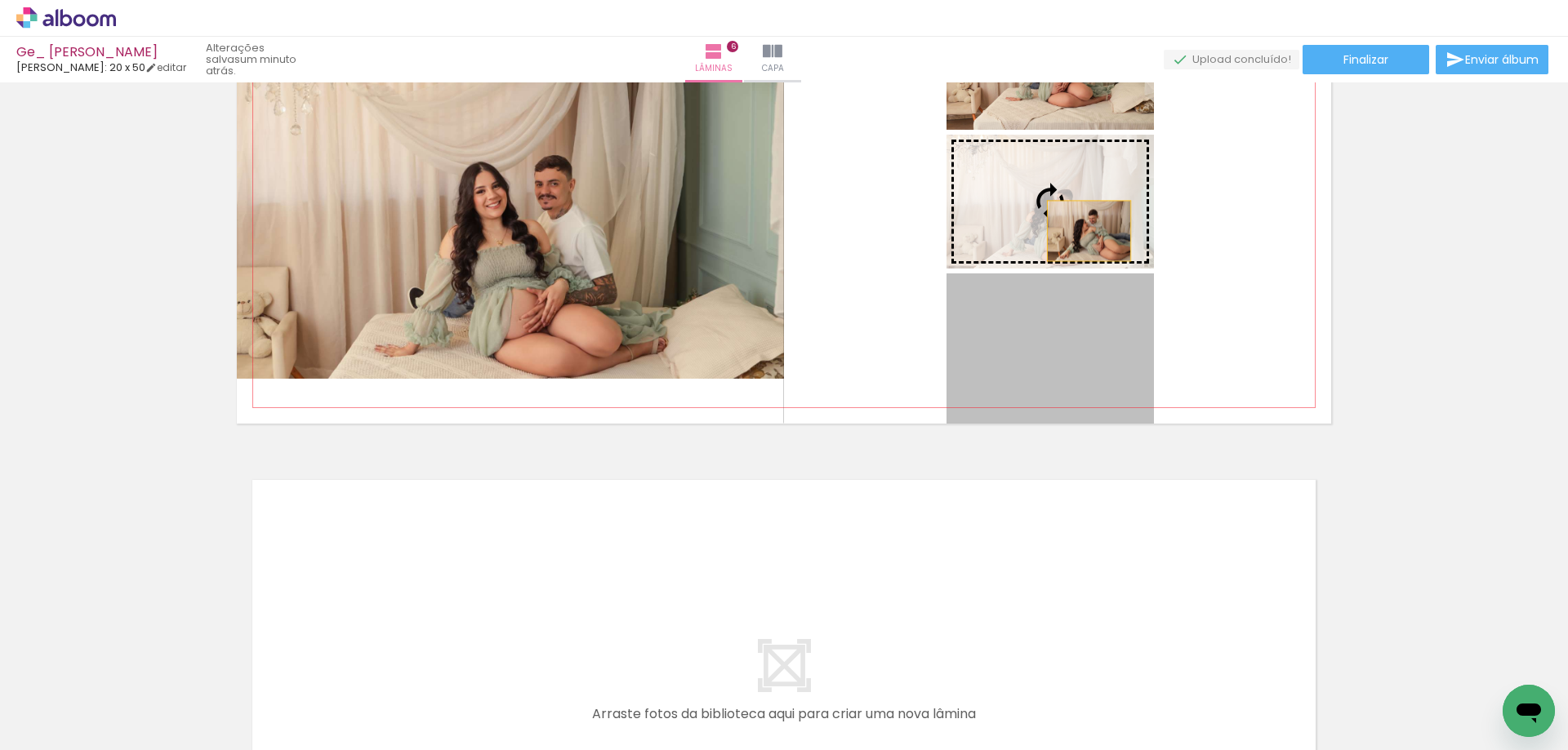
drag, startPoint x: 1093, startPoint y: 373, endPoint x: 1083, endPoint y: 231, distance: 142.4
click at [0, 0] on slot at bounding box center [0, 0] width 0 height 0
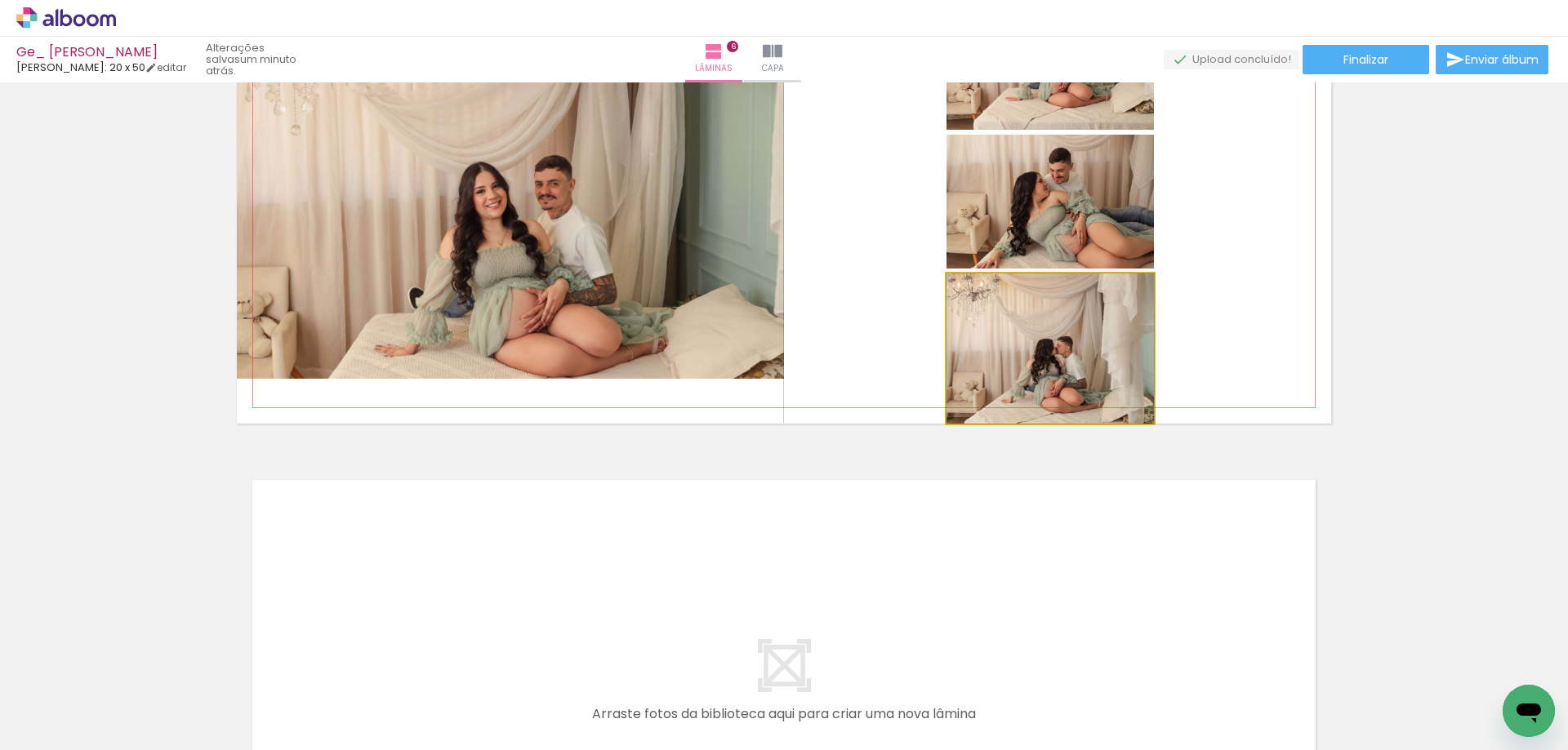
drag, startPoint x: 1108, startPoint y: 380, endPoint x: 1088, endPoint y: 308, distance: 74.7
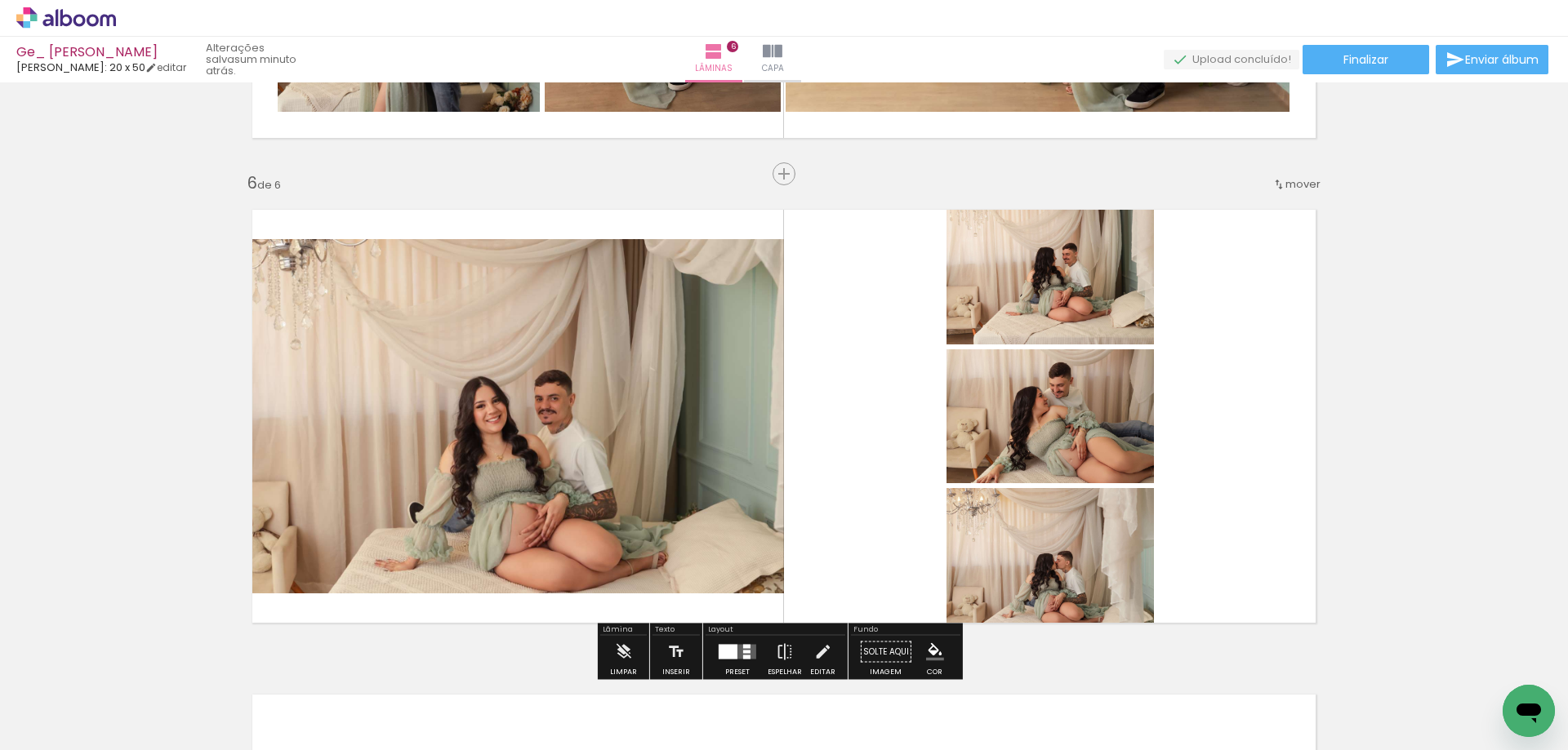
scroll to position [2330, 0]
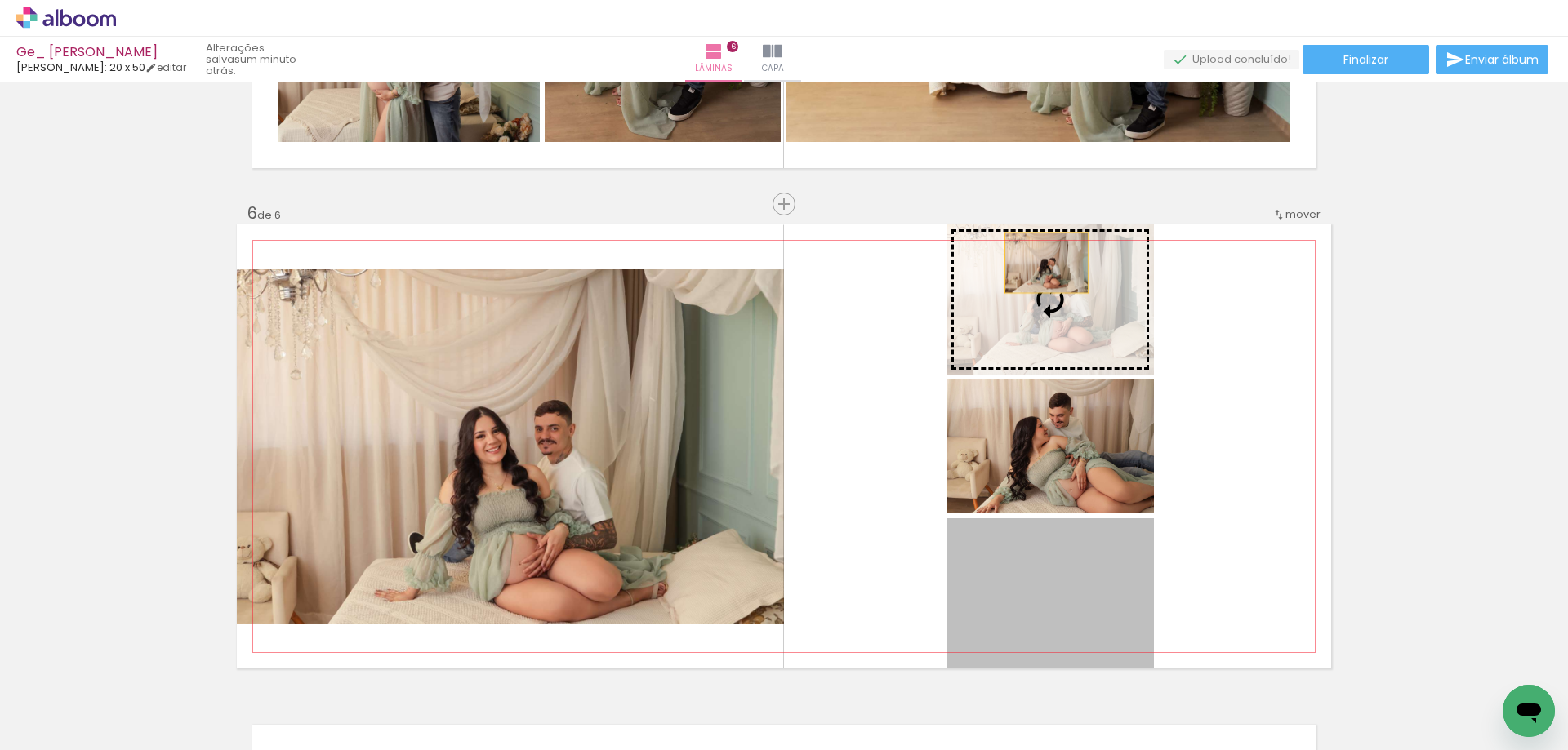
drag, startPoint x: 1053, startPoint y: 599, endPoint x: 1040, endPoint y: 263, distance: 336.3
click at [0, 0] on slot at bounding box center [0, 0] width 0 height 0
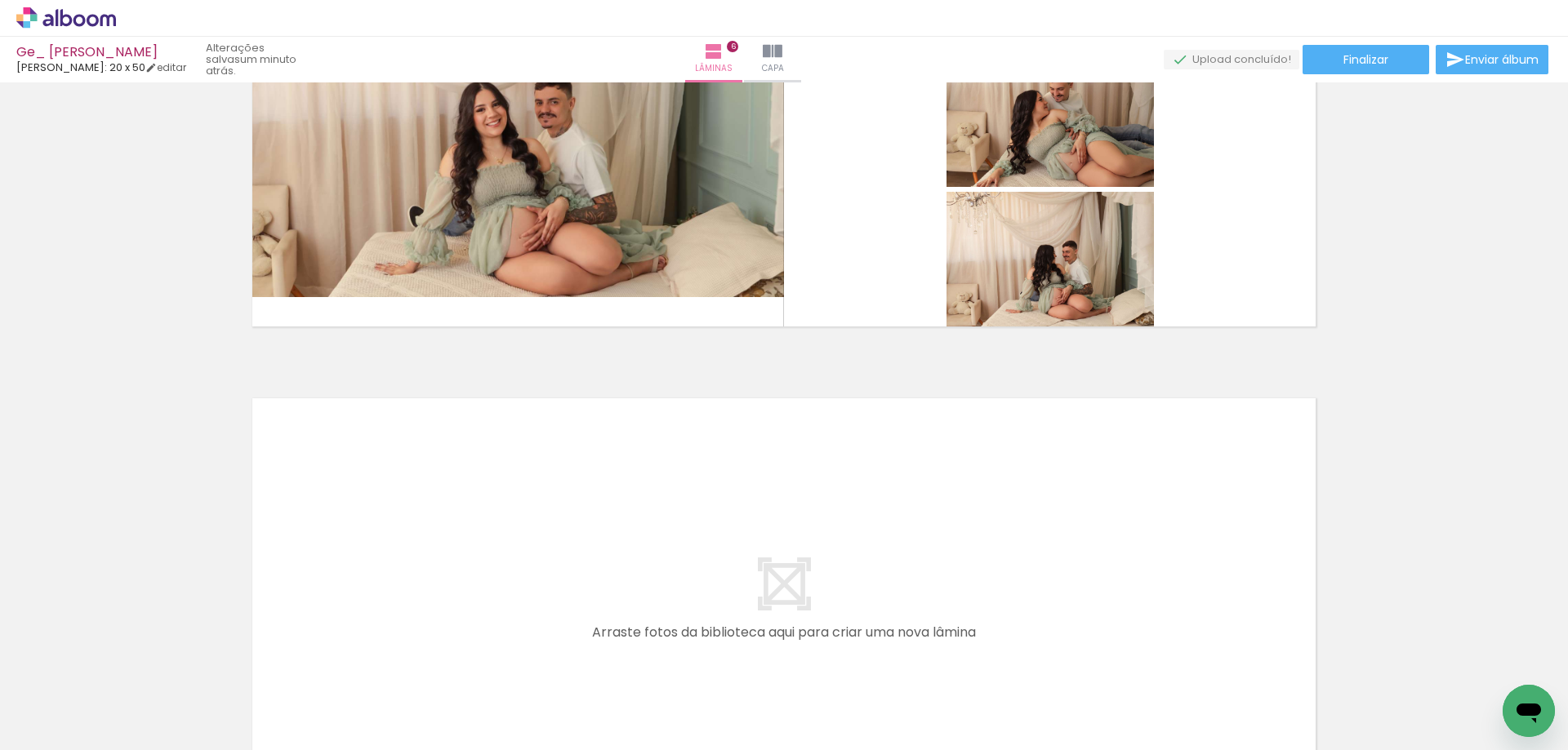
scroll to position [0, 2230]
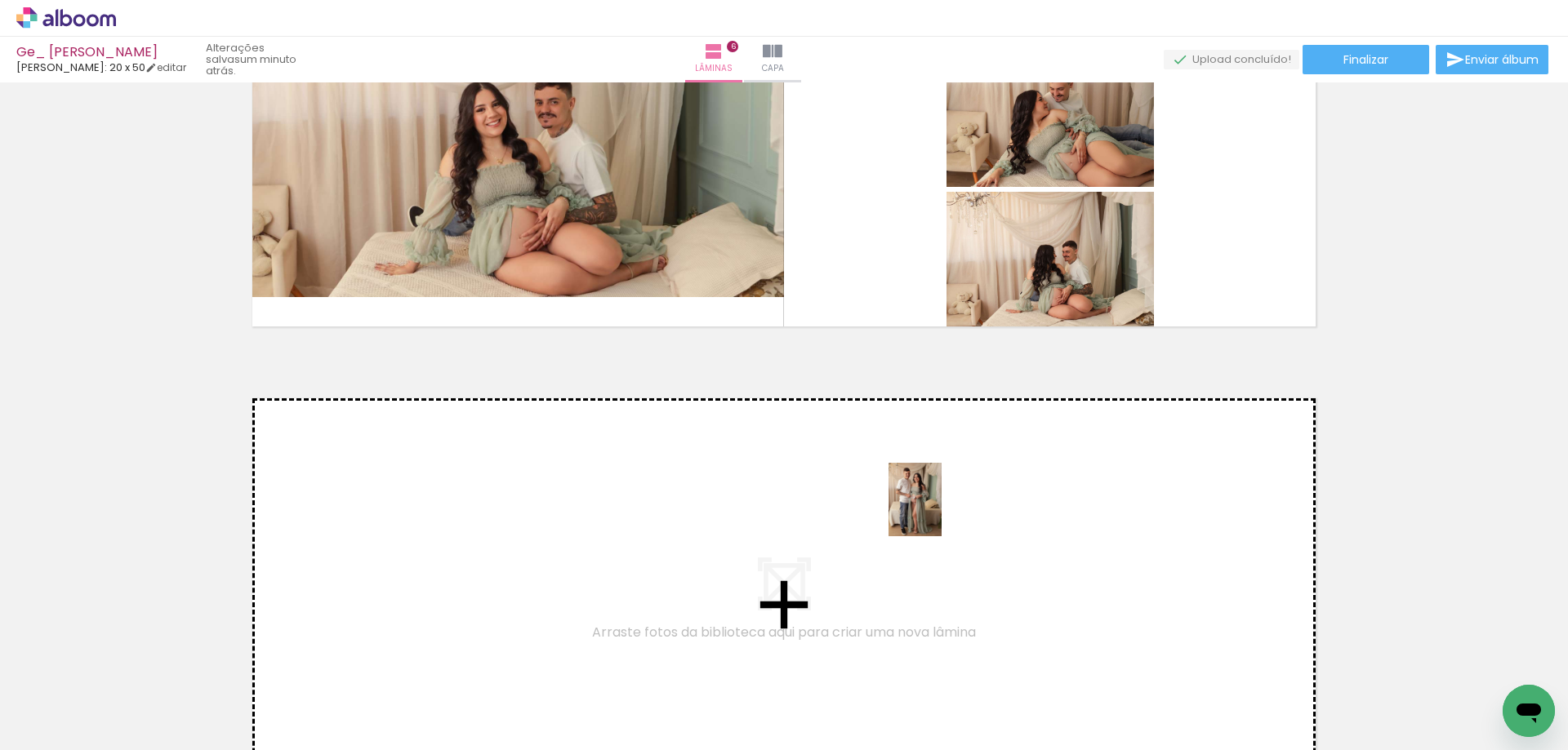
drag, startPoint x: 1148, startPoint y: 700, endPoint x: 937, endPoint y: 512, distance: 282.6
click at [937, 512] on quentale-workspace at bounding box center [784, 375] width 1568 height 750
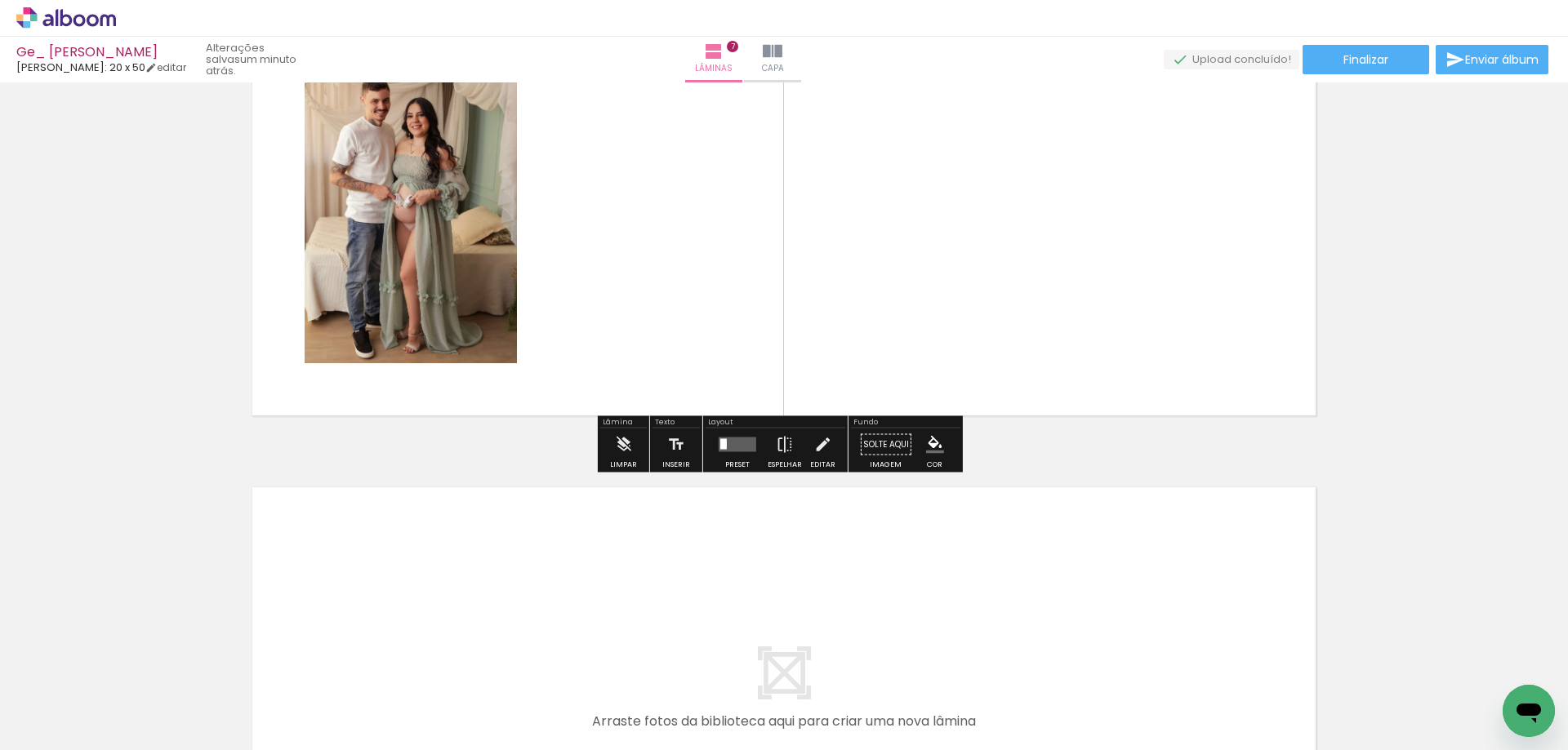
scroll to position [3060, 0]
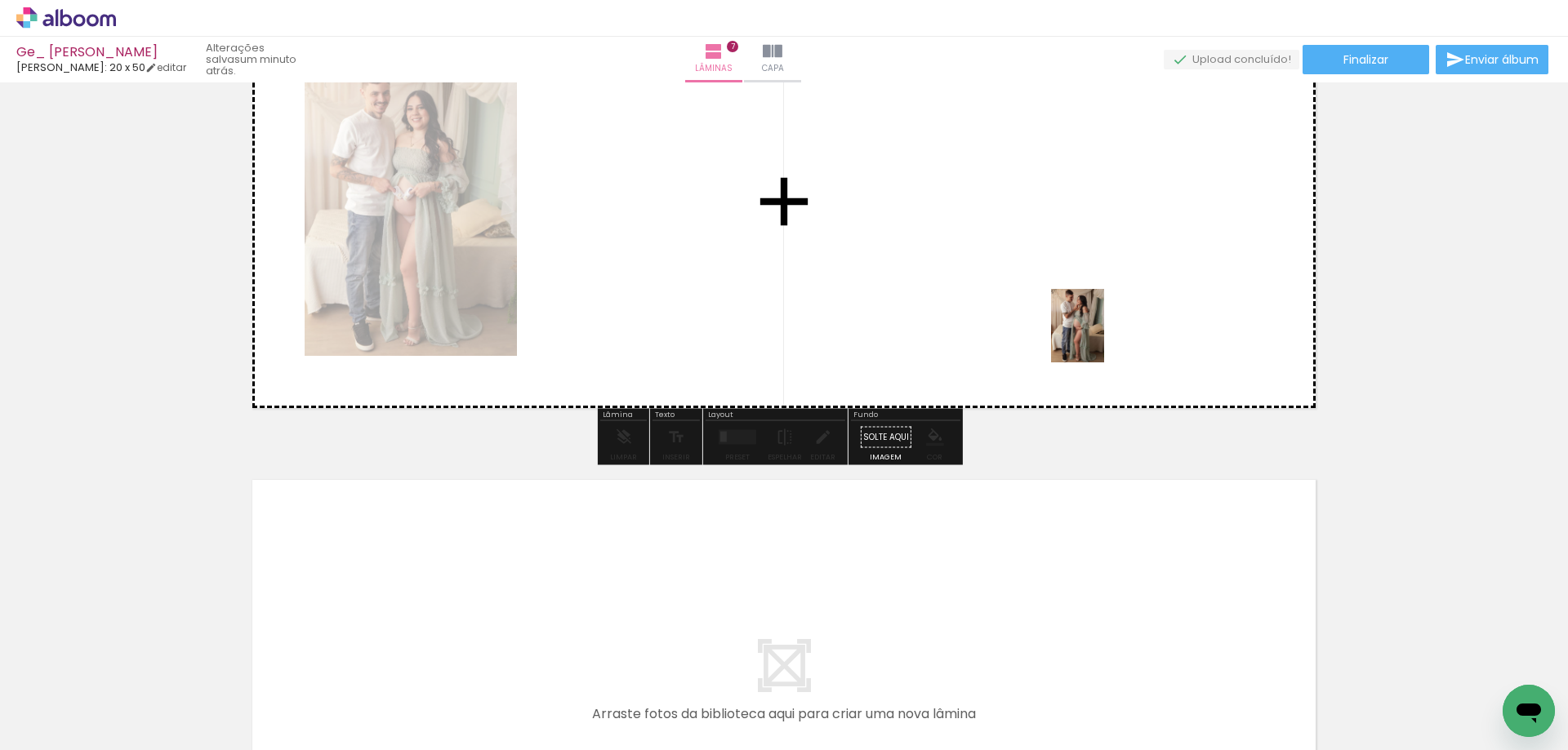
drag, startPoint x: 1308, startPoint y: 693, endPoint x: 1100, endPoint y: 338, distance: 411.4
click at [1100, 338] on quentale-workspace at bounding box center [784, 375] width 1568 height 750
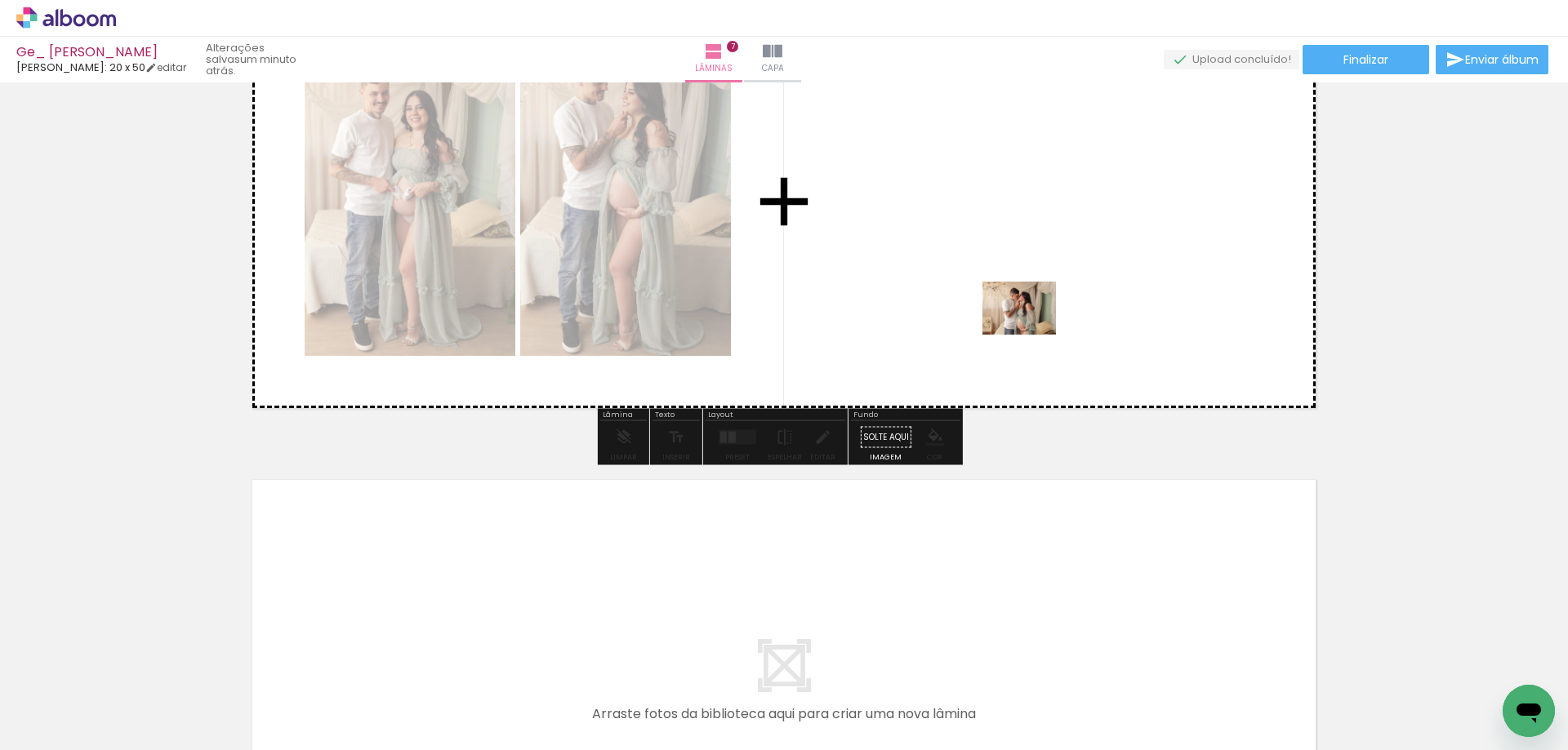
drag, startPoint x: 1405, startPoint y: 712, endPoint x: 1031, endPoint y: 330, distance: 534.6
click at [1031, 330] on quentale-workspace at bounding box center [784, 375] width 1568 height 750
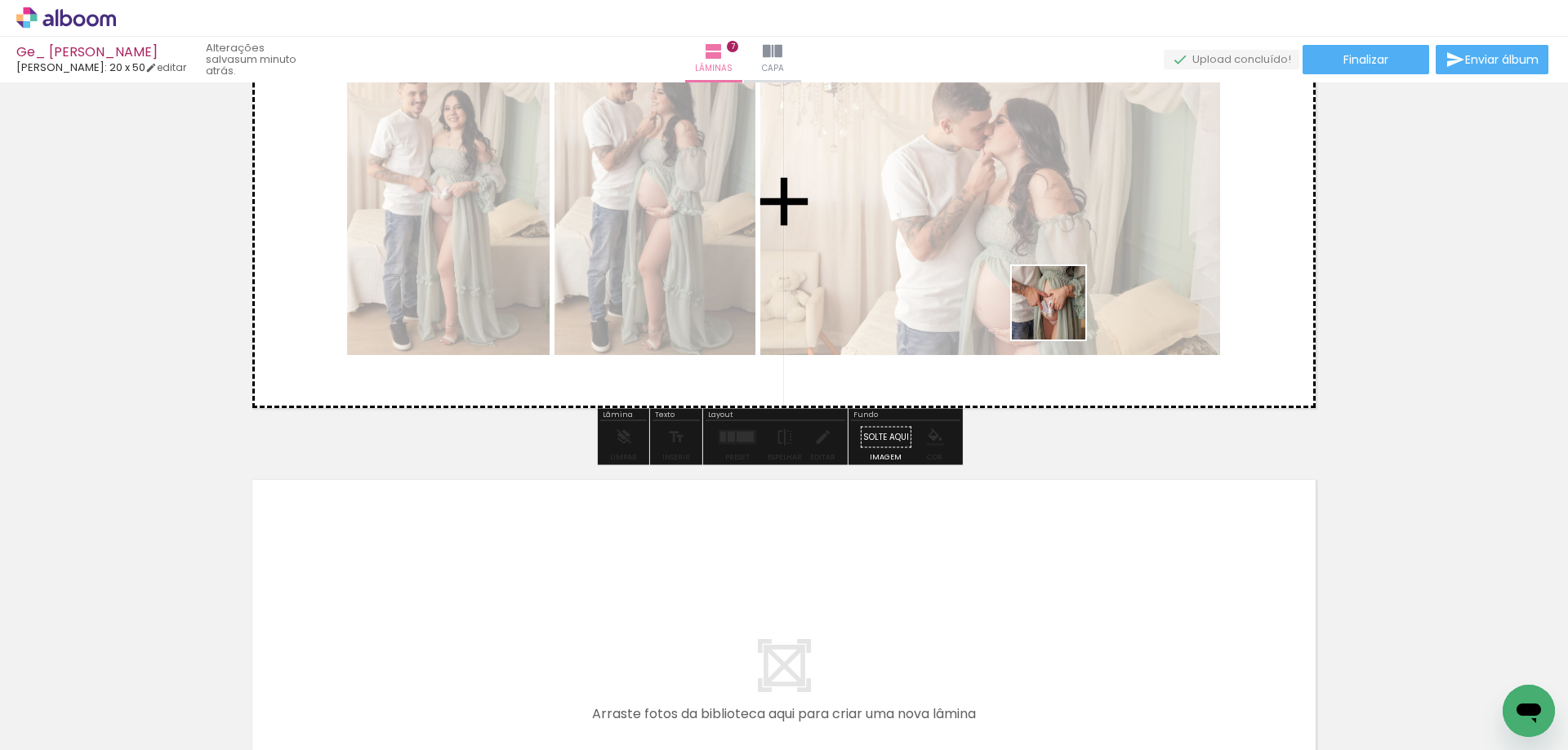
drag, startPoint x: 1214, startPoint y: 687, endPoint x: 1047, endPoint y: 279, distance: 440.9
click at [1047, 279] on quentale-workspace at bounding box center [784, 375] width 1568 height 750
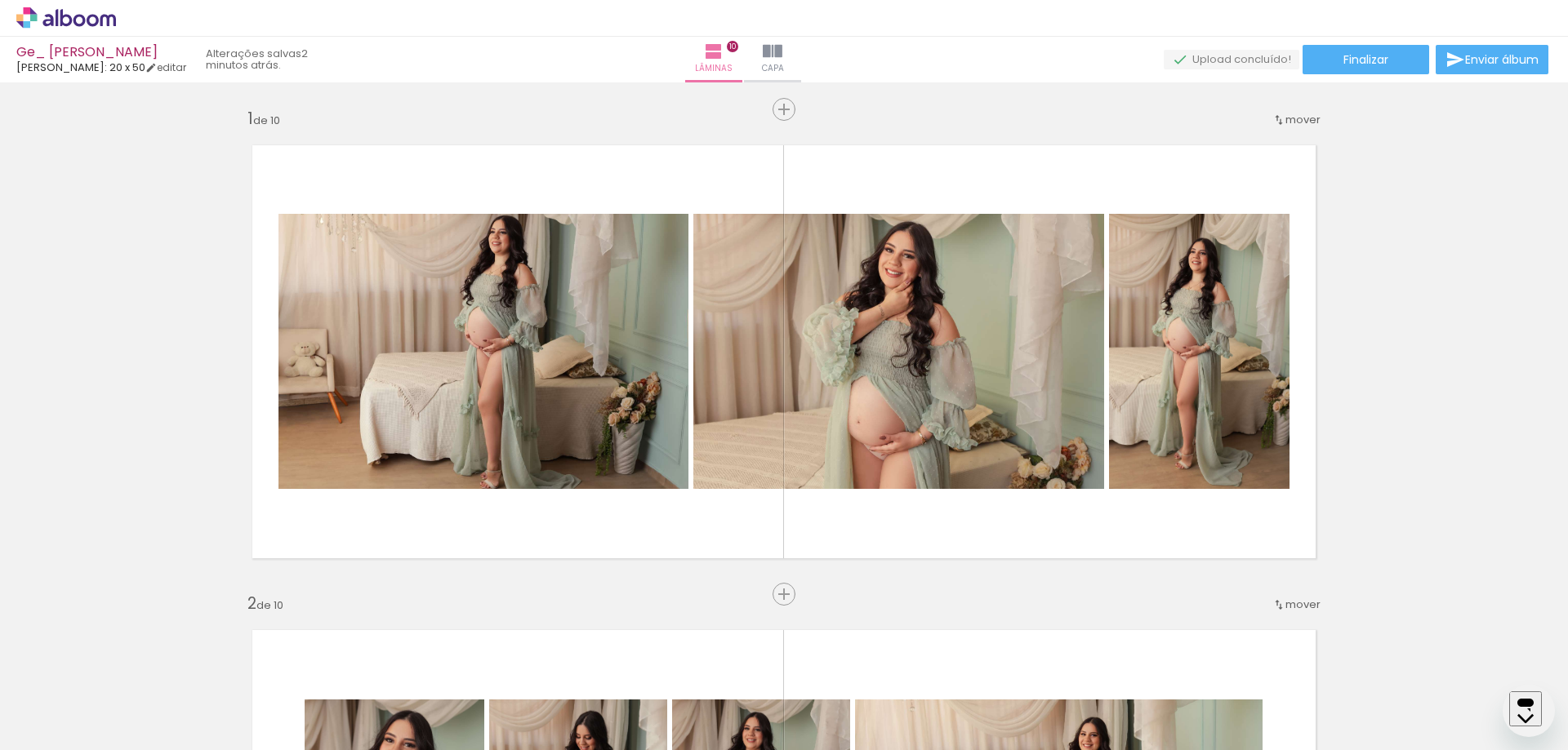
scroll to position [4351, 0]
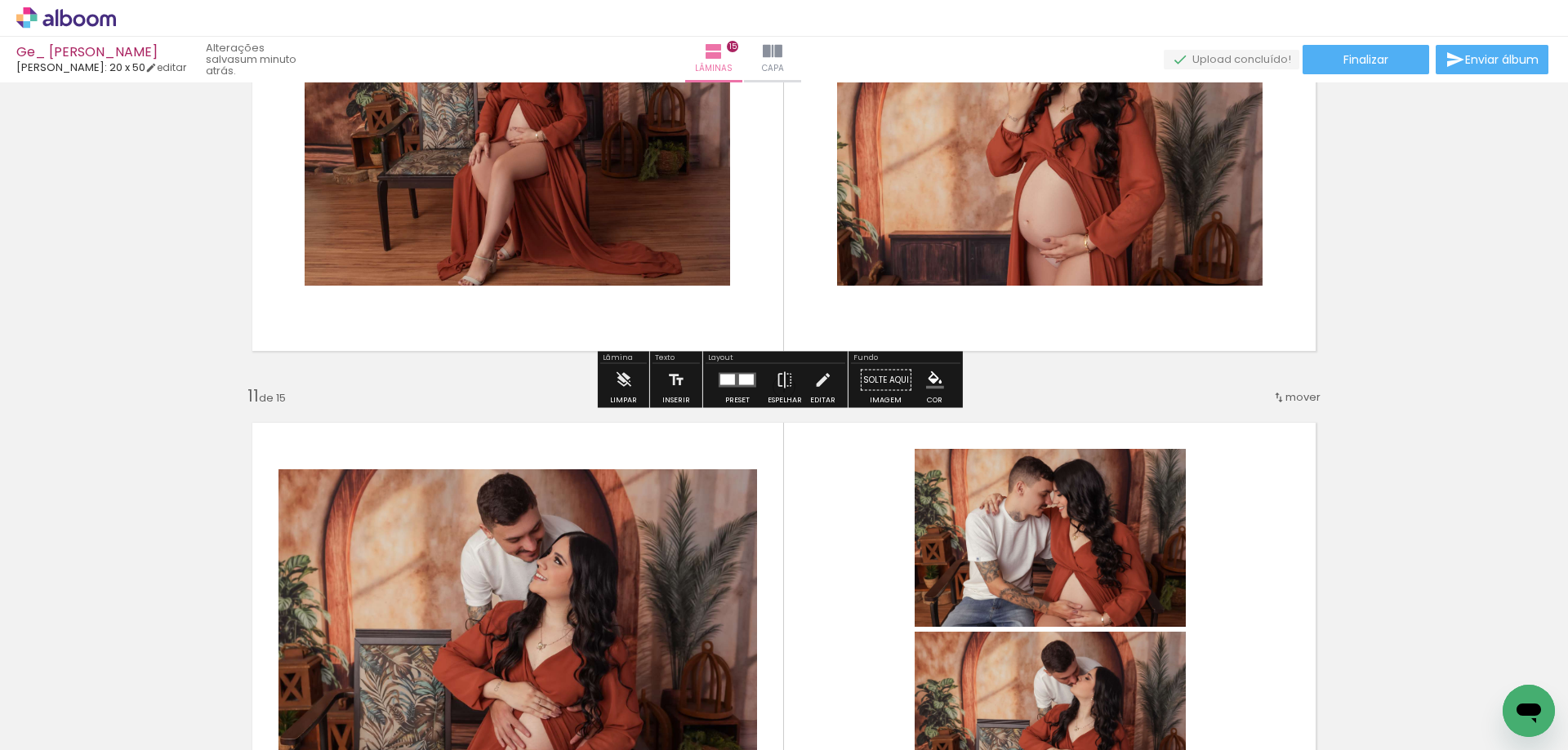
scroll to position [4898, 0]
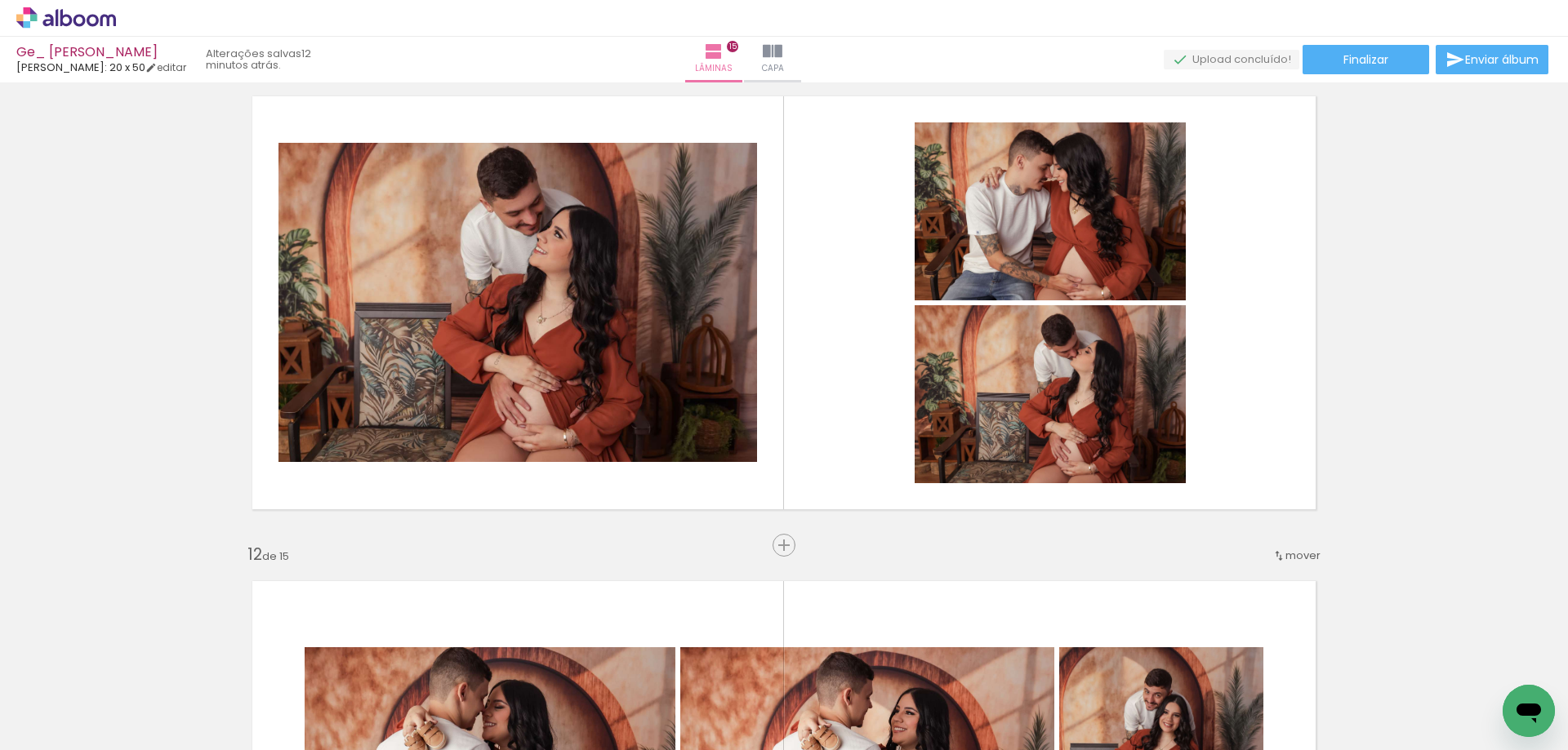
scroll to position [768, 0]
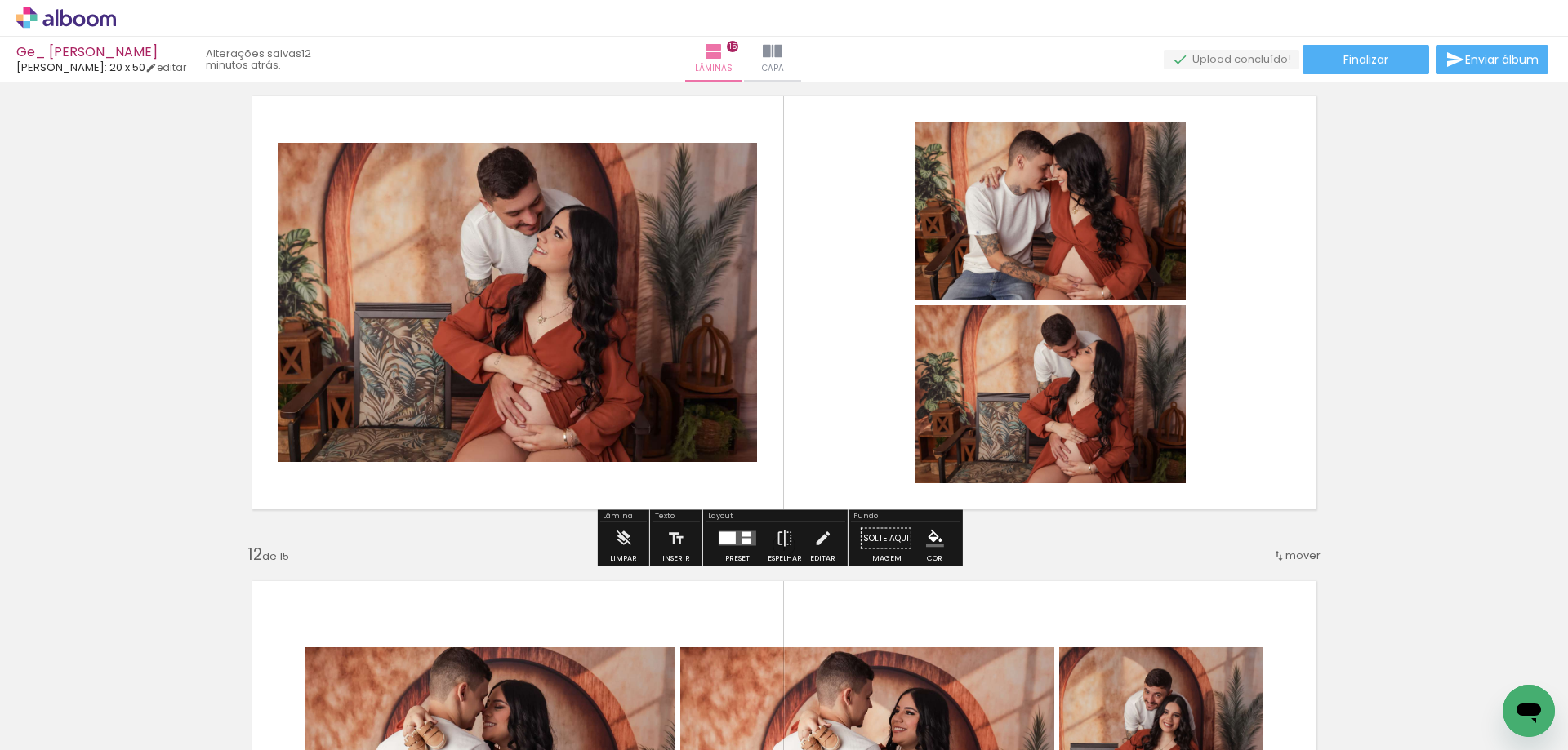
click at [39, 726] on span "Adicionar Fotos" at bounding box center [58, 727] width 49 height 18
click at [0, 0] on input "file" at bounding box center [0, 0] width 0 height 0
click at [756, 56] on iron-icon at bounding box center [746, 51] width 19 height 19
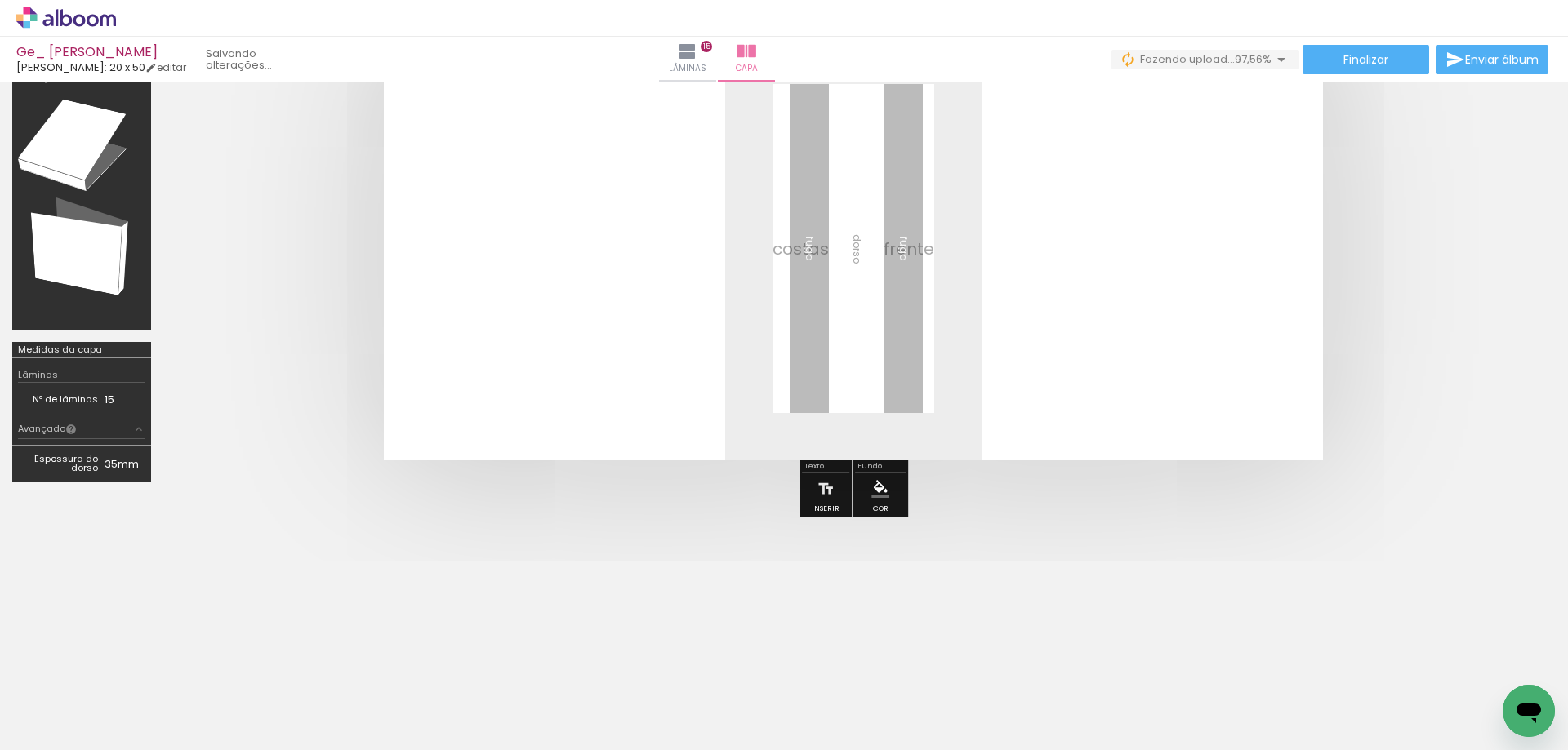
scroll to position [0, 2321]
click at [1488, 701] on div at bounding box center [1501, 695] width 81 height 38
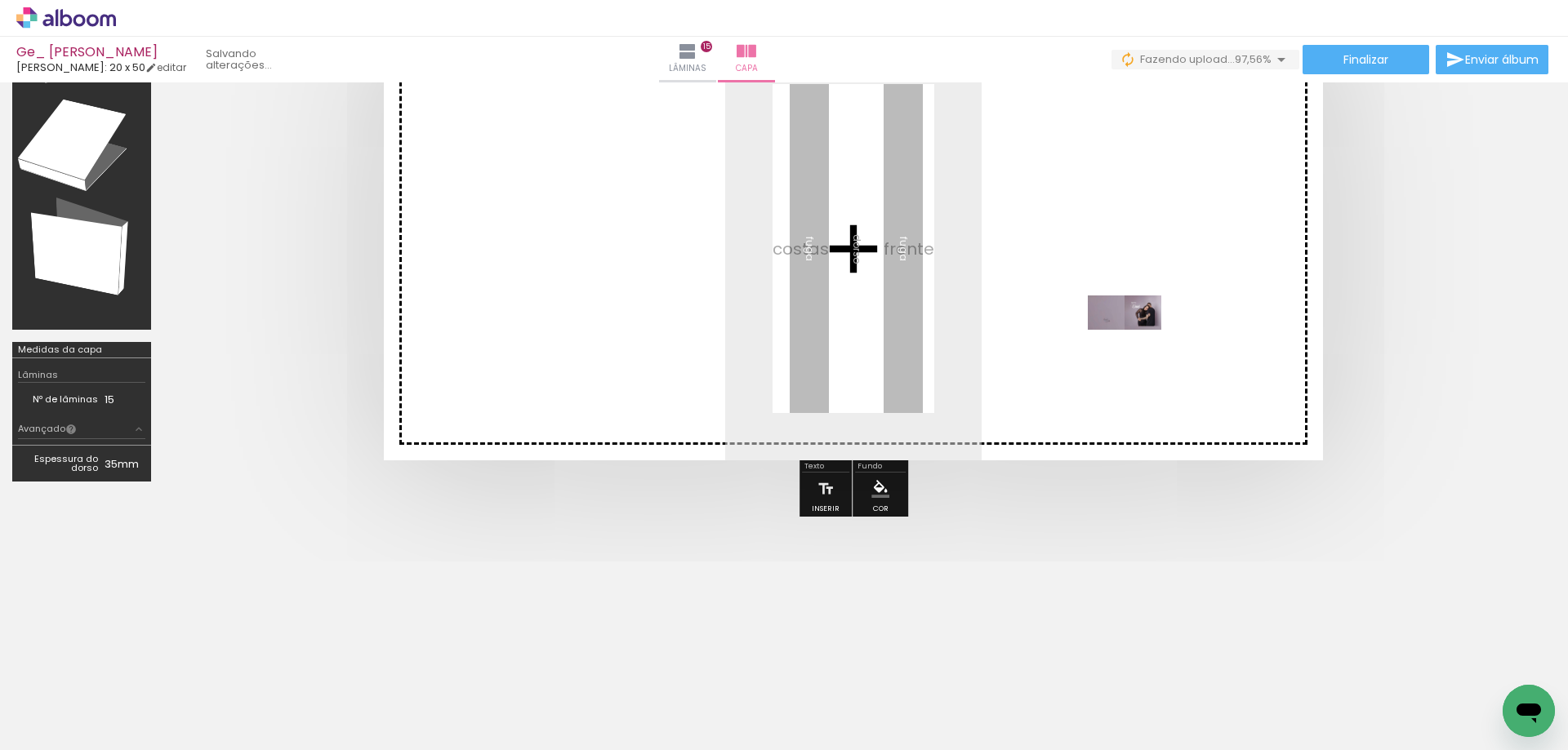
drag, startPoint x: 1488, startPoint y: 701, endPoint x: 1109, endPoint y: 318, distance: 538.8
click at [1109, 318] on quentale-workspace at bounding box center [784, 375] width 1568 height 750
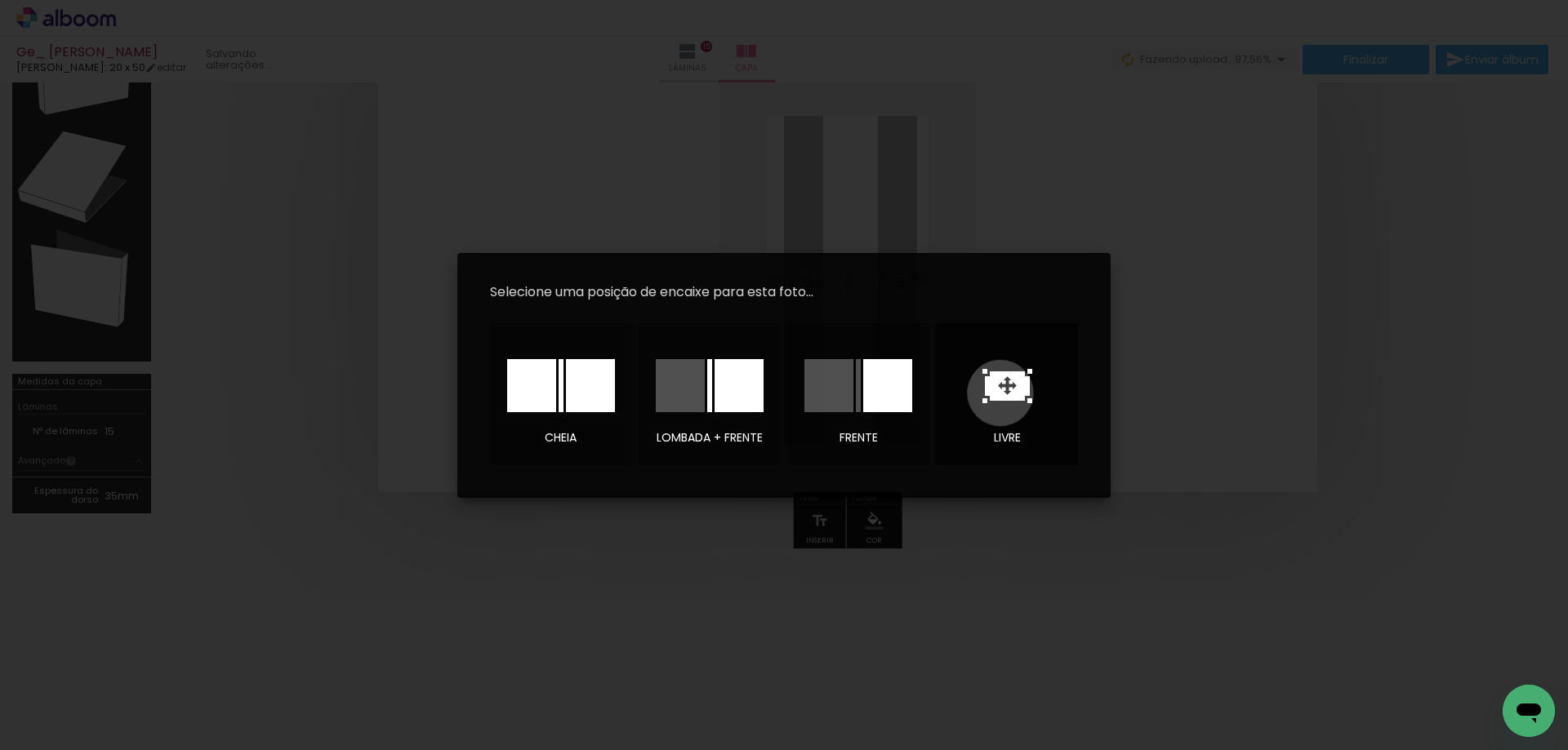
click at [1001, 393] on icon at bounding box center [1007, 386] width 45 height 29
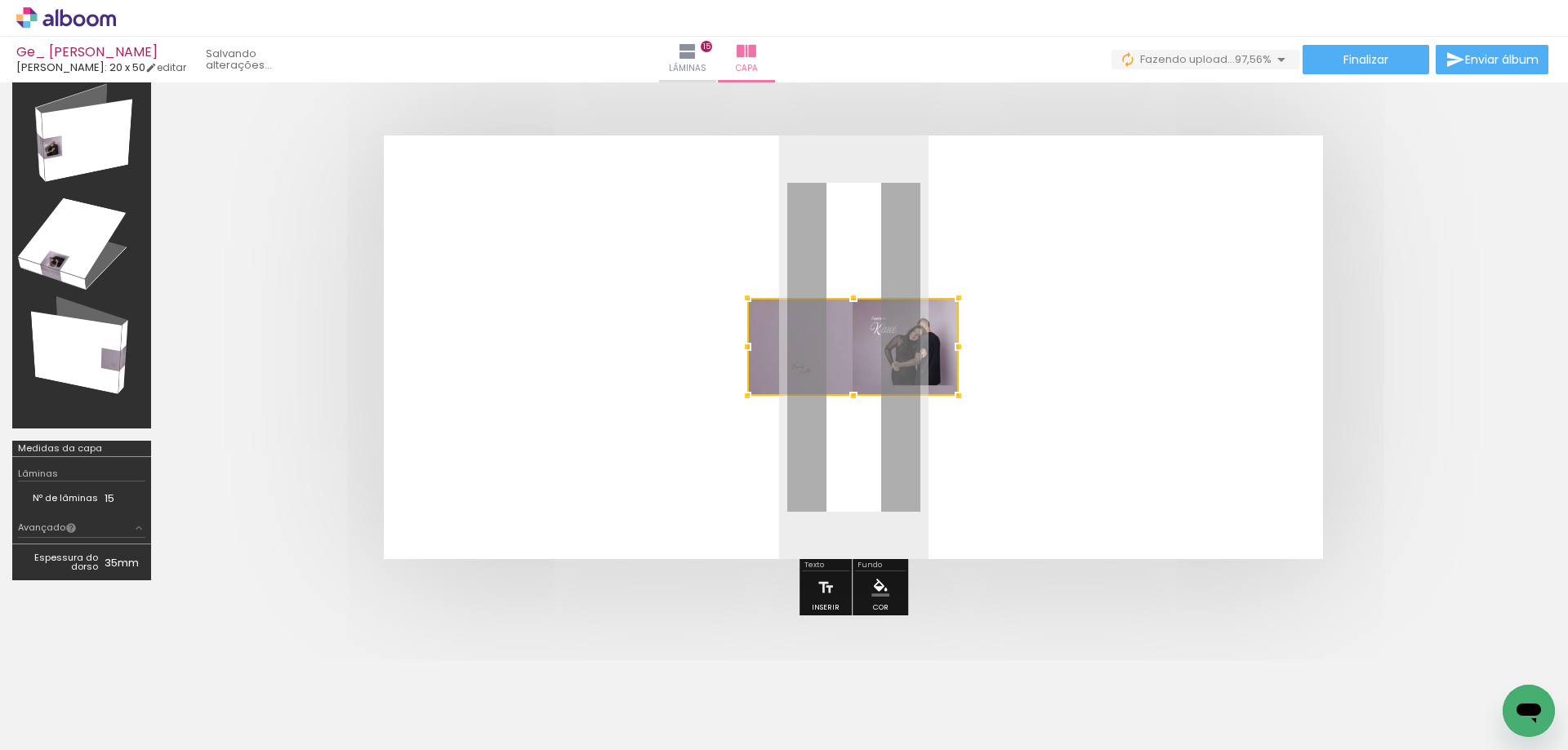
scroll to position [16, 0]
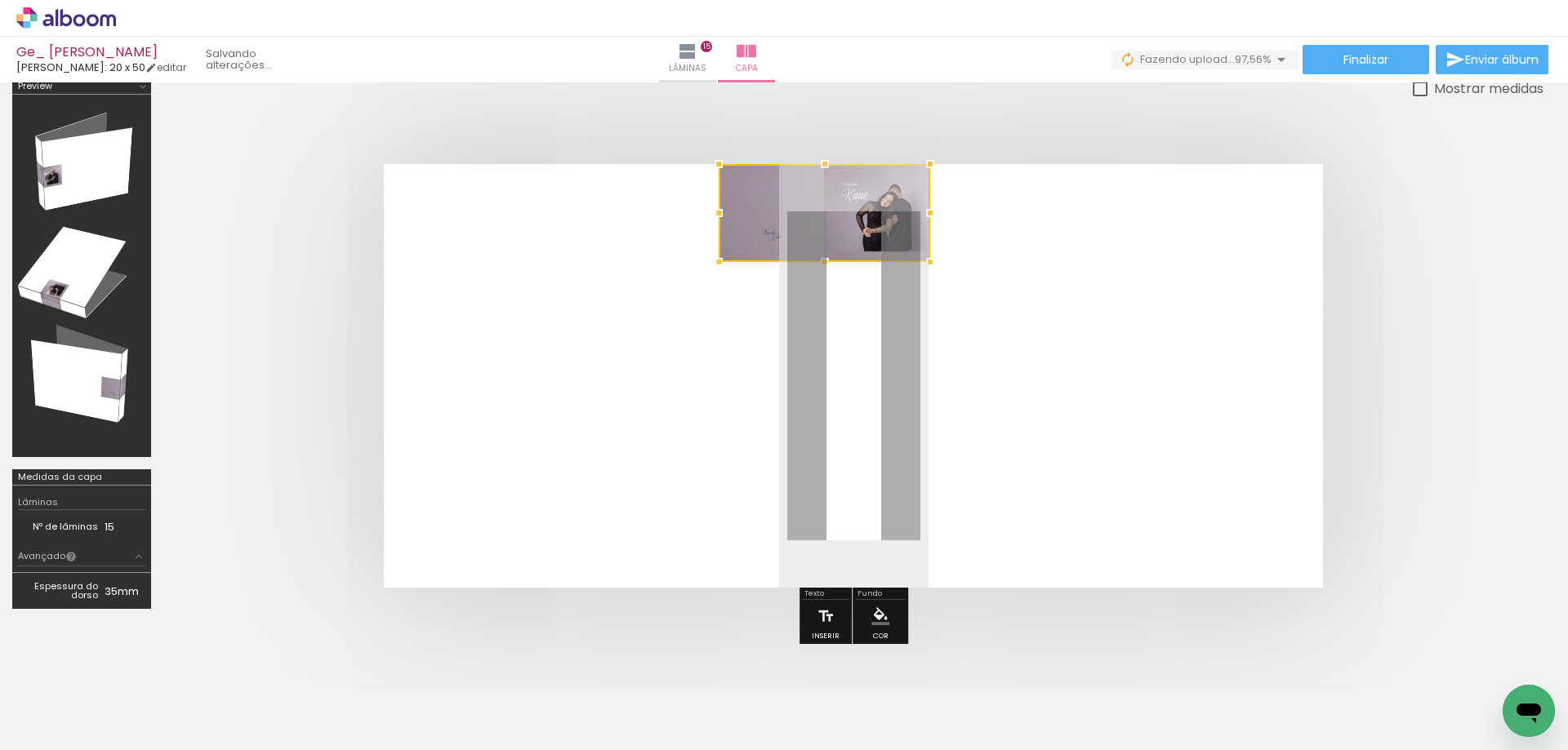
drag, startPoint x: 883, startPoint y: 380, endPoint x: 854, endPoint y: 217, distance: 165.6
click at [854, 217] on div at bounding box center [824, 213] width 212 height 98
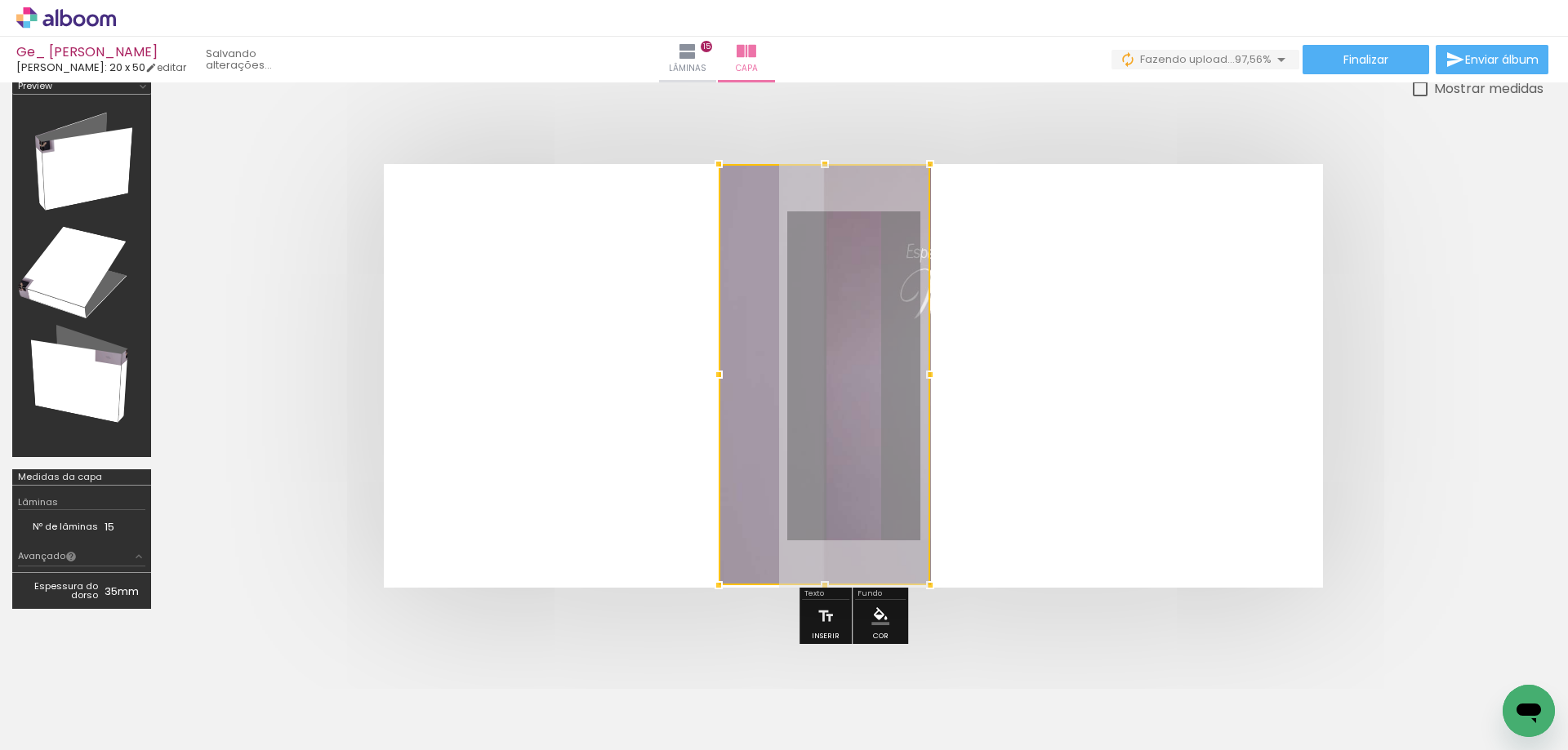
drag, startPoint x: 824, startPoint y: 264, endPoint x: 878, endPoint y: 565, distance: 305.8
click at [878, 565] on div at bounding box center [824, 375] width 212 height 421
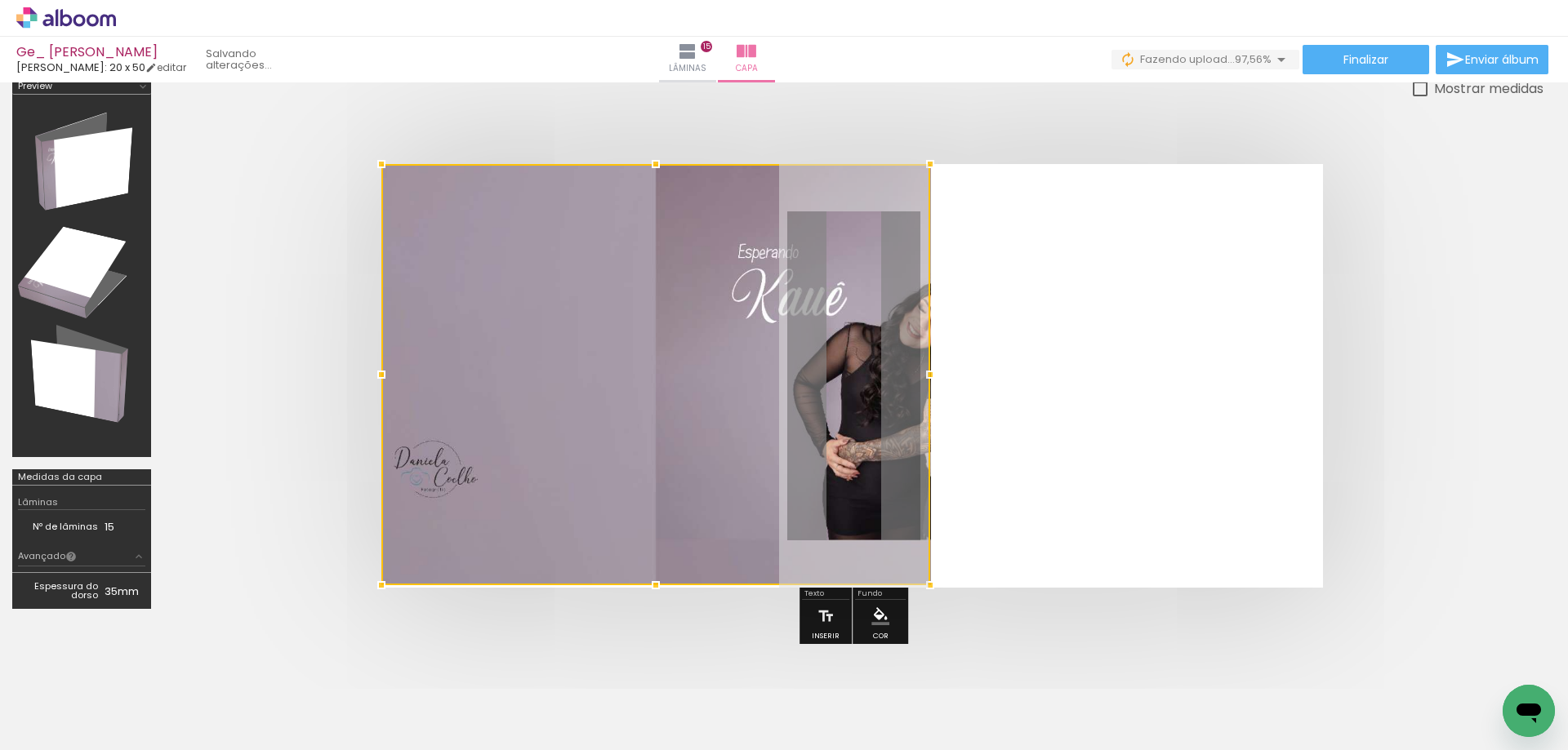
drag, startPoint x: 721, startPoint y: 373, endPoint x: 336, endPoint y: 384, distance: 385.2
click at [336, 384] on quentale-cover at bounding box center [853, 376] width 1249 height 424
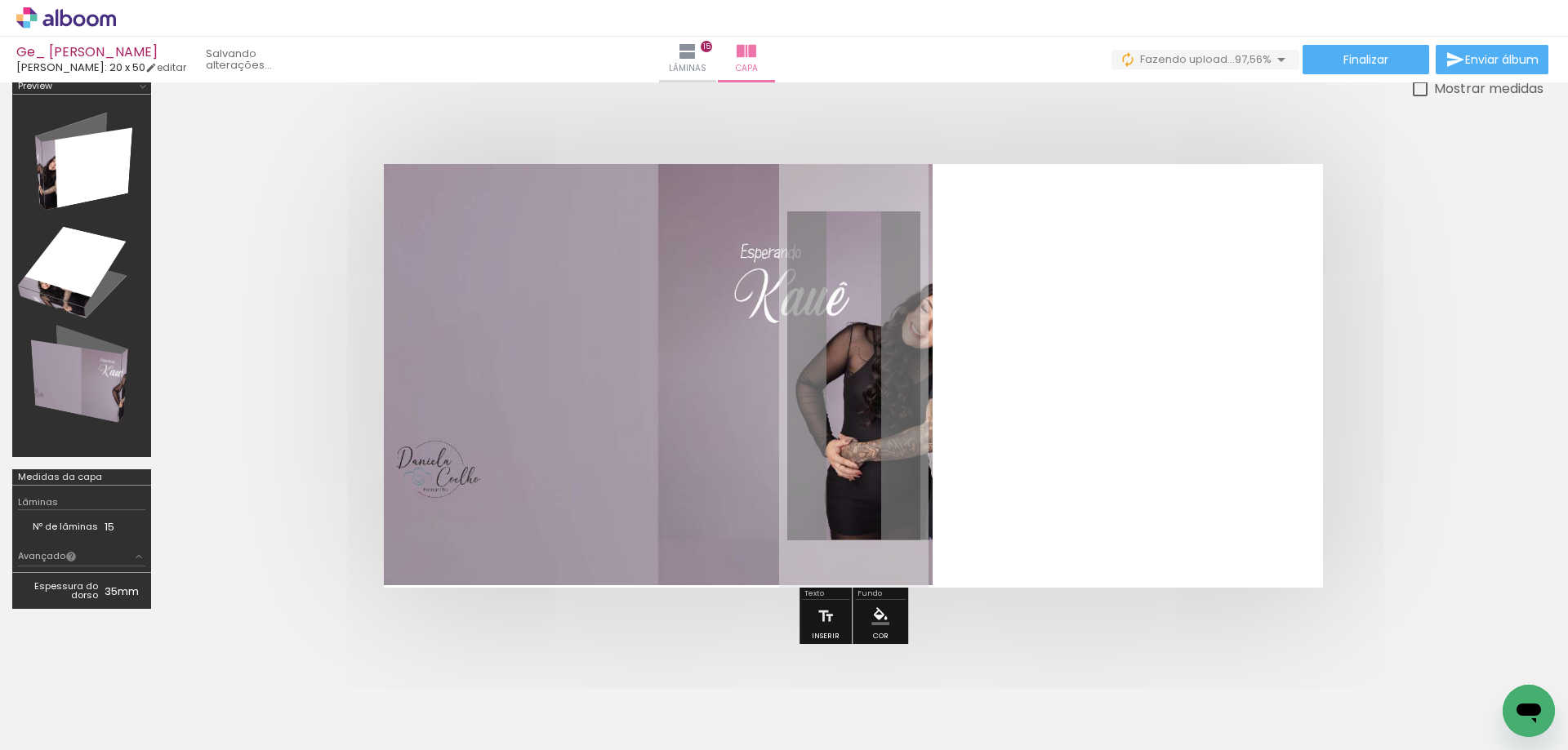
click at [890, 393] on quentale-photo at bounding box center [658, 375] width 549 height 421
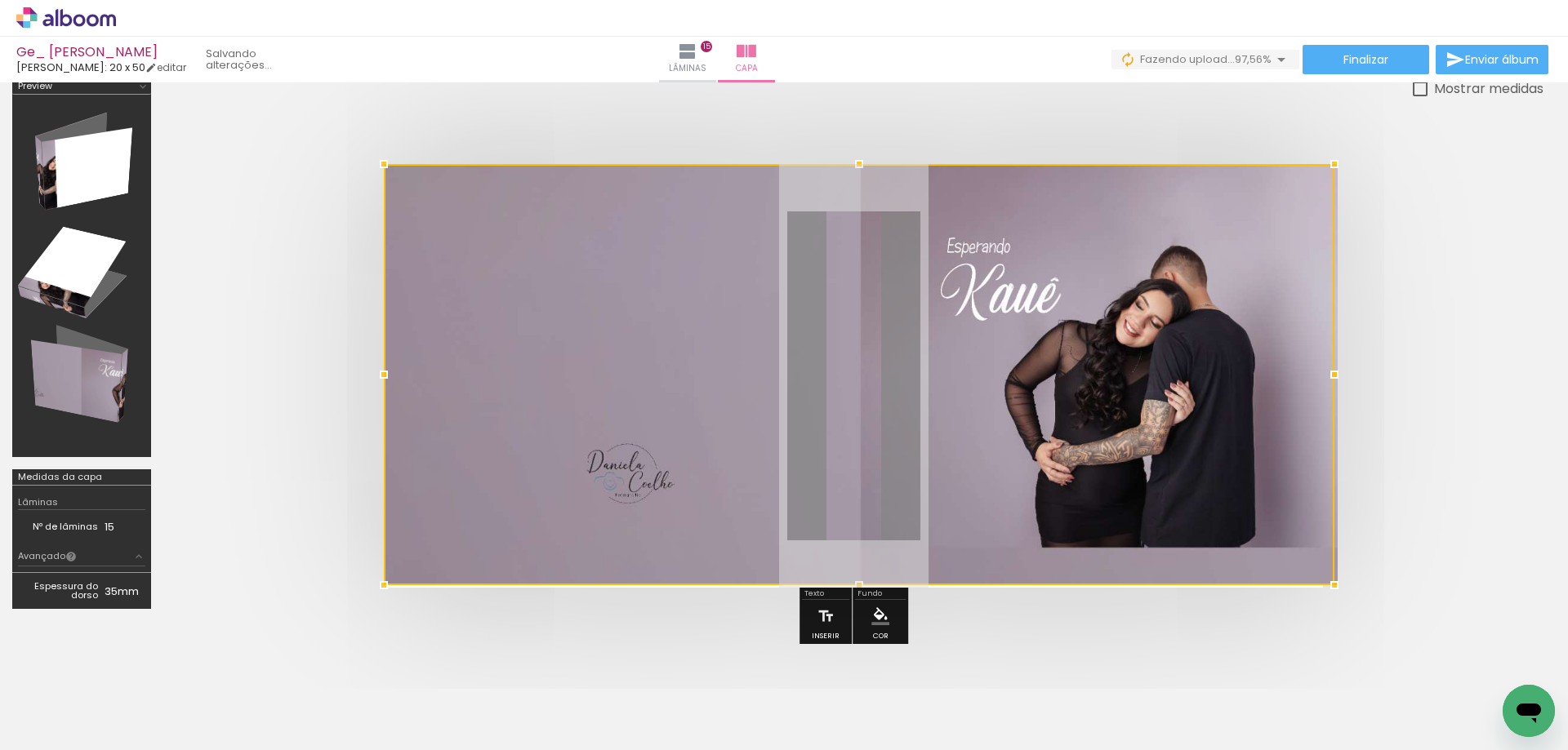
drag, startPoint x: 931, startPoint y: 378, endPoint x: 1344, endPoint y: 451, distance: 419.4
click at [1344, 451] on quentale-cover at bounding box center [853, 376] width 1249 height 424
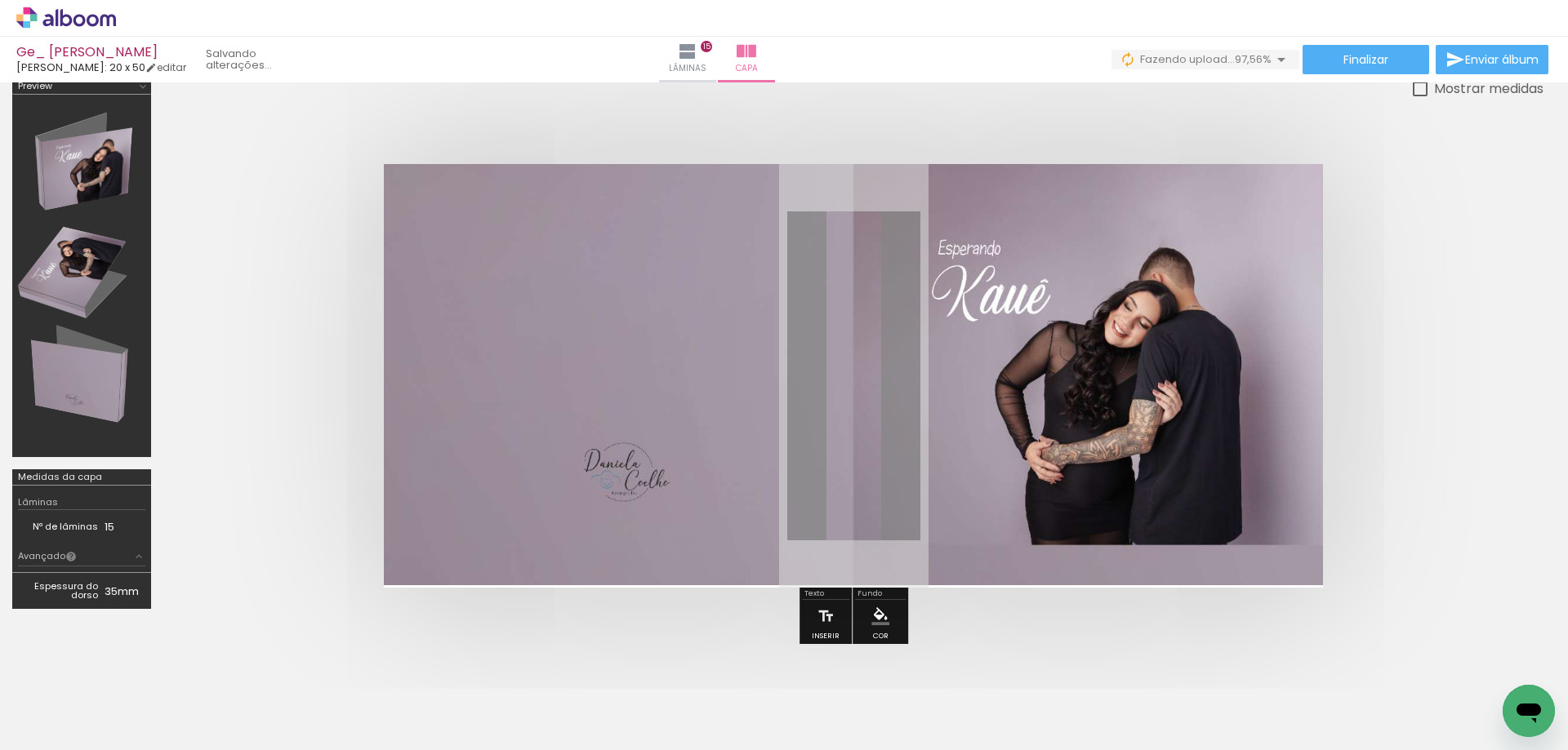
click at [1005, 423] on quentale-photo at bounding box center [853, 375] width 939 height 421
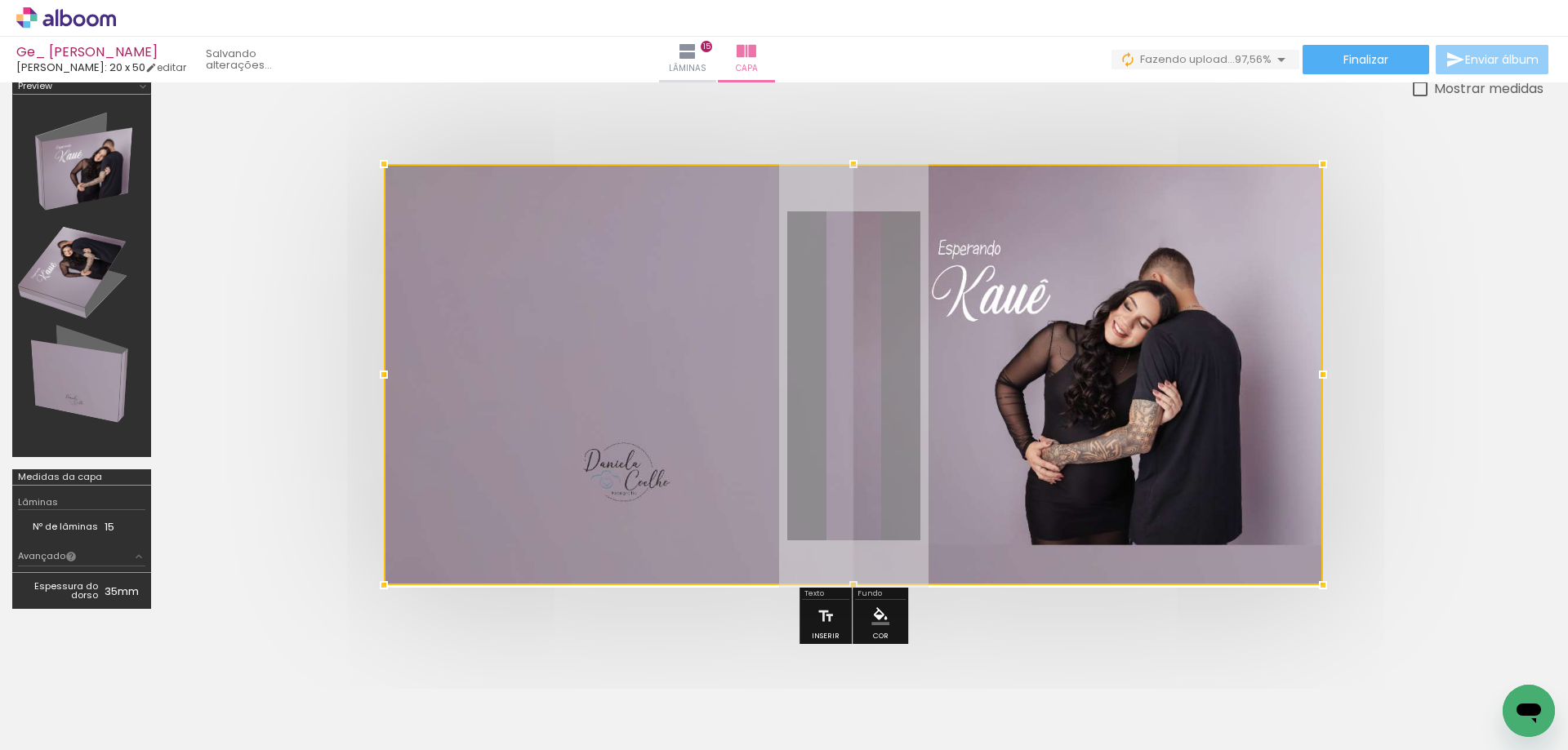
click at [1448, 56] on iron-icon at bounding box center [1455, 59] width 19 height 19
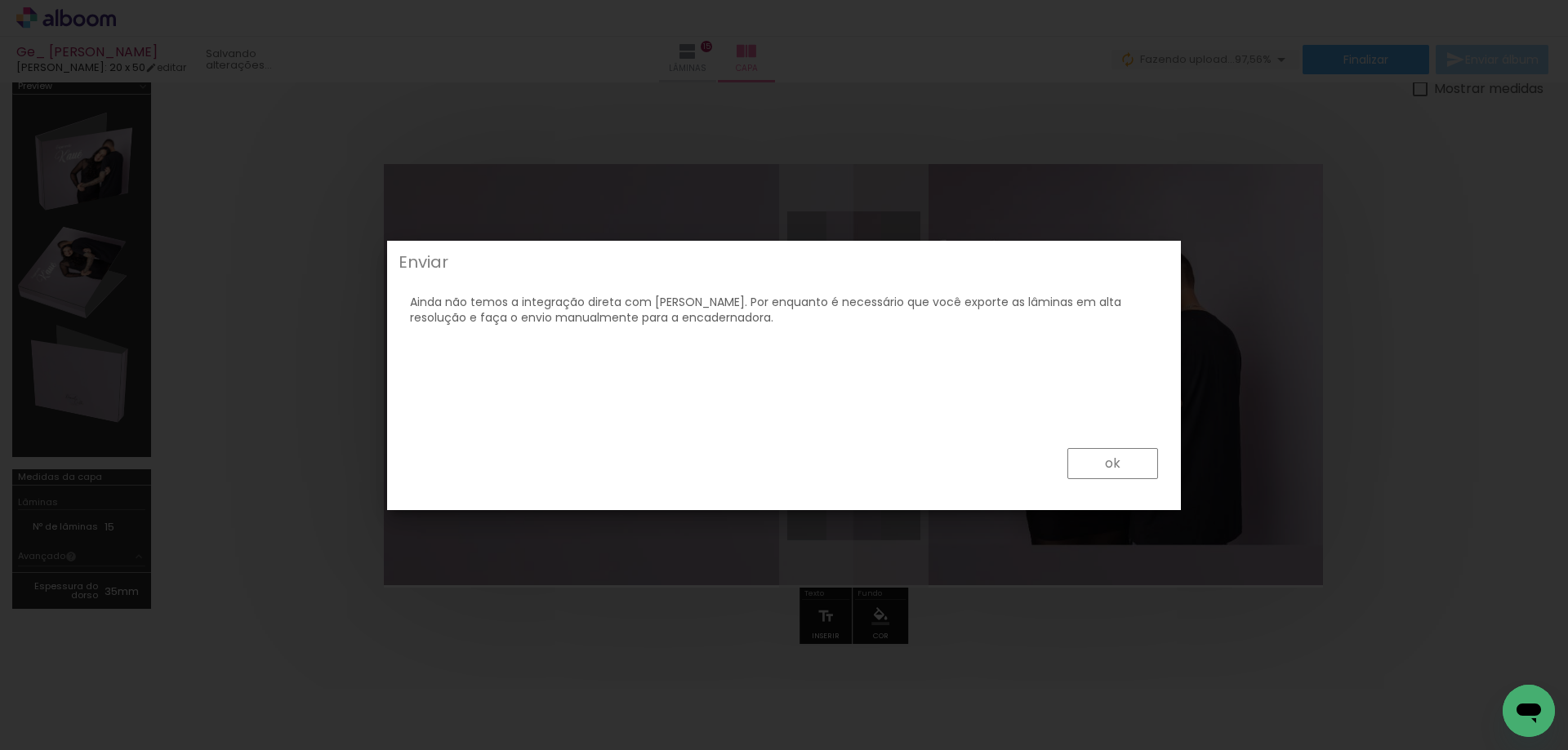
click at [1126, 479] on div "ok" at bounding box center [784, 467] width 784 height 73
click at [1127, 466] on paper-button "ok" at bounding box center [1113, 463] width 91 height 31
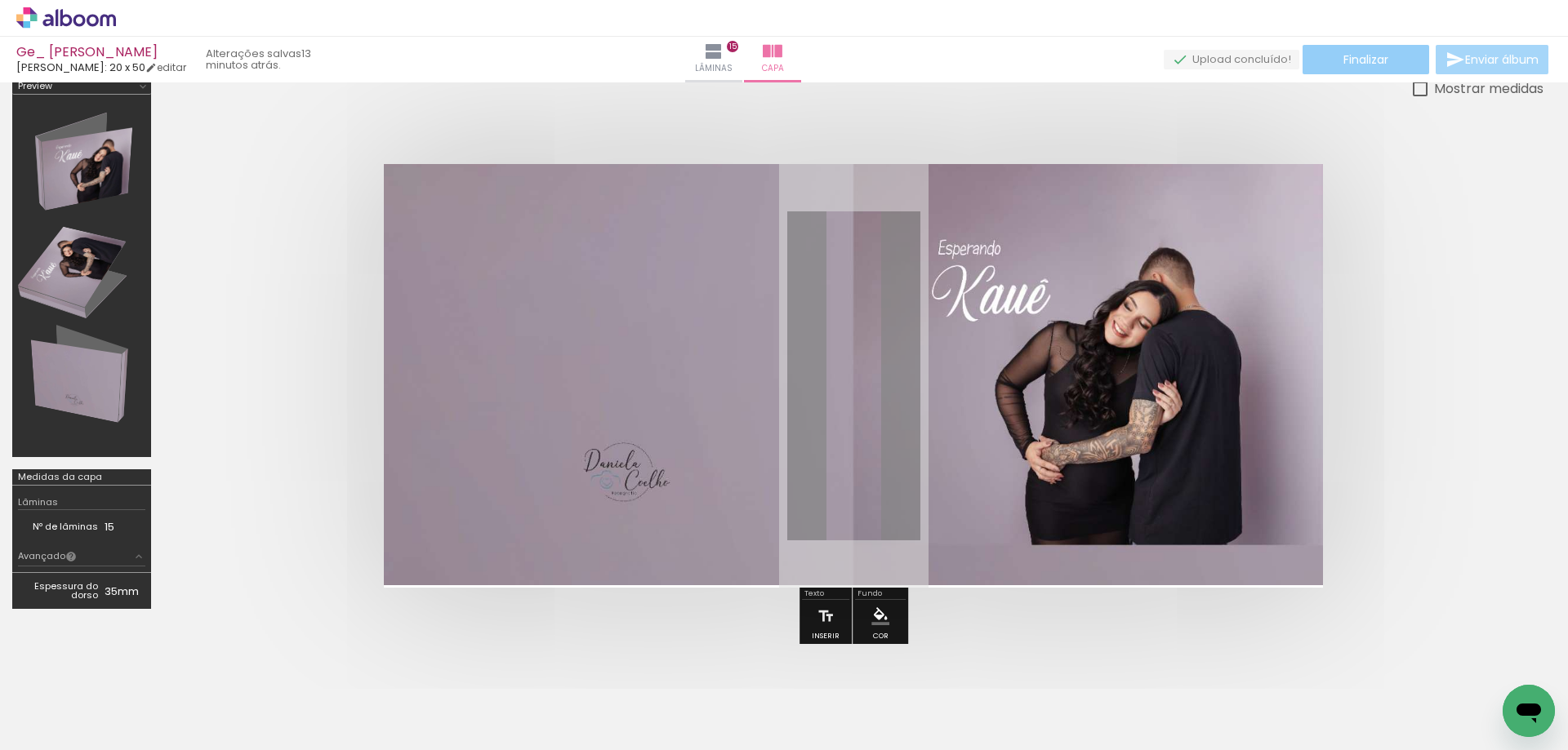
click at [1345, 48] on paper-button "Finalizar" at bounding box center [1366, 59] width 126 height 29
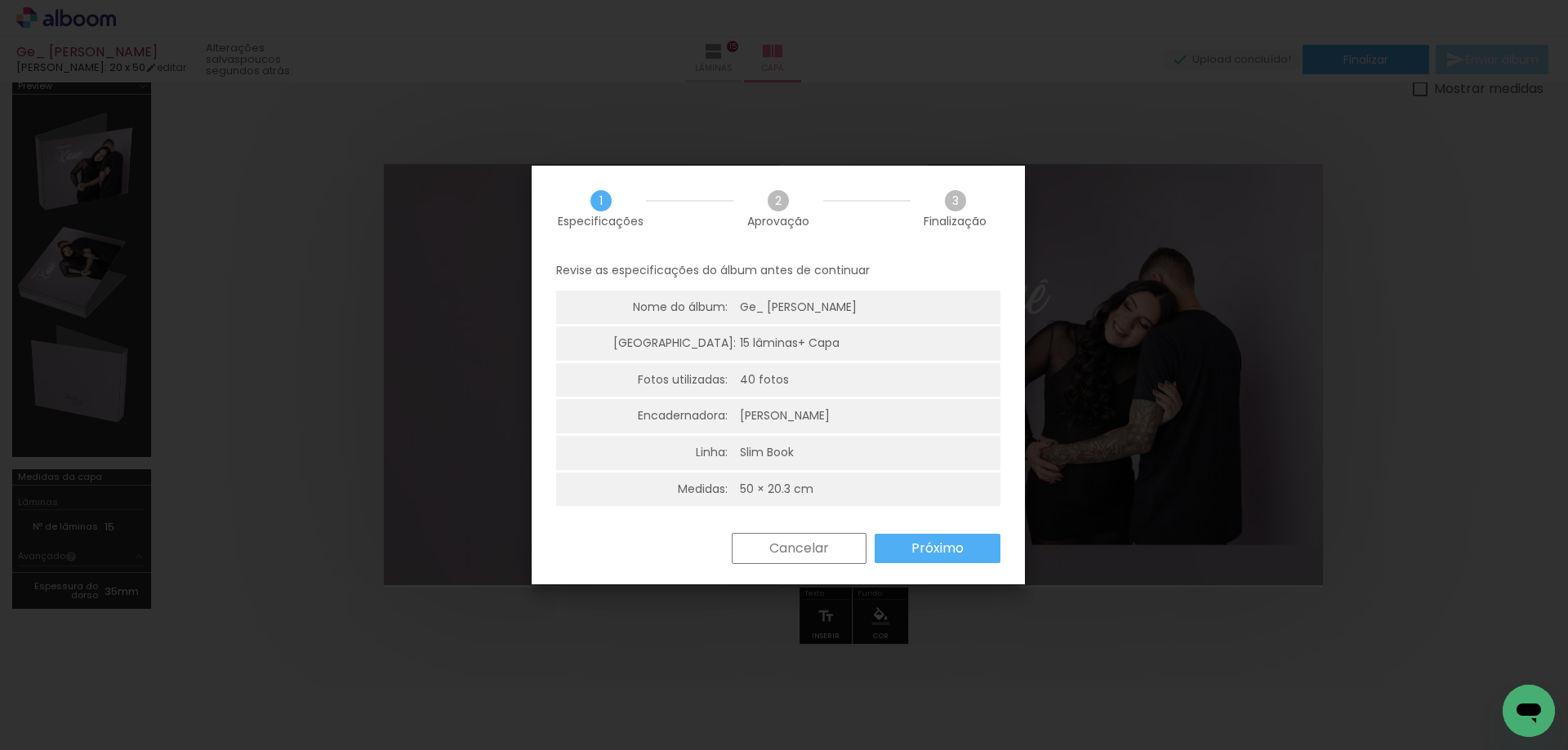
scroll to position [0, 2321]
click at [0, 0] on slot "Próximo" at bounding box center [0, 0] width 0 height 0
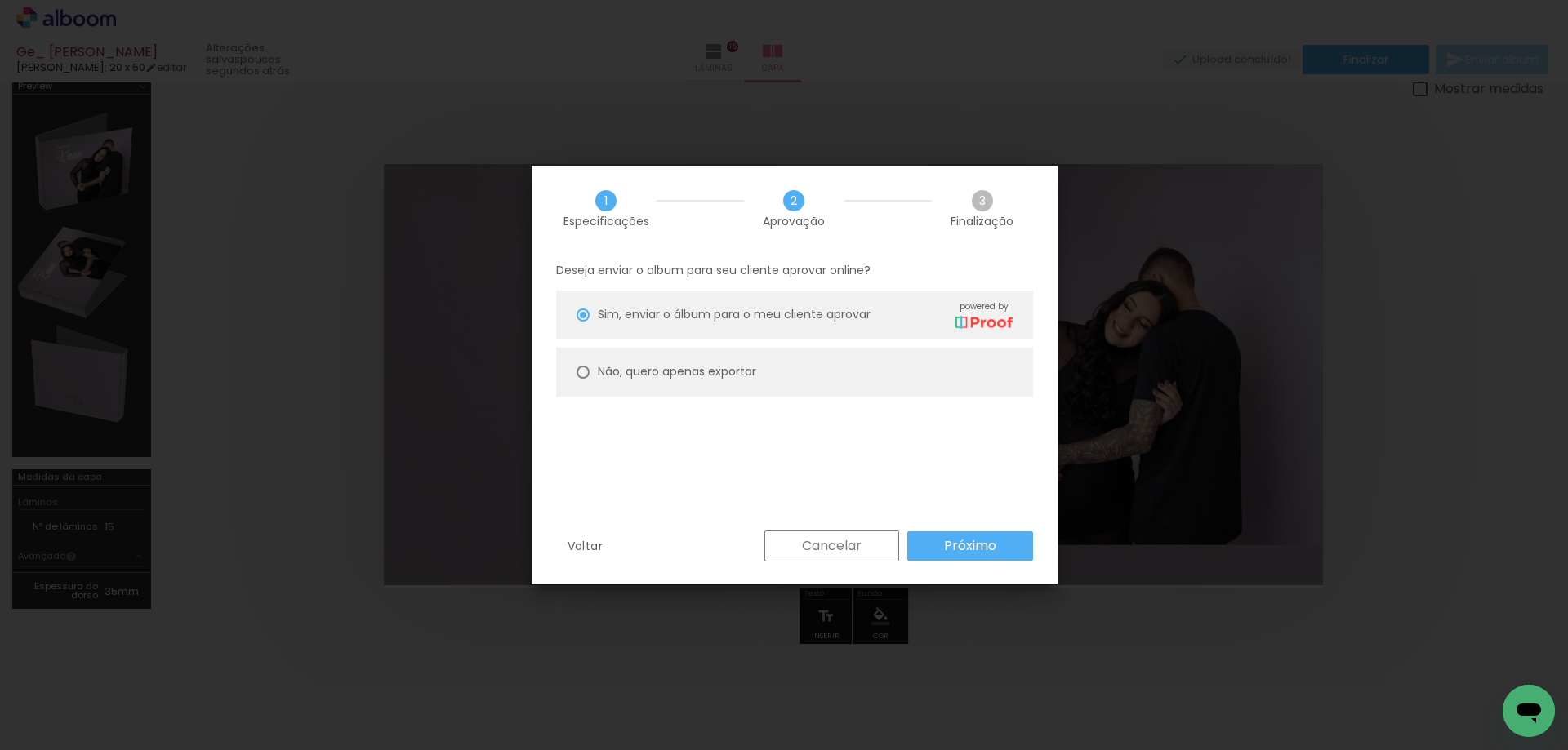
click at [0, 0] on slot "Próximo" at bounding box center [0, 0] width 0 height 0
